Goal: Task Accomplishment & Management: Complete application form

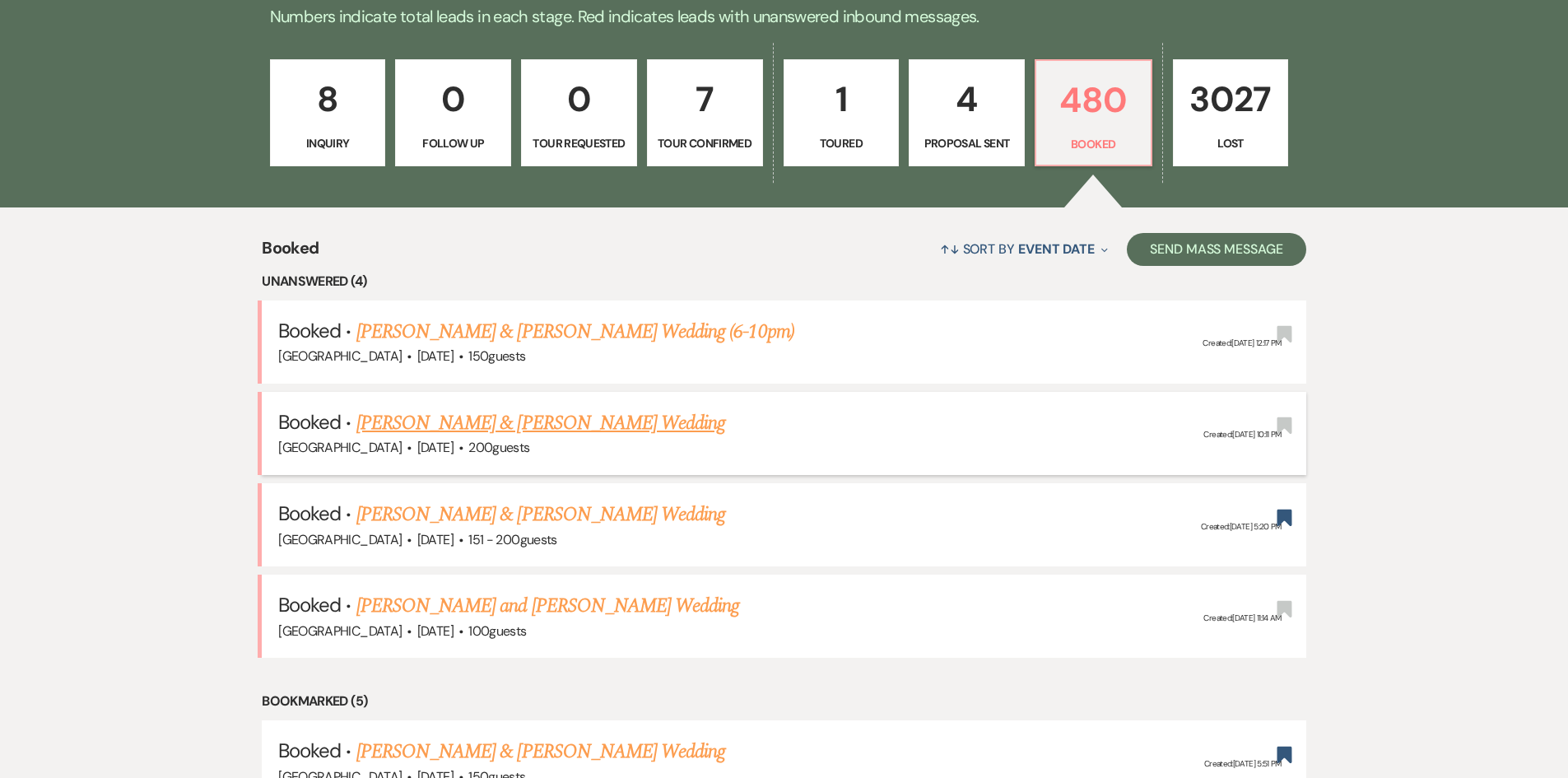
scroll to position [489, 0]
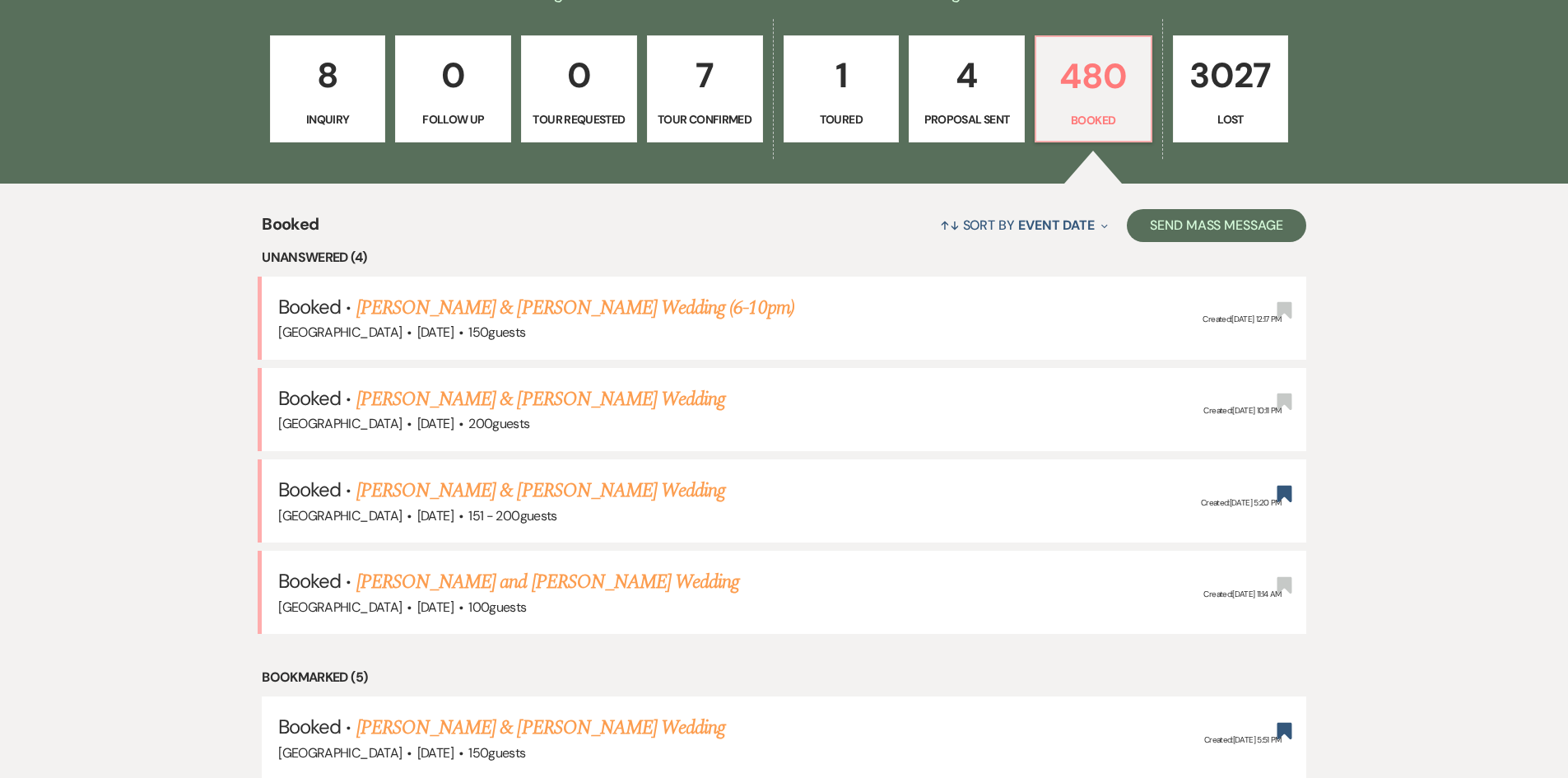
click at [713, 108] on link "7 Tour Confirmed" at bounding box center [704, 89] width 116 height 107
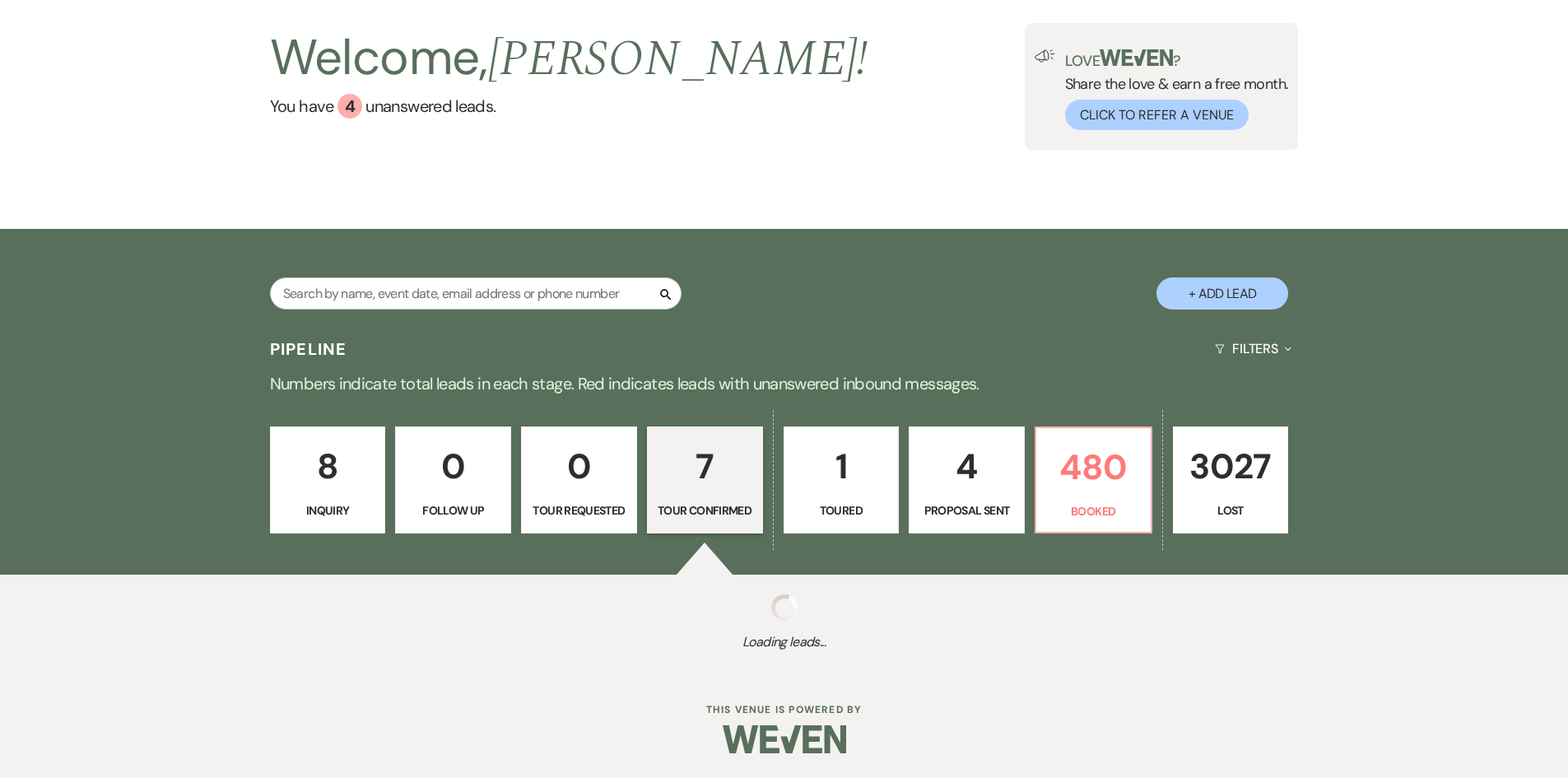
scroll to position [137, 0]
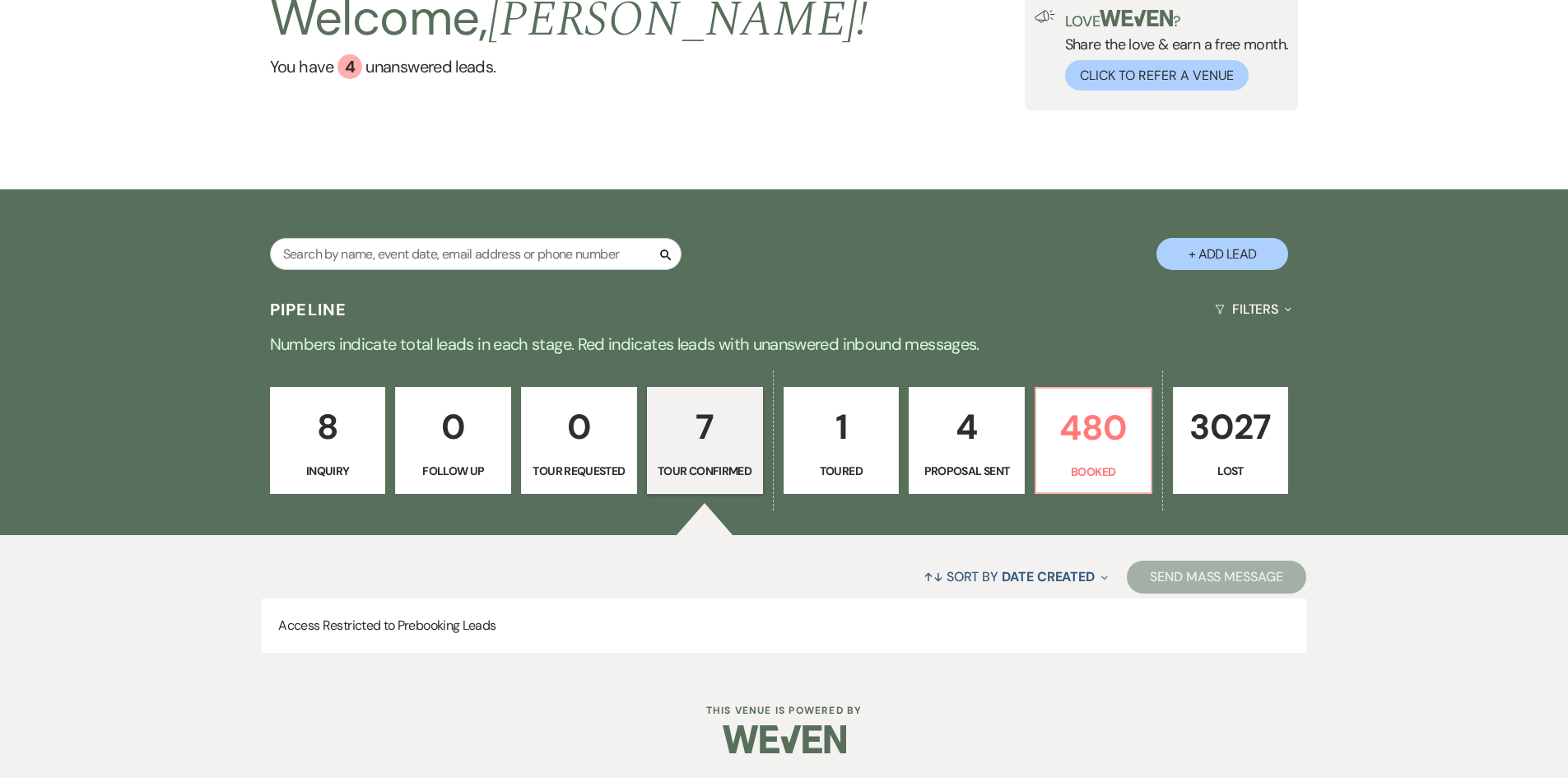
click at [819, 326] on div "Pipeline Filters Expand" at bounding box center [784, 309] width 1185 height 43
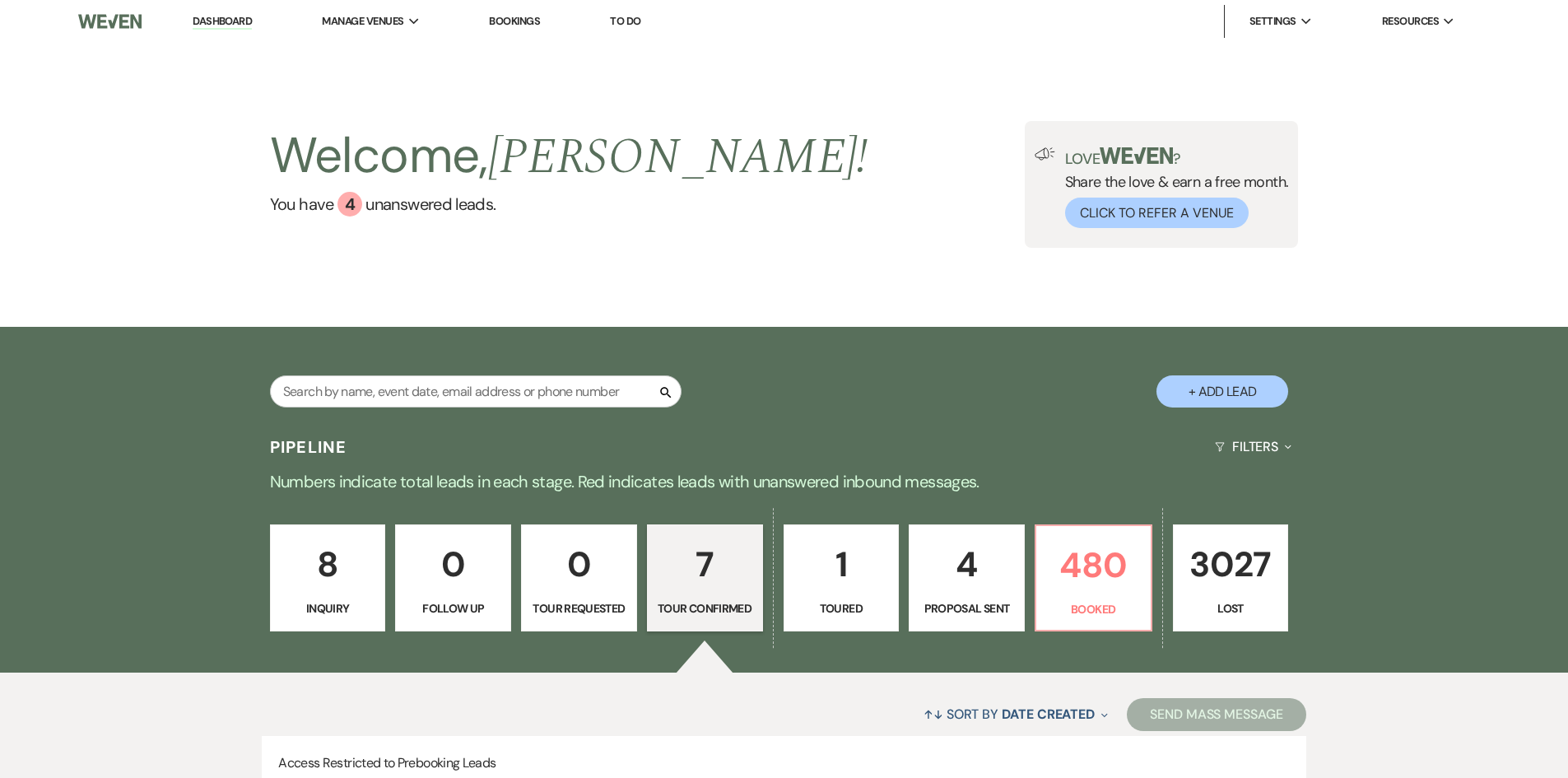
click at [868, 570] on p "1" at bounding box center [841, 564] width 95 height 55
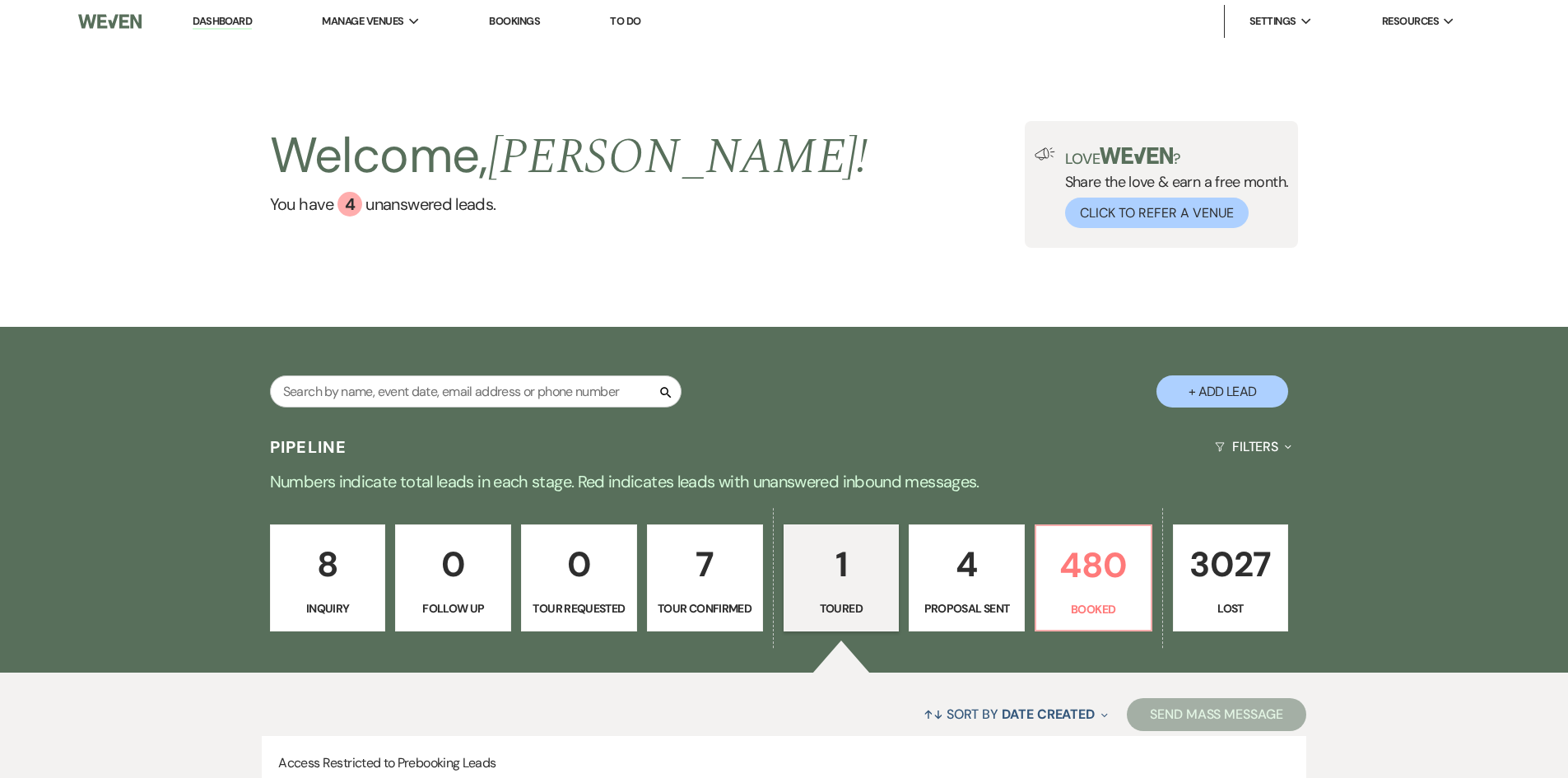
click at [1207, 400] on button "+ Add Lead" at bounding box center [1222, 391] width 132 height 32
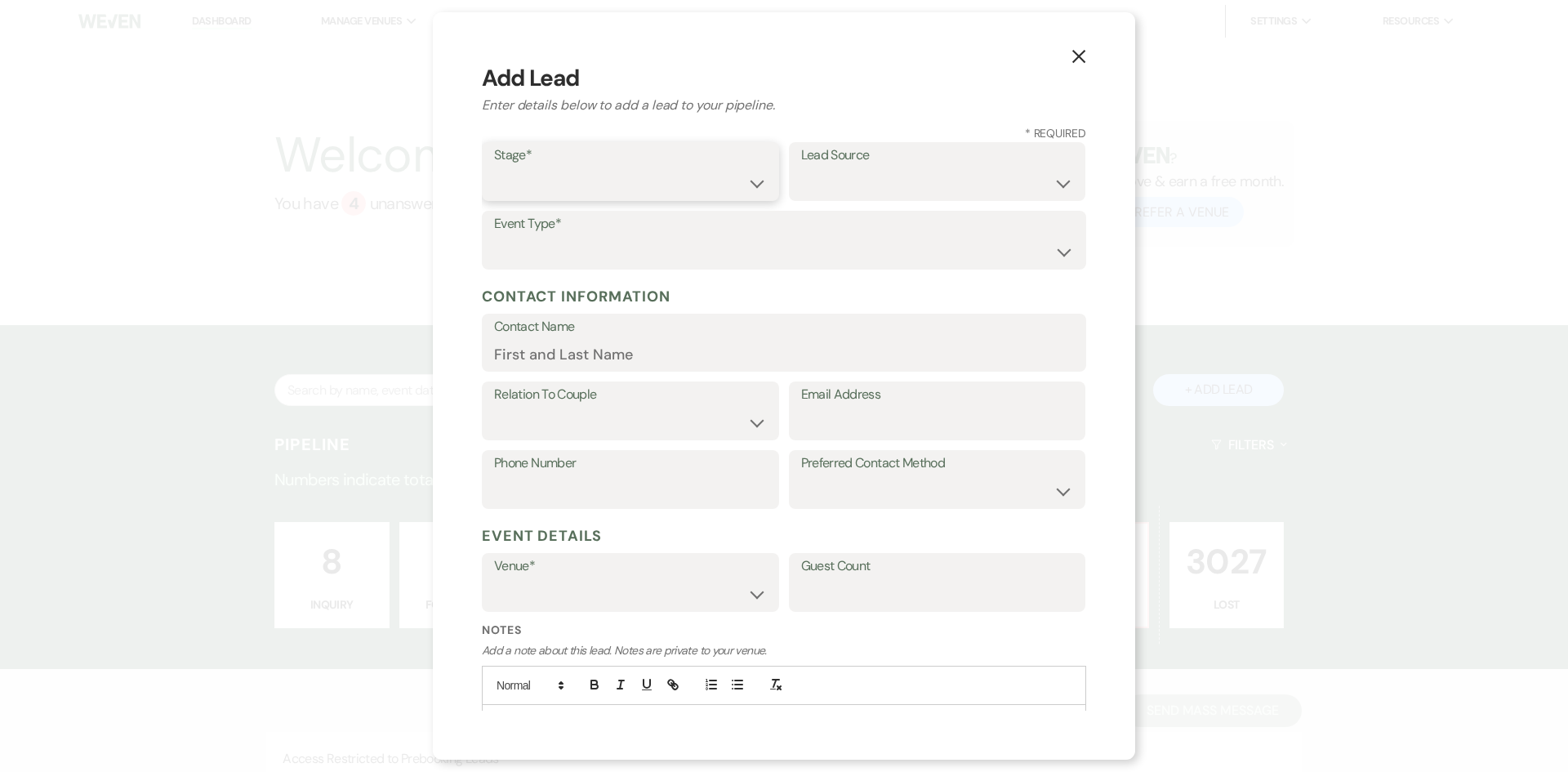
click at [680, 168] on select "Inquiry Follow Up Tour Requested Tour Confirmed Toured Proposal Sent Booked Lost" at bounding box center [631, 184] width 272 height 32
select select "1"
click at [494, 168] on select "Inquiry Follow Up Tour Requested Tour Confirmed Toured Proposal Sent Booked Lost" at bounding box center [631, 184] width 272 height 32
click at [881, 168] on select "Weven Venue Website Instagram Facebook Pinterest Google The Knot Wedding Wire H…" at bounding box center [937, 184] width 272 height 32
select select "20"
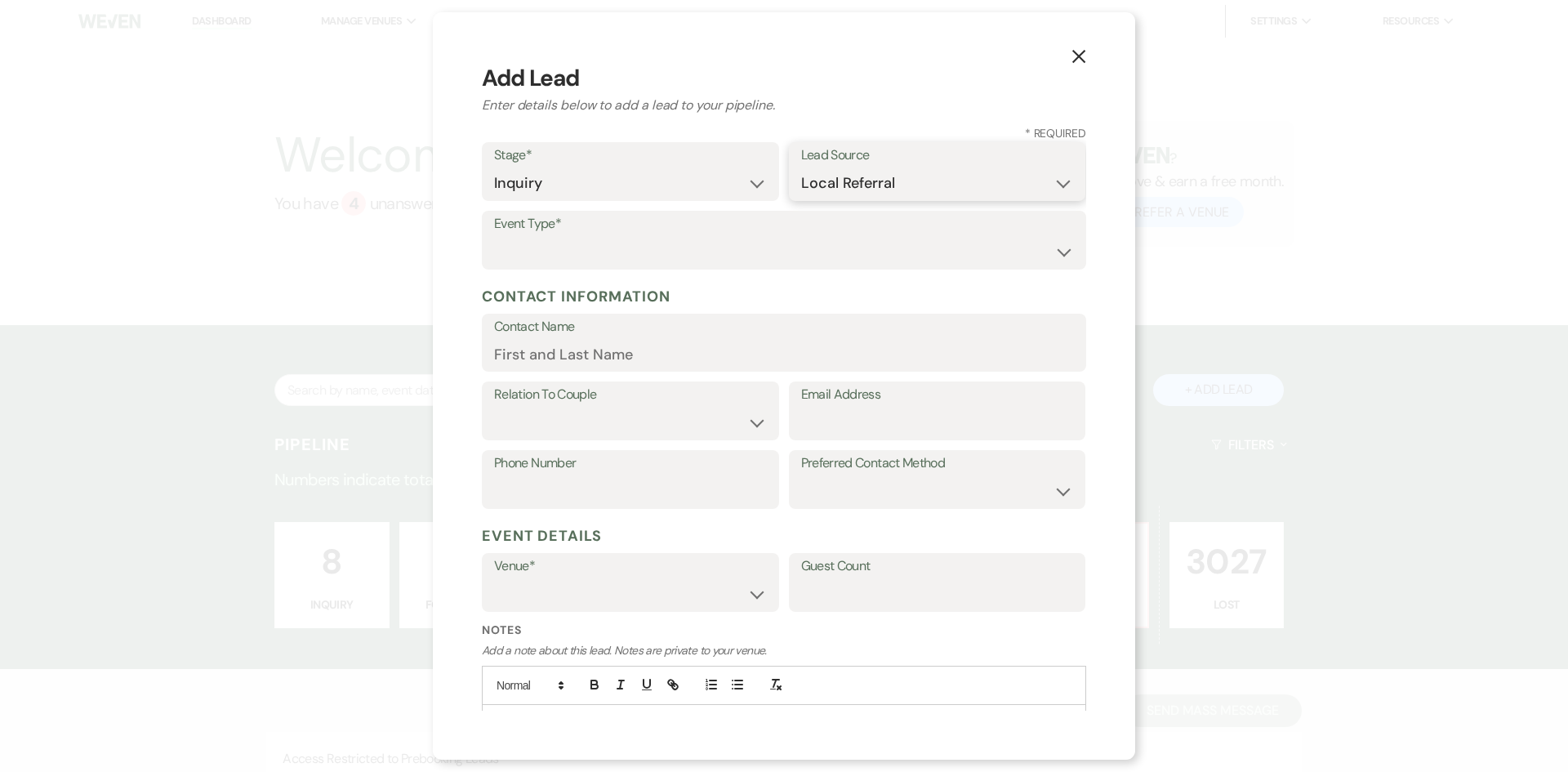
click at [801, 168] on select "Weven Venue Website Instagram Facebook Pinterest Google The Knot Wedding Wire H…" at bounding box center [937, 184] width 272 height 32
click at [538, 236] on select "Wedding Anniversary Party Baby Shower Bachelorette / Bachelor Party Birthday Pa…" at bounding box center [784, 252] width 580 height 32
select select "1"
click at [494, 236] on select "Wedding Anniversary Party Baby Shower Bachelorette / Bachelor Party Birthday Pa…" at bounding box center [784, 252] width 580 height 32
click at [529, 352] on input "Contact Name" at bounding box center [784, 354] width 580 height 32
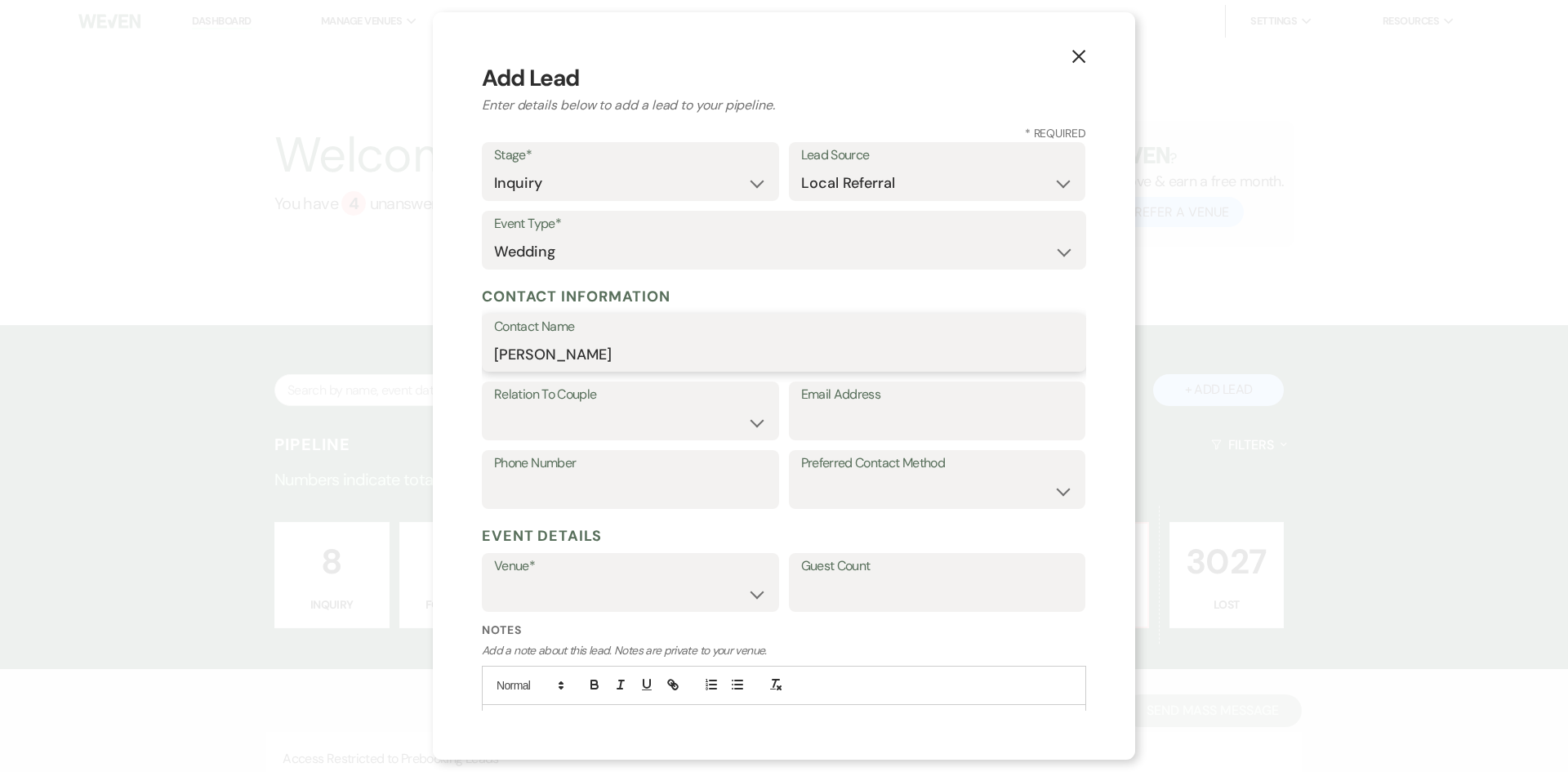
type input "[PERSON_NAME]"
click at [617, 420] on select "Couple Planner Parent of Couple Family Member Friend Other" at bounding box center [631, 422] width 272 height 32
select select "1"
click at [494, 407] on select "Couple Planner Parent of Couple Family Member Friend Other" at bounding box center [631, 422] width 272 height 32
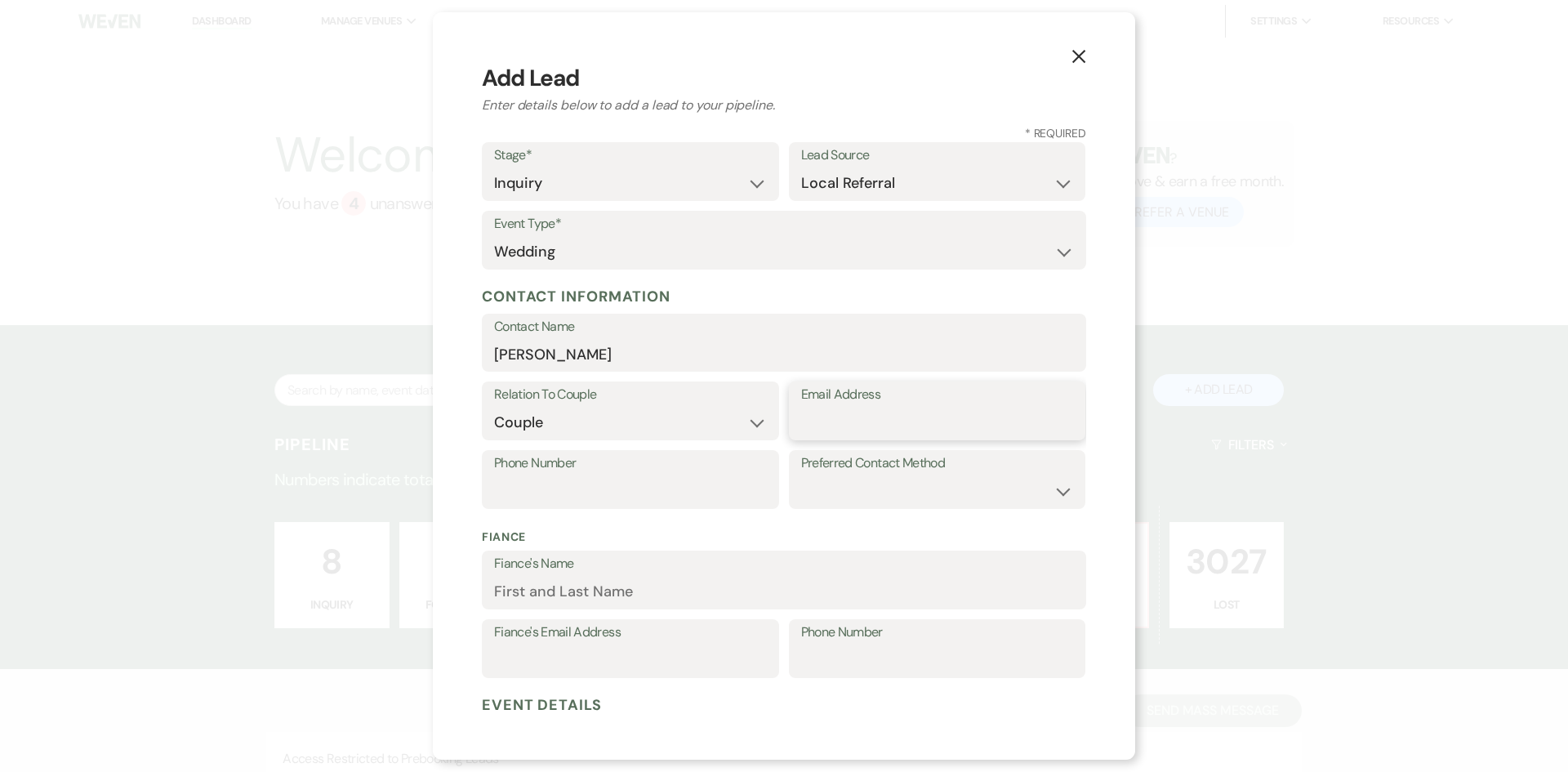
click at [839, 424] on input "Email Address" at bounding box center [937, 422] width 272 height 32
click at [669, 484] on input "Phone Number" at bounding box center [631, 491] width 272 height 32
type input "9853387178"
click at [820, 483] on select "Email Phone Text" at bounding box center [937, 491] width 272 height 32
select select "email"
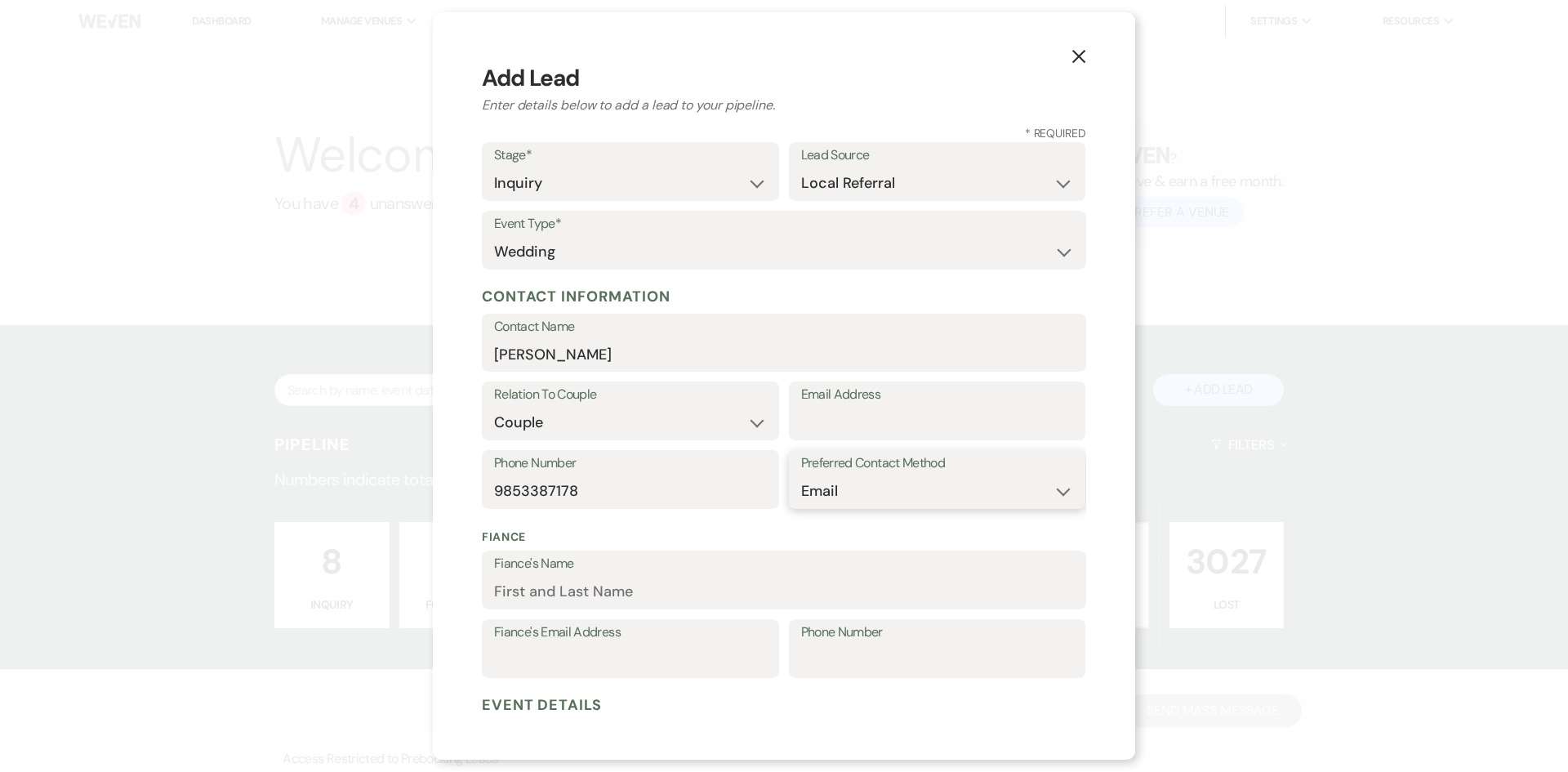
click at [801, 476] on select "Email Phone Text" at bounding box center [937, 491] width 272 height 32
click at [802, 410] on input "Email Address" at bounding box center [937, 422] width 272 height 32
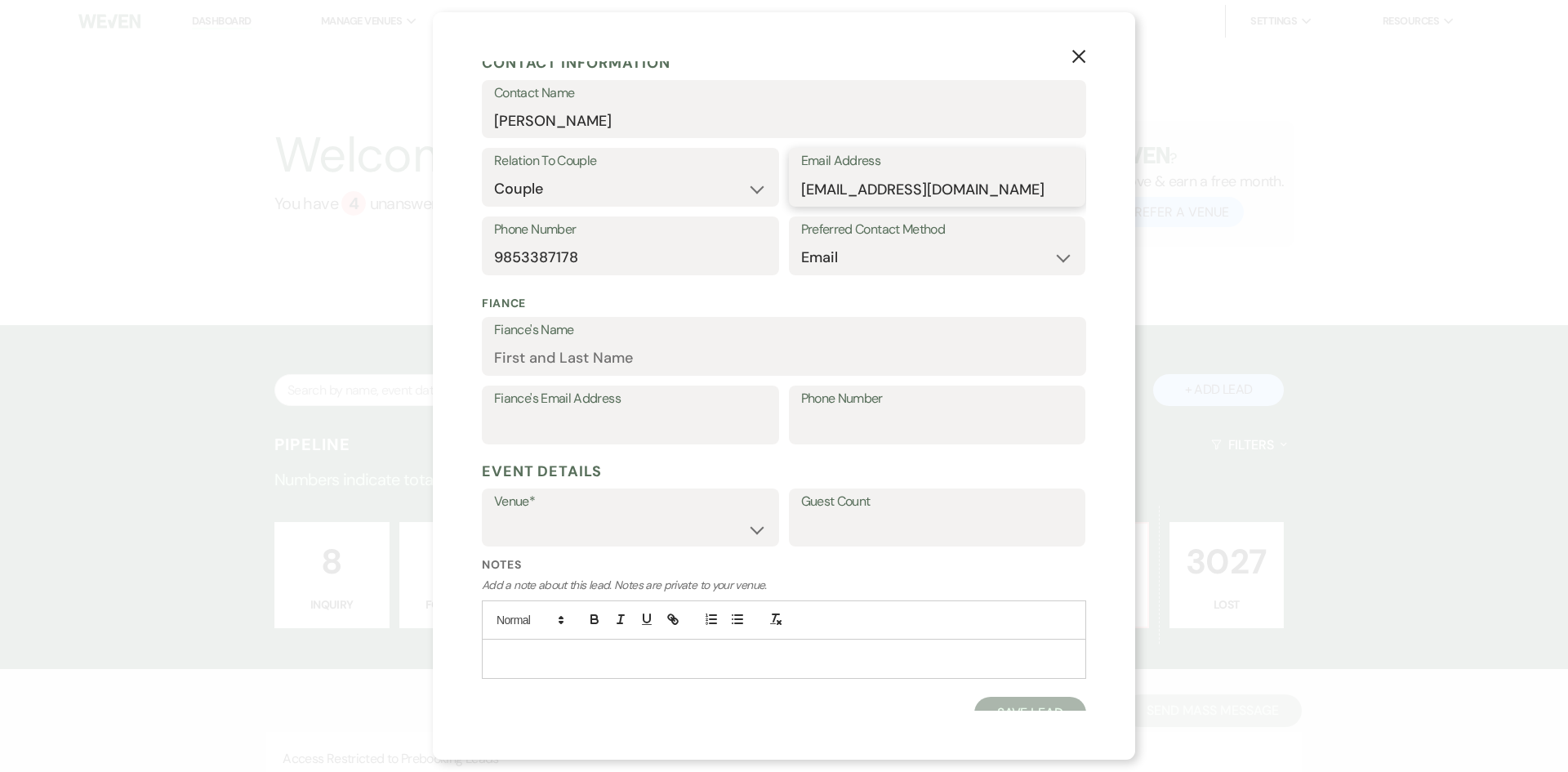
scroll to position [245, 0]
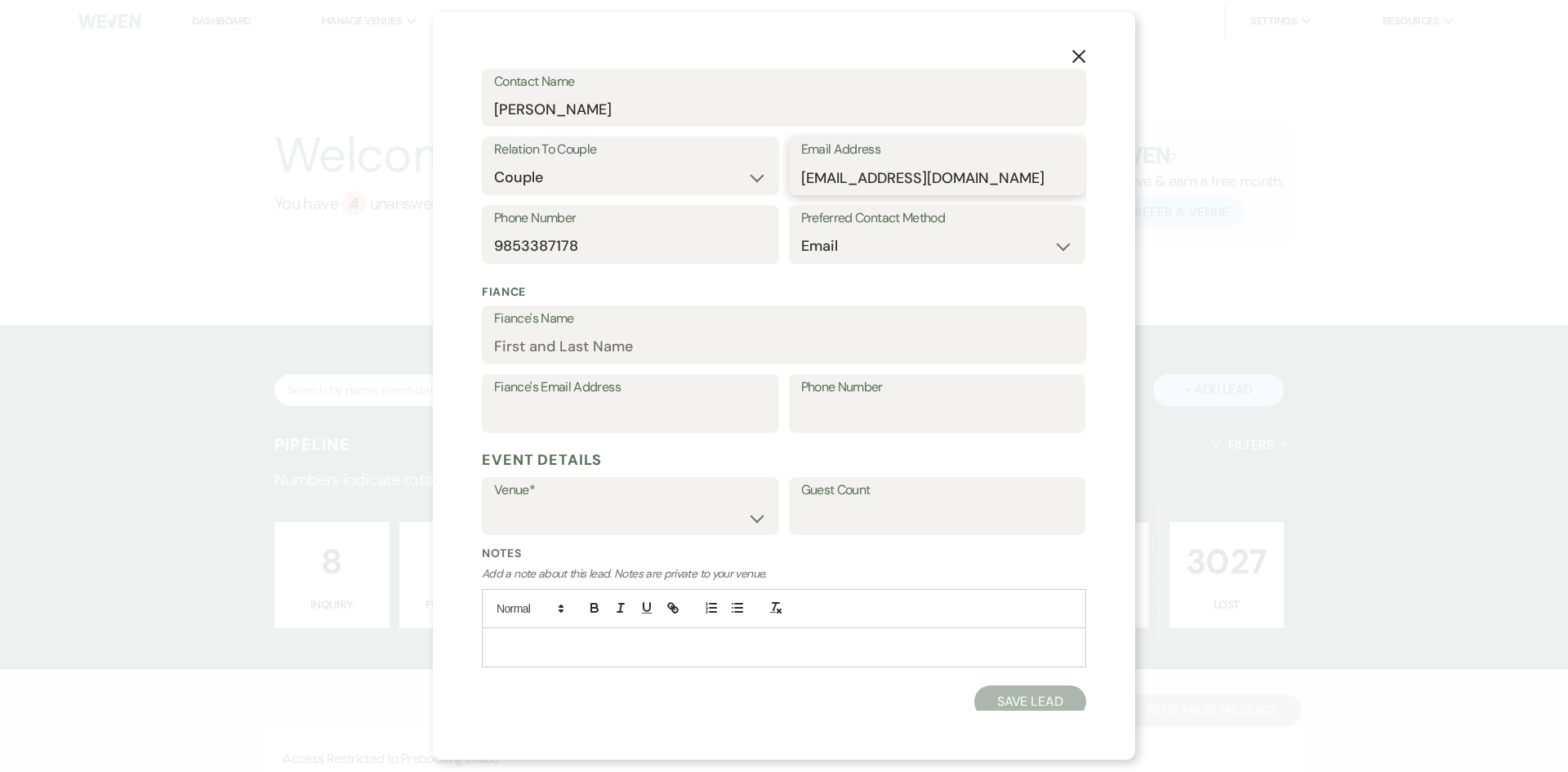
type input "[EMAIL_ADDRESS][DOMAIN_NAME]"
click at [741, 509] on select "[GEOGRAPHIC_DATA] [GEOGRAPHIC_DATA] Events" at bounding box center [631, 517] width 272 height 32
select select "597"
click at [494, 502] on select "[GEOGRAPHIC_DATA] [GEOGRAPHIC_DATA] Events" at bounding box center [631, 517] width 272 height 32
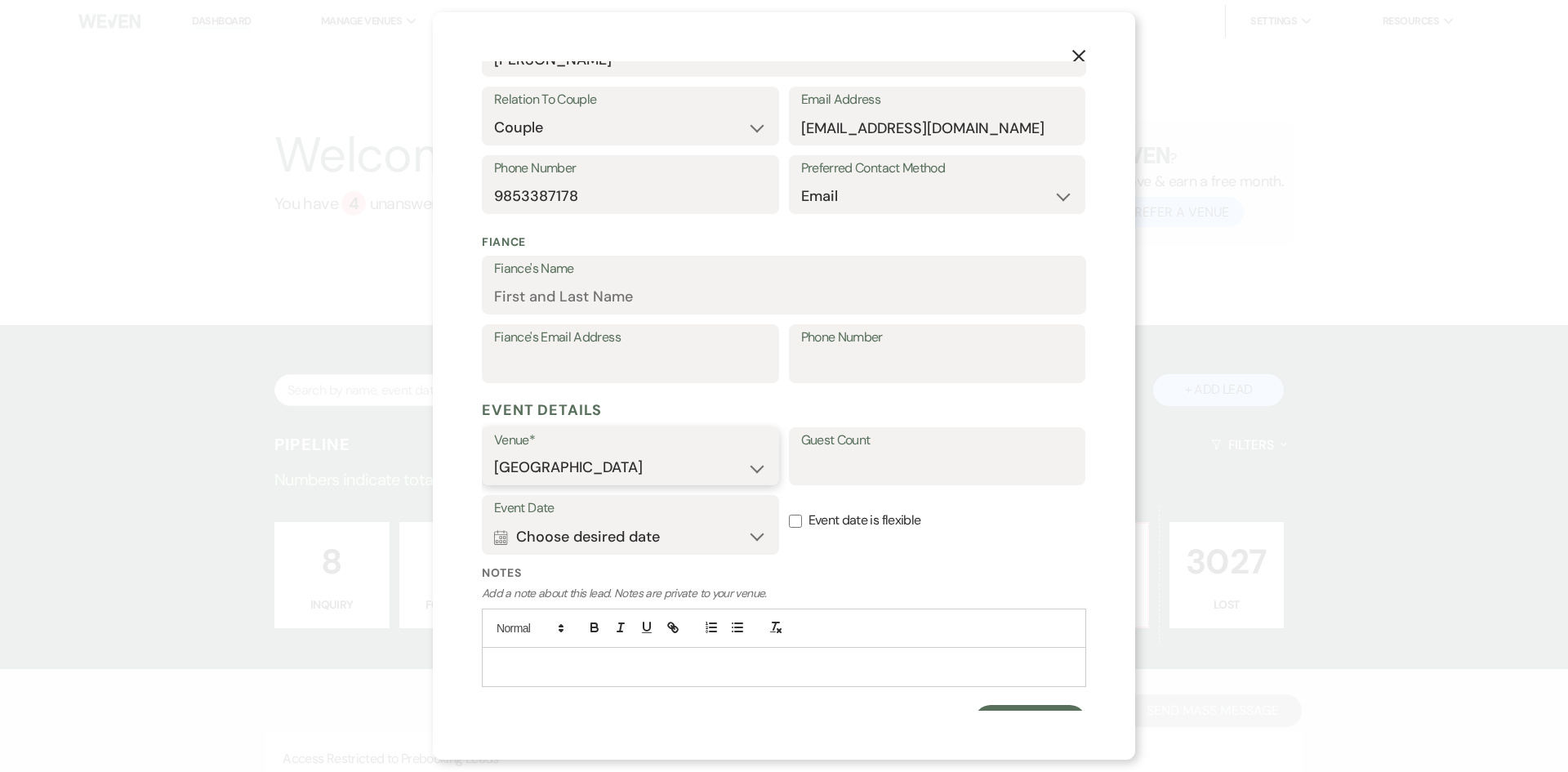
scroll to position [322, 0]
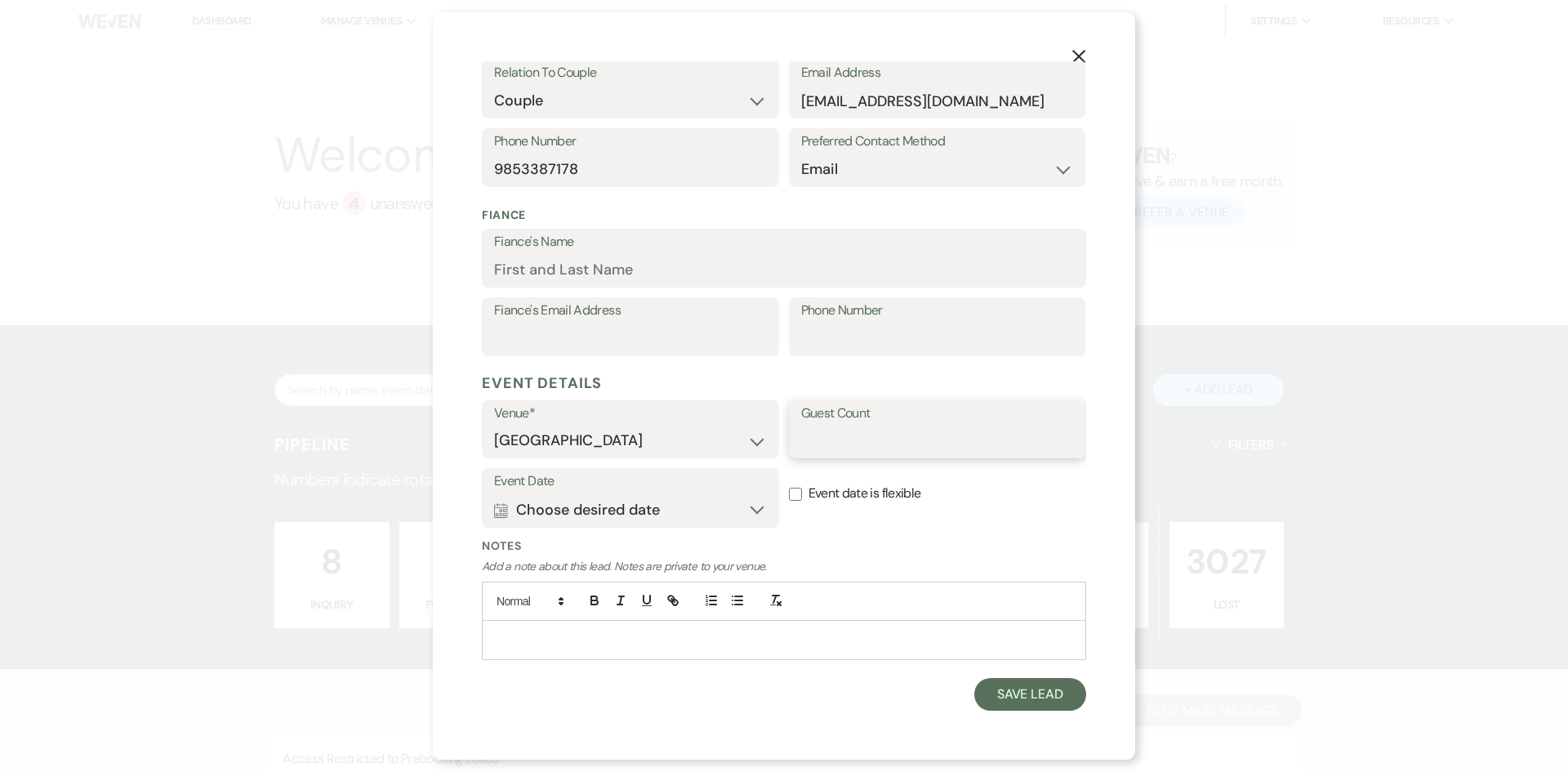
click at [817, 427] on input "Guest Count" at bounding box center [937, 440] width 272 height 32
type input "100"
click at [847, 523] on div "Event Date Calendar Choose desired date Expand Event date is flexible" at bounding box center [784, 503] width 604 height 69
click at [756, 515] on button "Calendar Choose desired date Expand" at bounding box center [631, 509] width 272 height 33
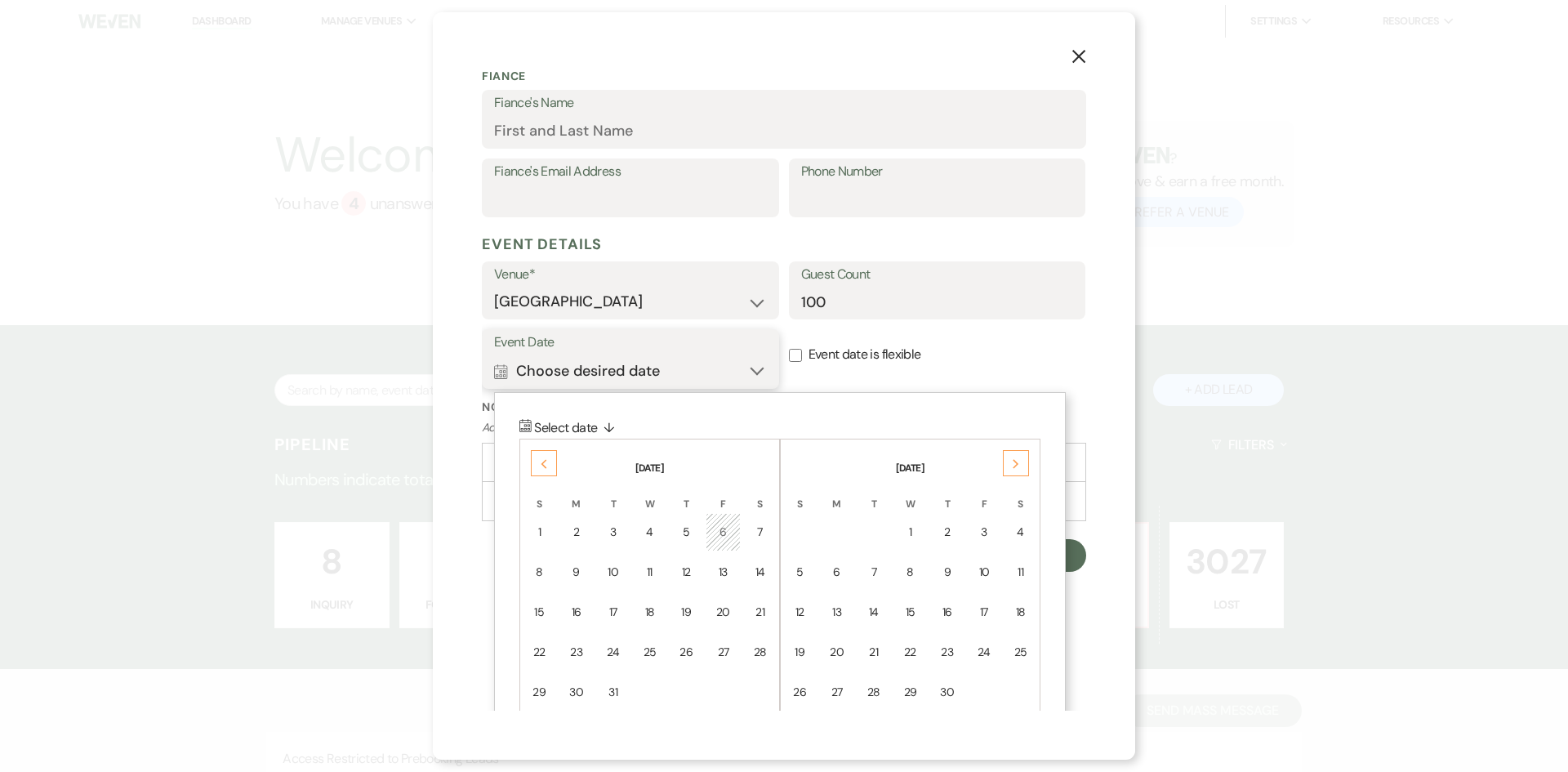
scroll to position [529, 0]
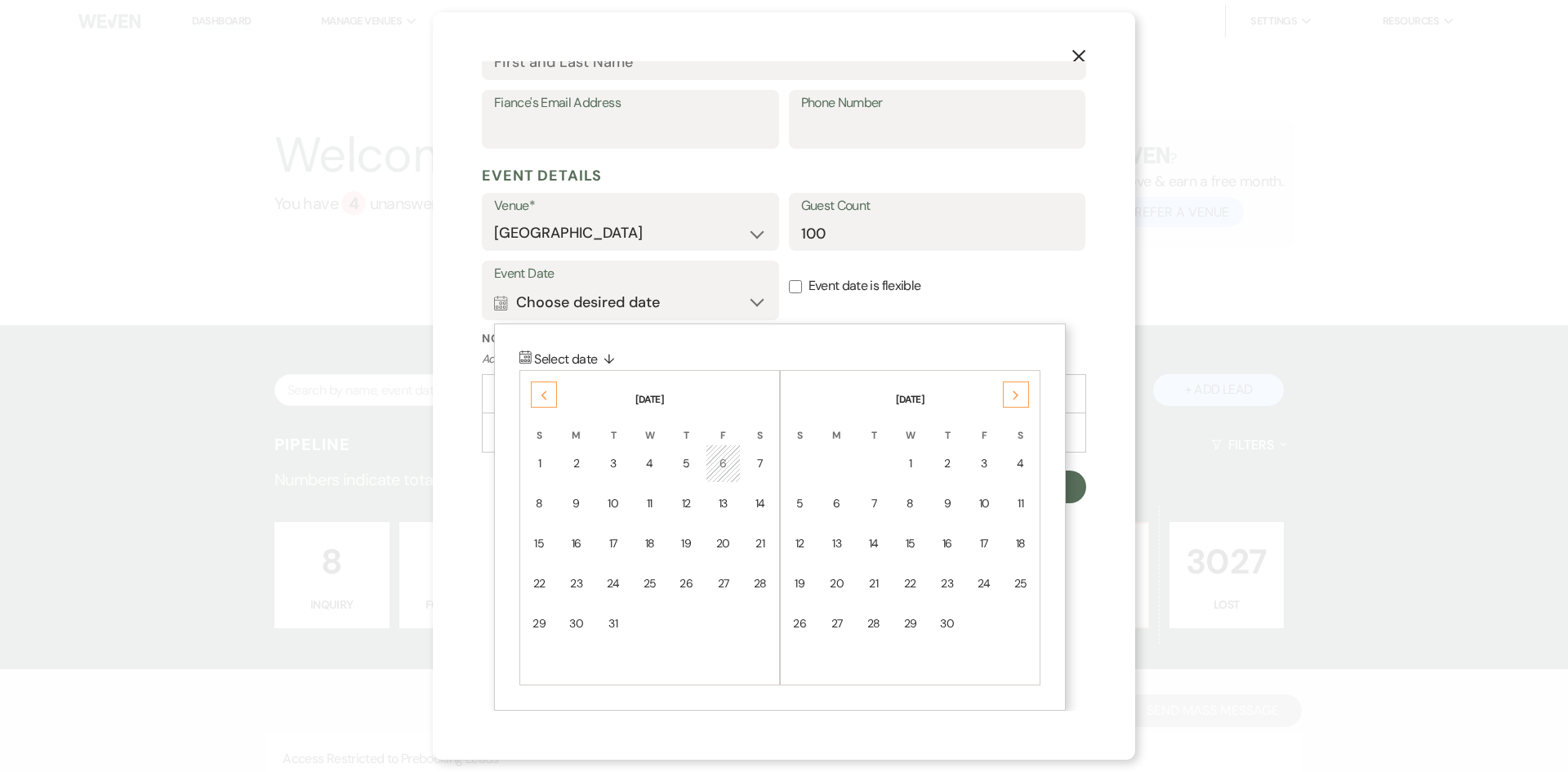
click at [536, 388] on div "Previous" at bounding box center [544, 394] width 26 height 26
click at [538, 393] on div "Previous" at bounding box center [544, 394] width 26 height 26
click at [535, 389] on div "Previous" at bounding box center [544, 394] width 26 height 26
click at [536, 392] on div "Previous" at bounding box center [544, 394] width 26 height 26
click at [911, 628] on div "31" at bounding box center [910, 623] width 14 height 17
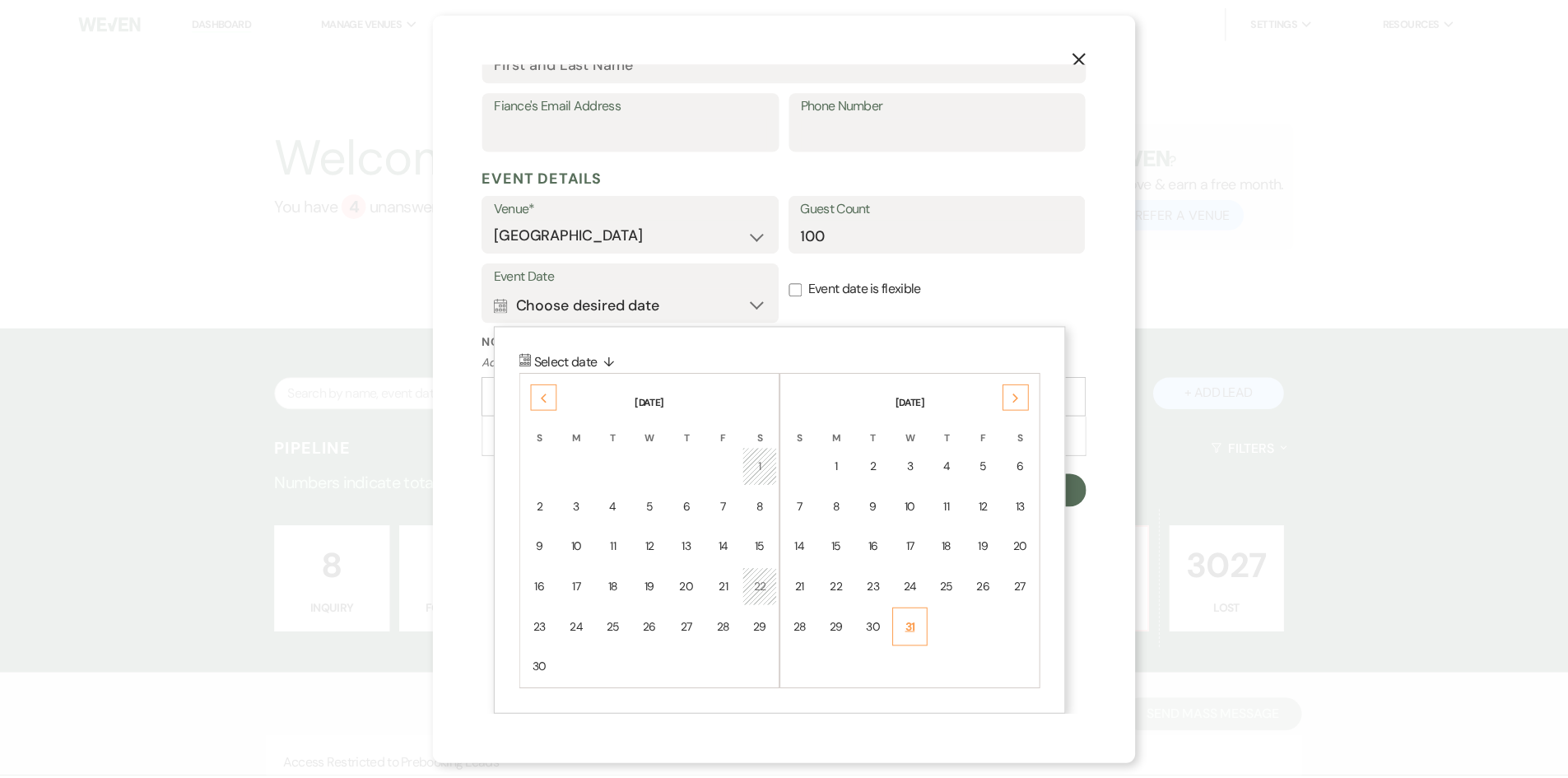
scroll to position [324, 0]
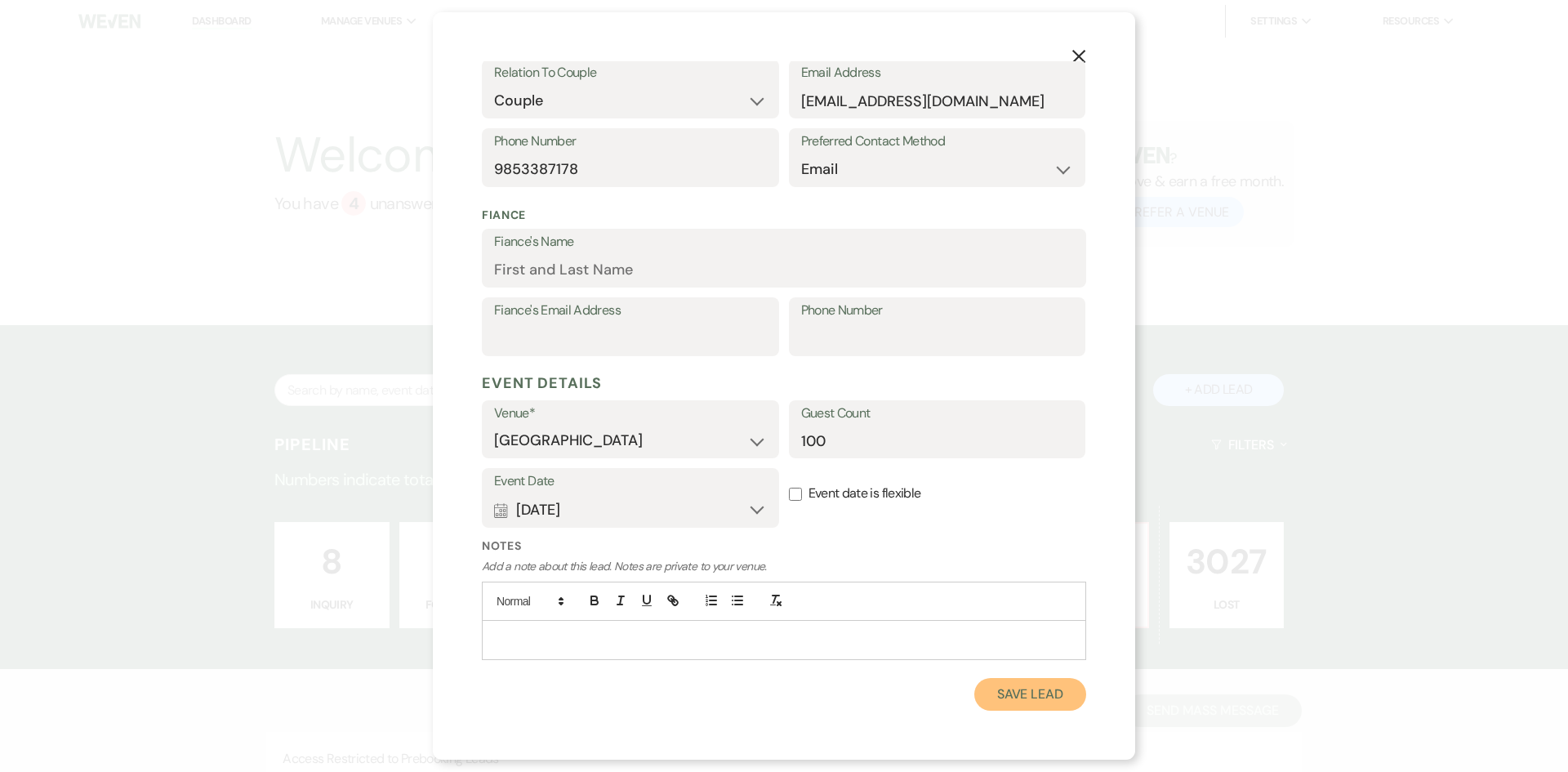
click at [988, 697] on button "Save Lead" at bounding box center [1031, 694] width 112 height 33
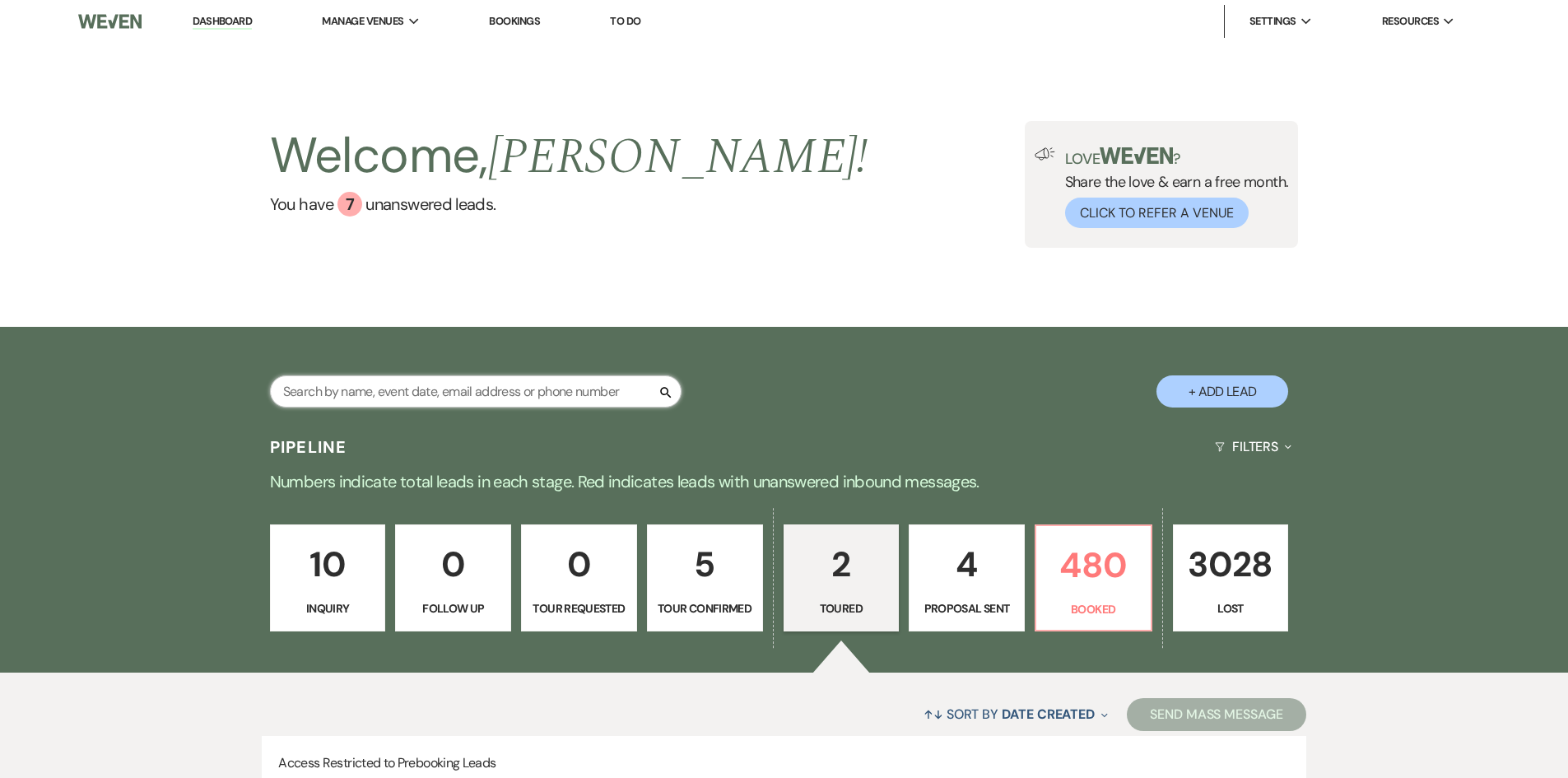
click at [326, 388] on input "text" at bounding box center [476, 391] width 412 height 32
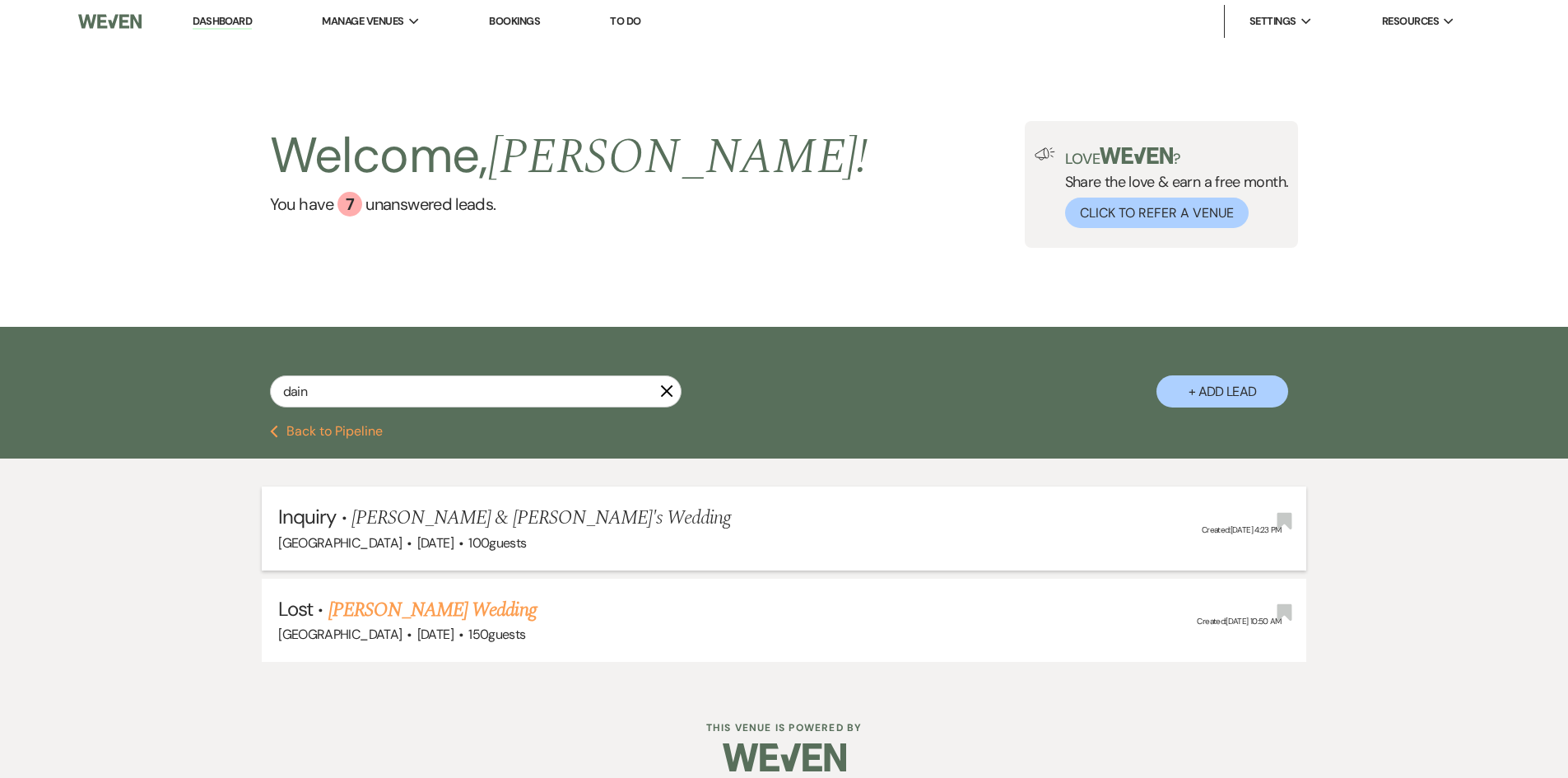
click at [426, 523] on span "[PERSON_NAME] & [PERSON_NAME]'s Wedding" at bounding box center [541, 518] width 381 height 30
click at [557, 516] on span "[PERSON_NAME] & [PERSON_NAME]'s Wedding" at bounding box center [541, 518] width 381 height 30
click at [331, 376] on div "dain X + Add Lead" at bounding box center [784, 378] width 1185 height 86
click at [335, 390] on input "dain" at bounding box center [476, 391] width 412 height 32
type input "d"
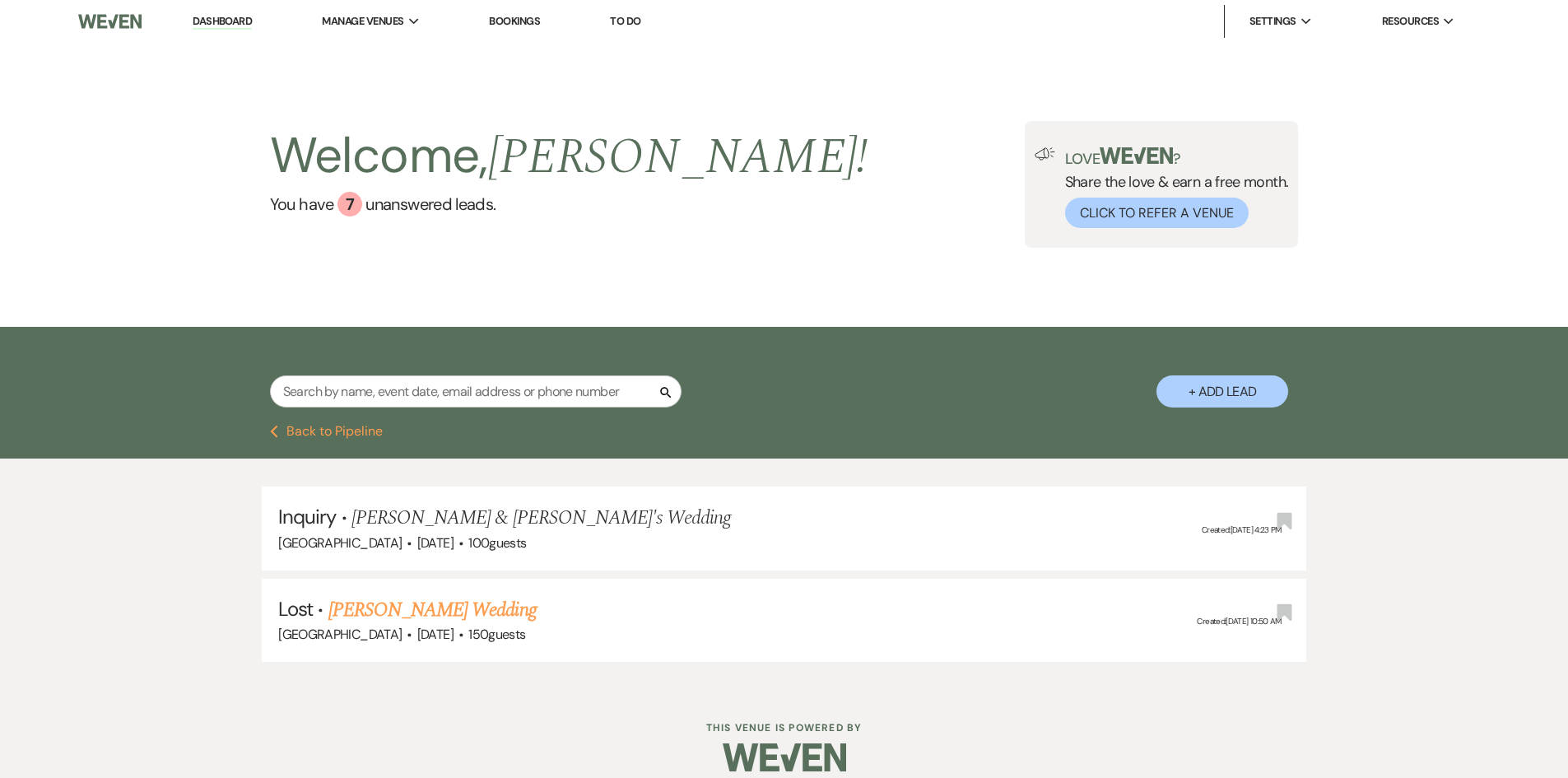
click at [215, 23] on link "Dashboard" at bounding box center [222, 22] width 59 height 16
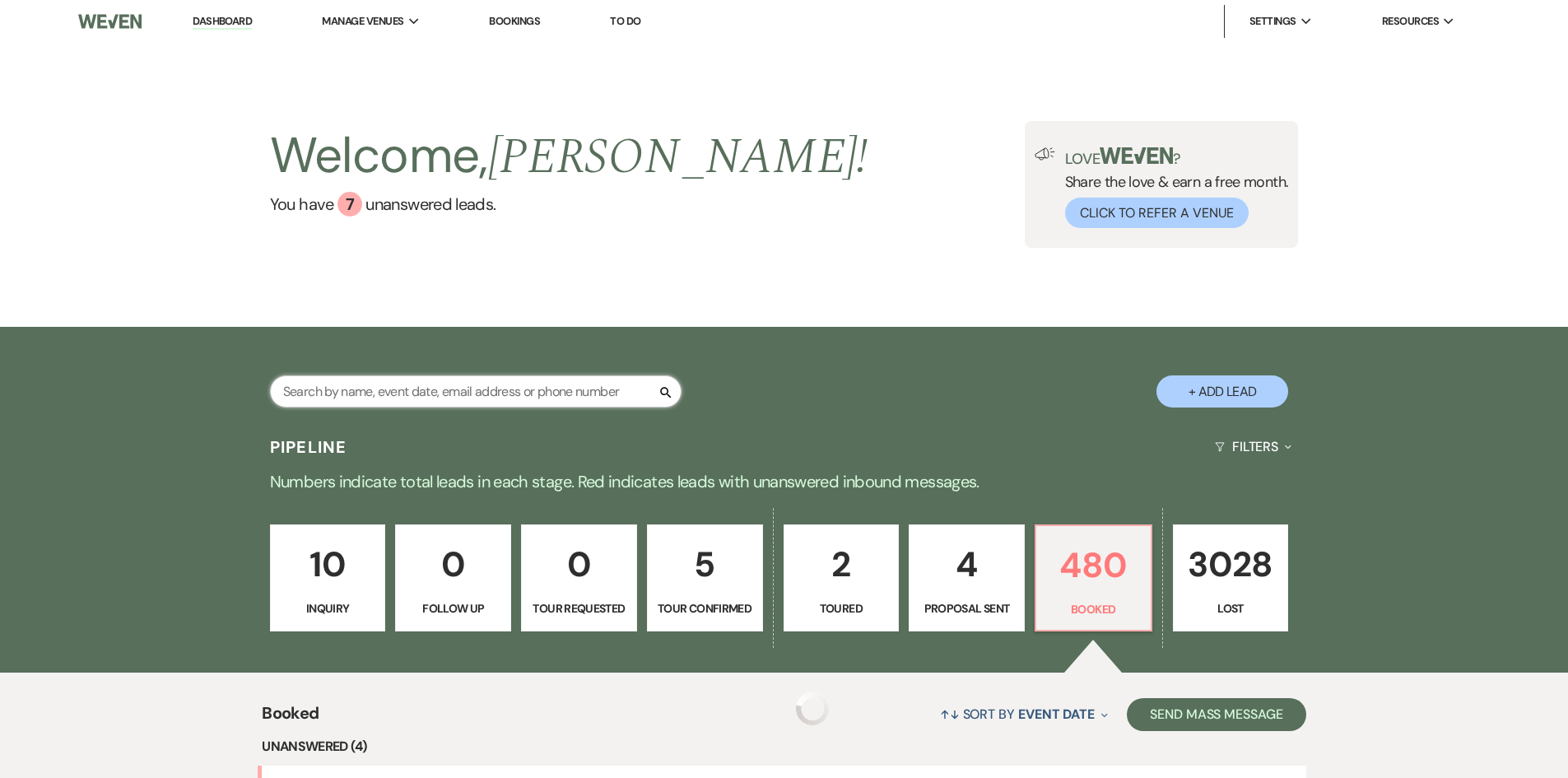
click at [378, 391] on input "text" at bounding box center [476, 391] width 412 height 32
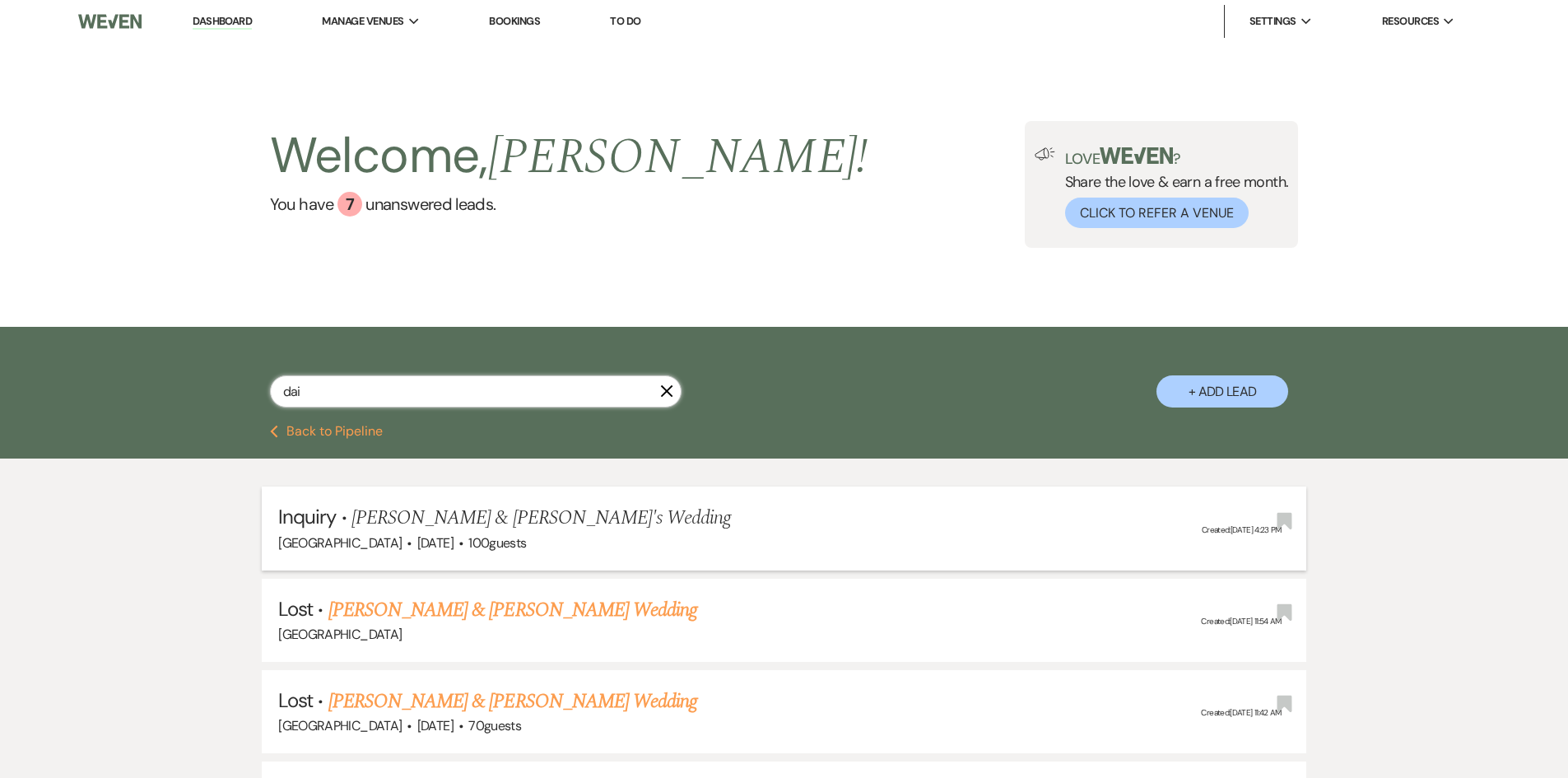
type input "dai"
click at [467, 510] on span "[PERSON_NAME] & [PERSON_NAME]'s Wedding" at bounding box center [541, 518] width 381 height 30
click at [827, 536] on div "[GEOGRAPHIC_DATA] · [DATE] · 100 guests" at bounding box center [784, 543] width 1011 height 22
drag, startPoint x: 313, startPoint y: 513, endPoint x: 427, endPoint y: 526, distance: 114.7
click at [321, 516] on span "Inquiry" at bounding box center [306, 516] width 57 height 25
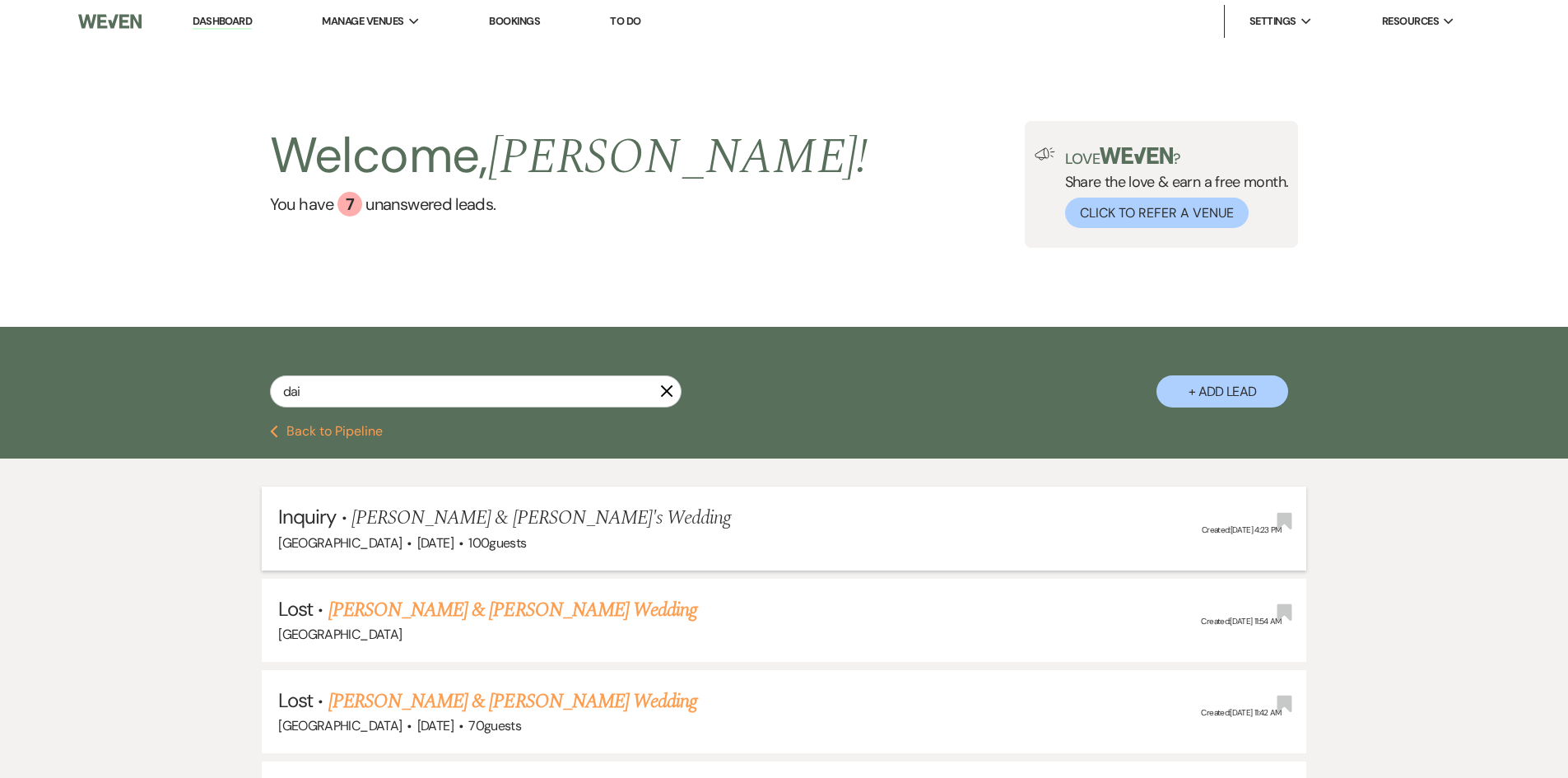
click at [799, 516] on h5 "Inquiry · [PERSON_NAME] & [PERSON_NAME]'s Wedding" at bounding box center [784, 518] width 1011 height 30
click at [772, 496] on li "Inquiry · [PERSON_NAME] & [PERSON_NAME]'s Wedding Strawberry Manor · [DATE] · 1…" at bounding box center [783, 528] width 1044 height 83
drag, startPoint x: 306, startPoint y: 386, endPoint x: 278, endPoint y: 385, distance: 28.0
click at [278, 385] on input "dai" at bounding box center [476, 391] width 412 height 32
click at [824, 407] on div "dai X + Add Lead" at bounding box center [784, 378] width 1185 height 86
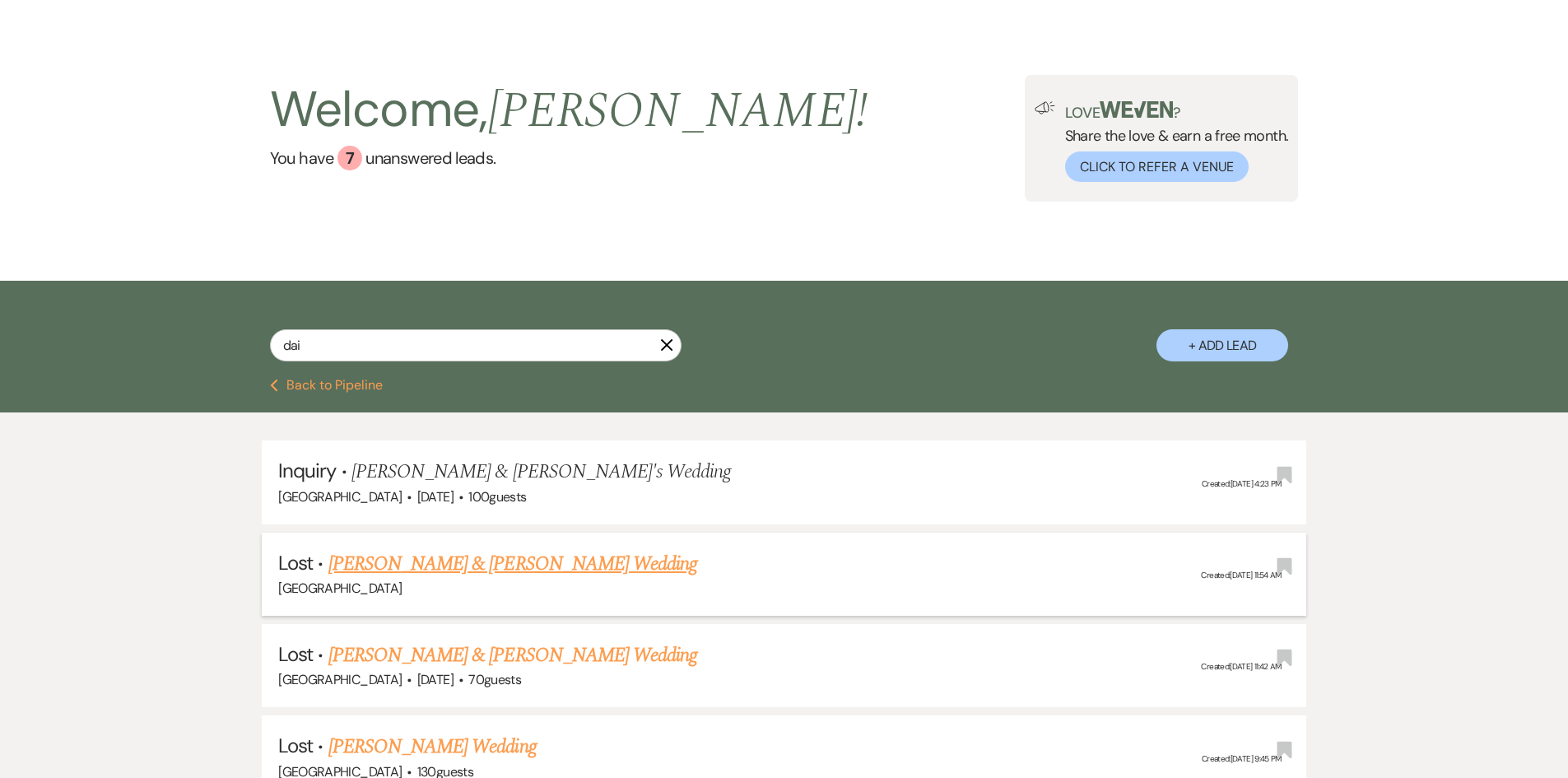
scroll to position [83, 0]
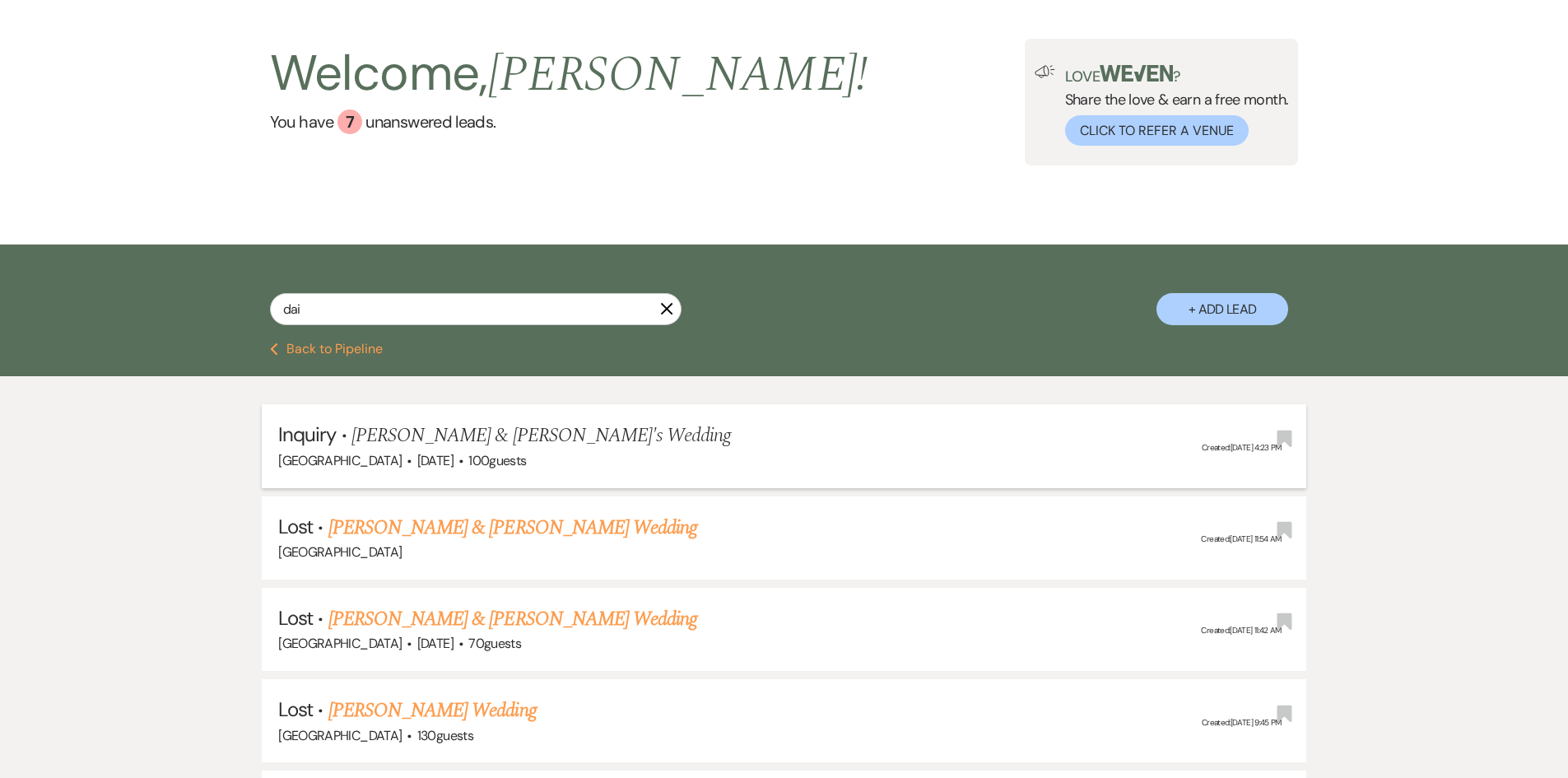
click at [315, 430] on span "Inquiry" at bounding box center [306, 433] width 57 height 25
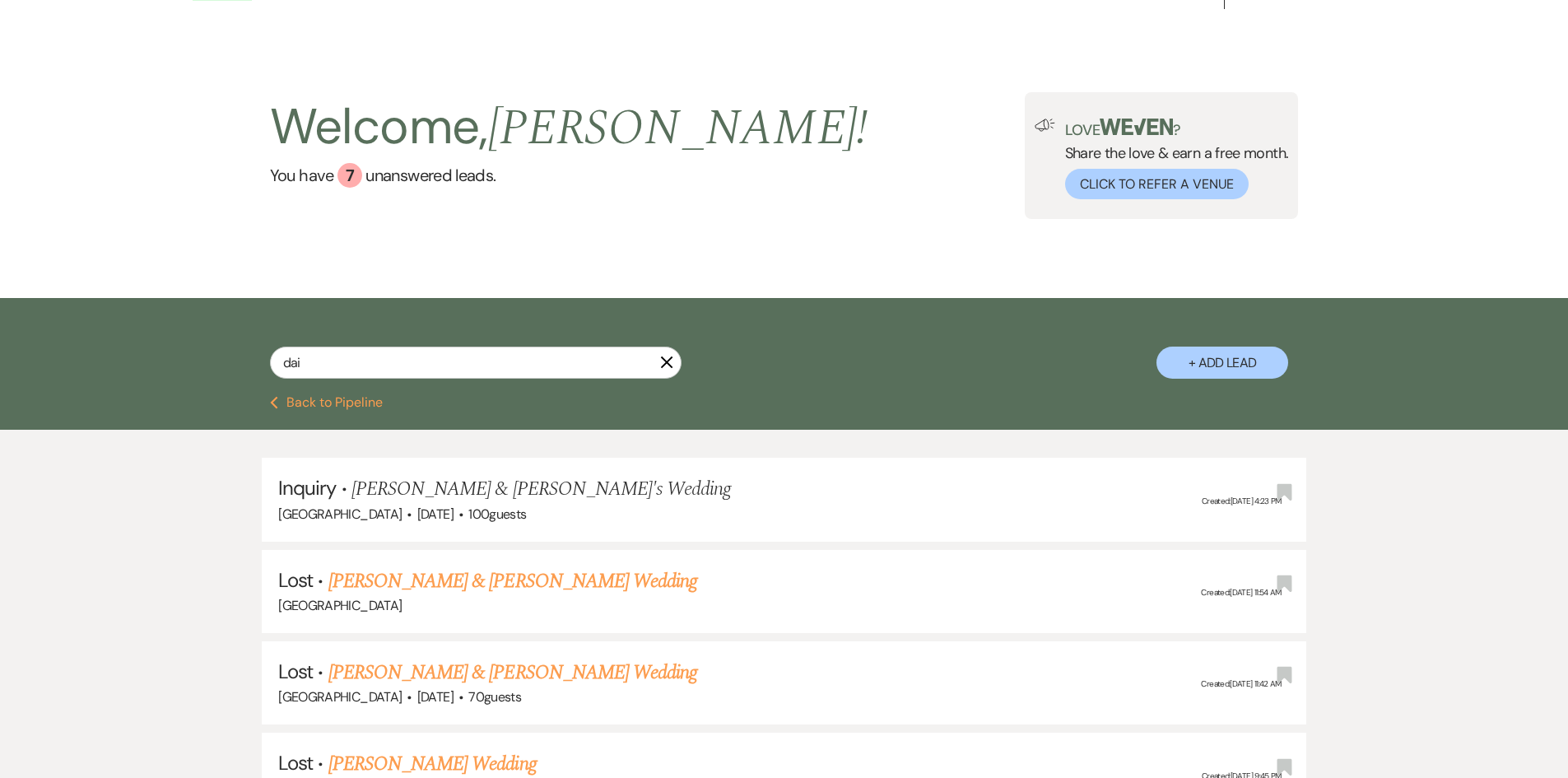
scroll to position [0, 0]
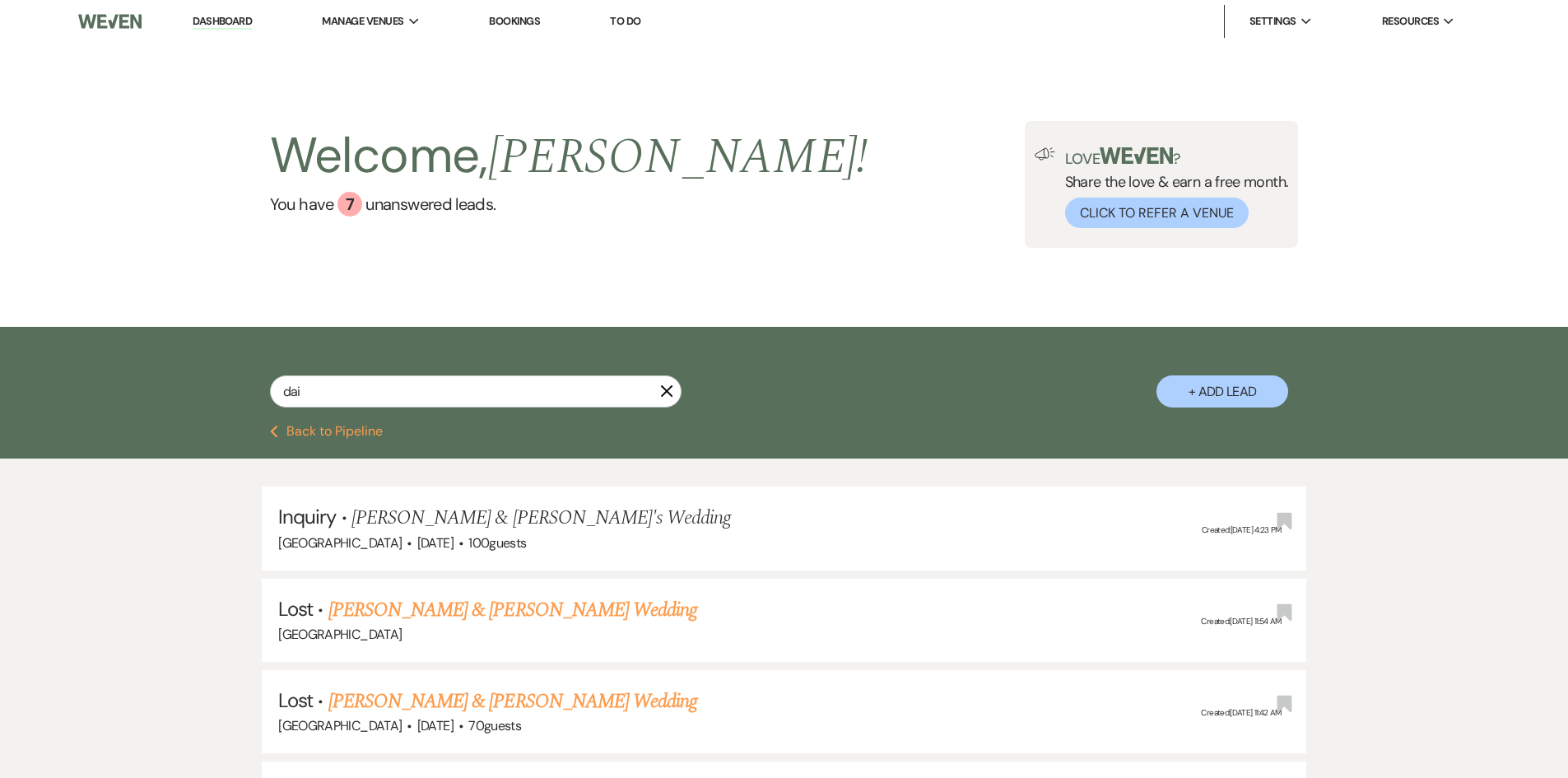
click at [228, 17] on link "Dashboard" at bounding box center [222, 22] width 59 height 16
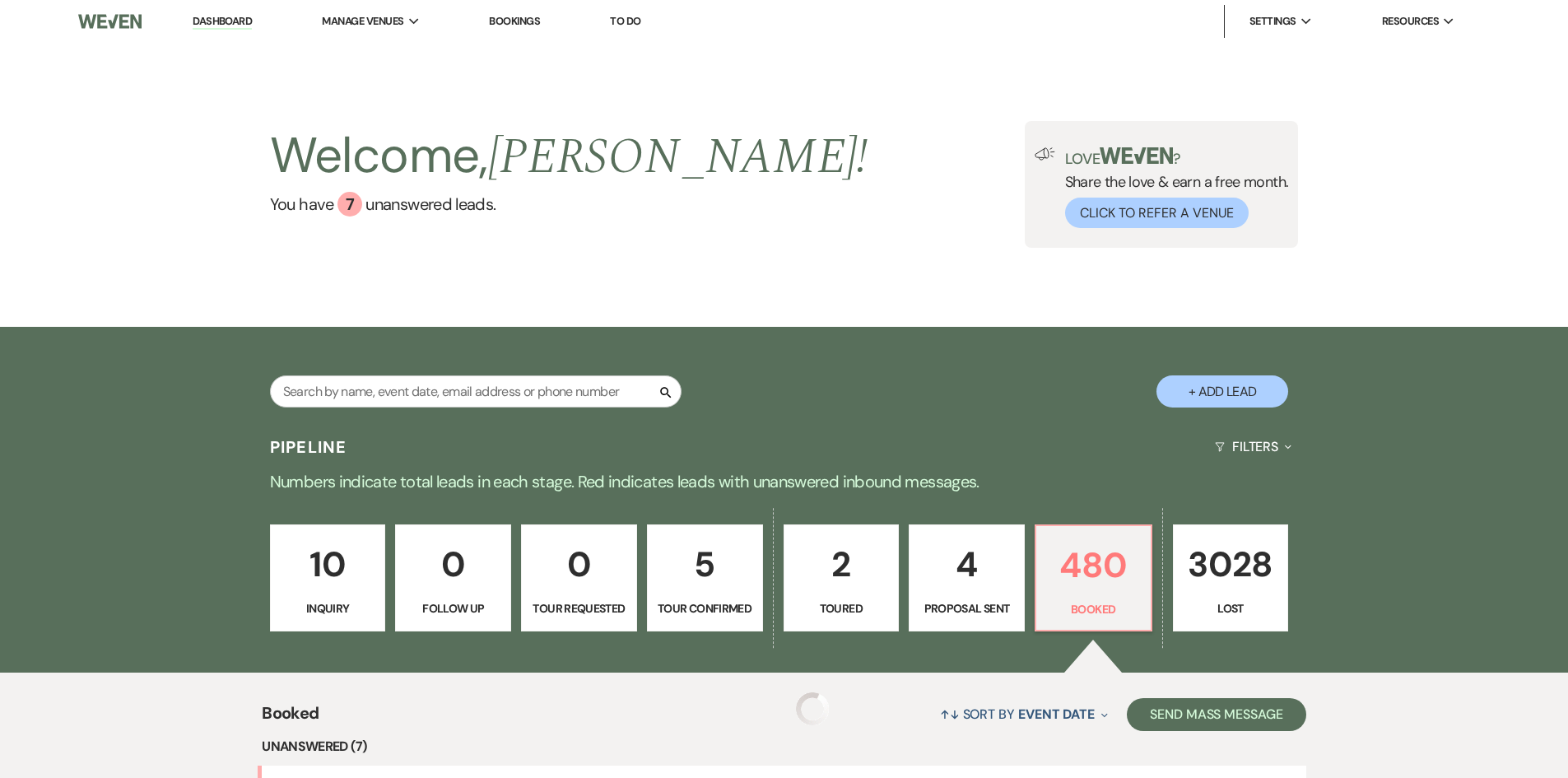
click at [1051, 387] on div "Search + Add Lead" at bounding box center [784, 378] width 1185 height 86
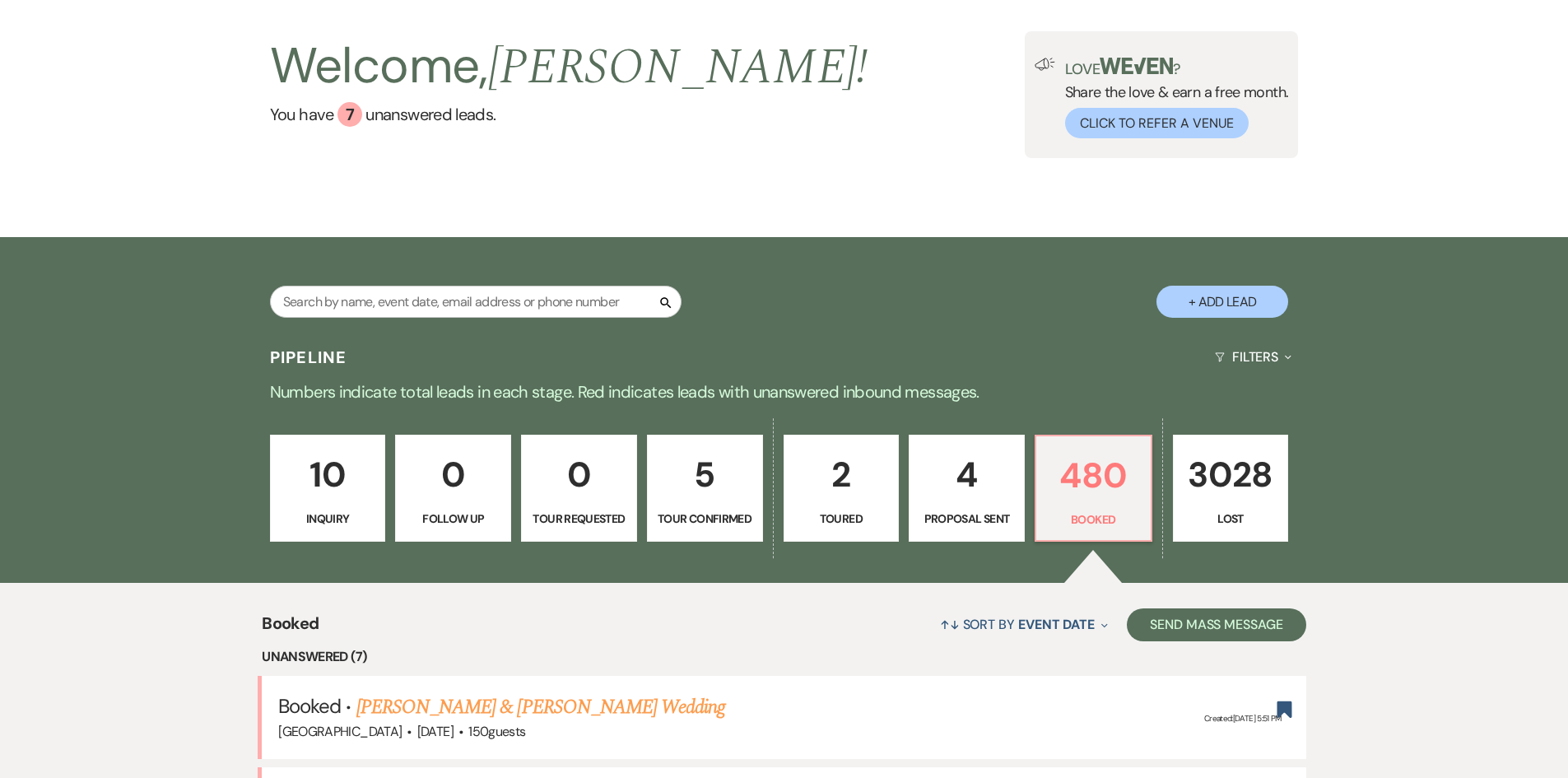
scroll to position [83, 0]
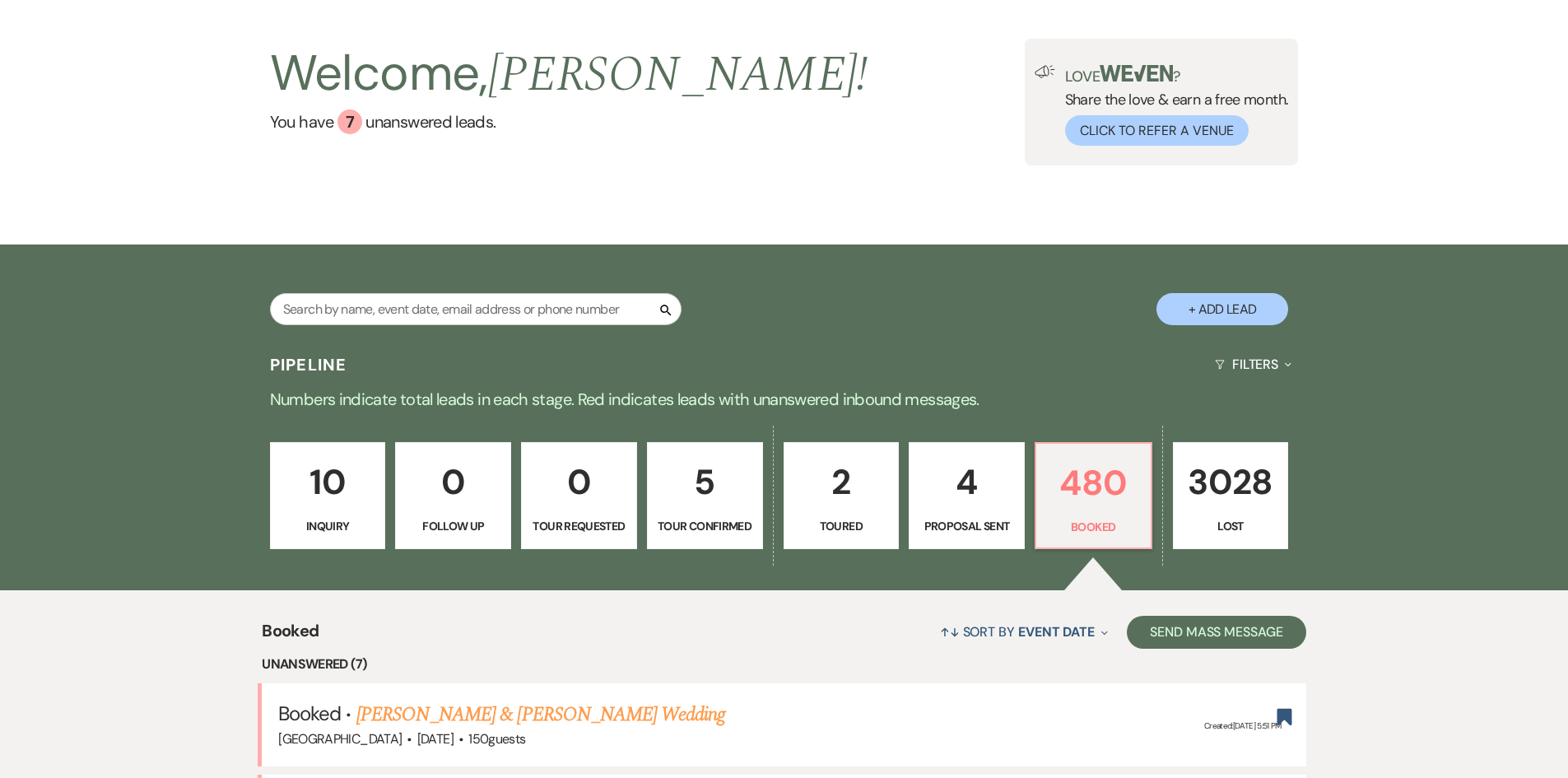
click at [1201, 304] on button "+ Add Lead" at bounding box center [1222, 309] width 132 height 32
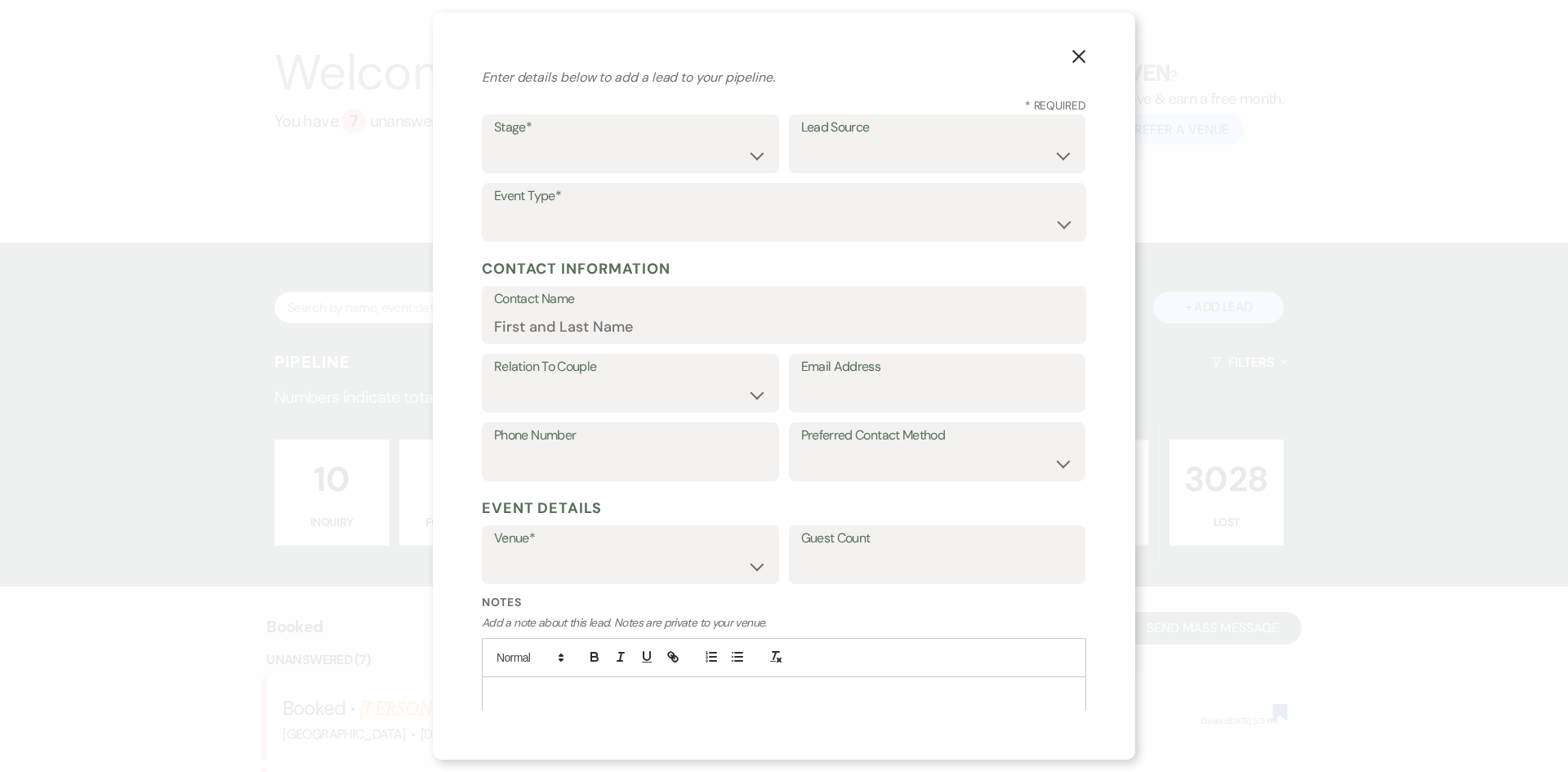
scroll to position [0, 0]
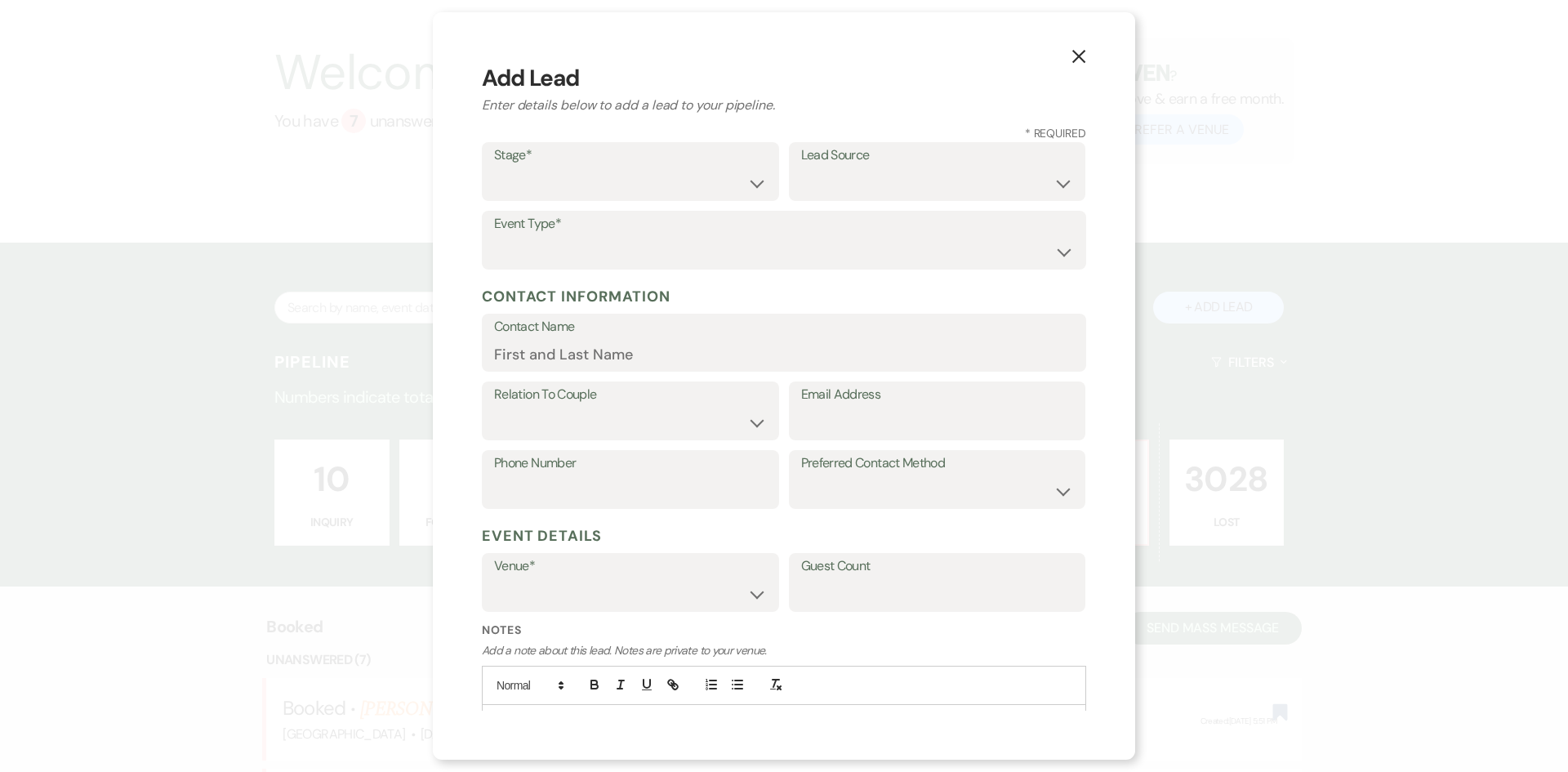
click at [1076, 53] on use "button" at bounding box center [1079, 56] width 13 height 13
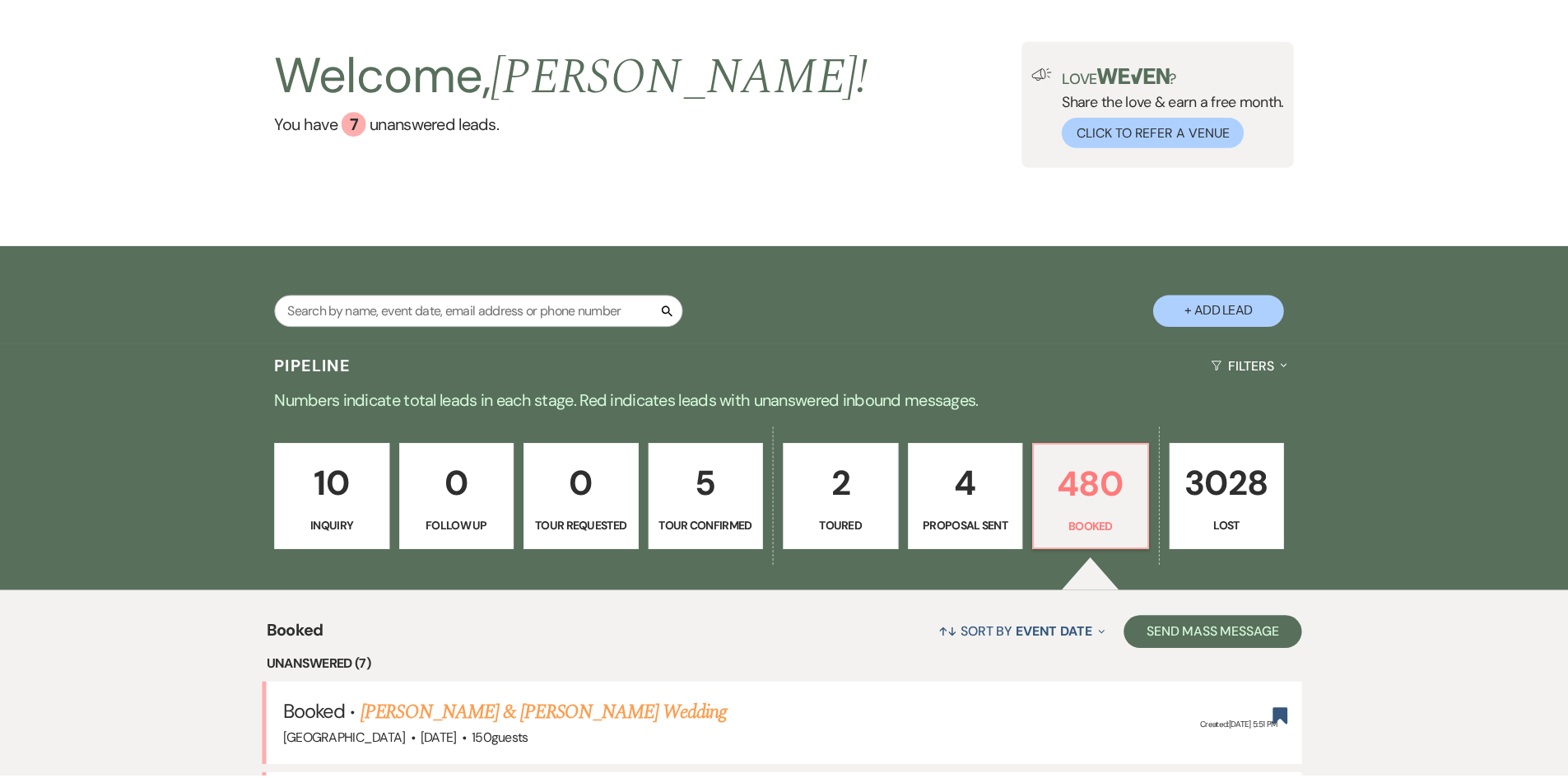
scroll to position [83, 0]
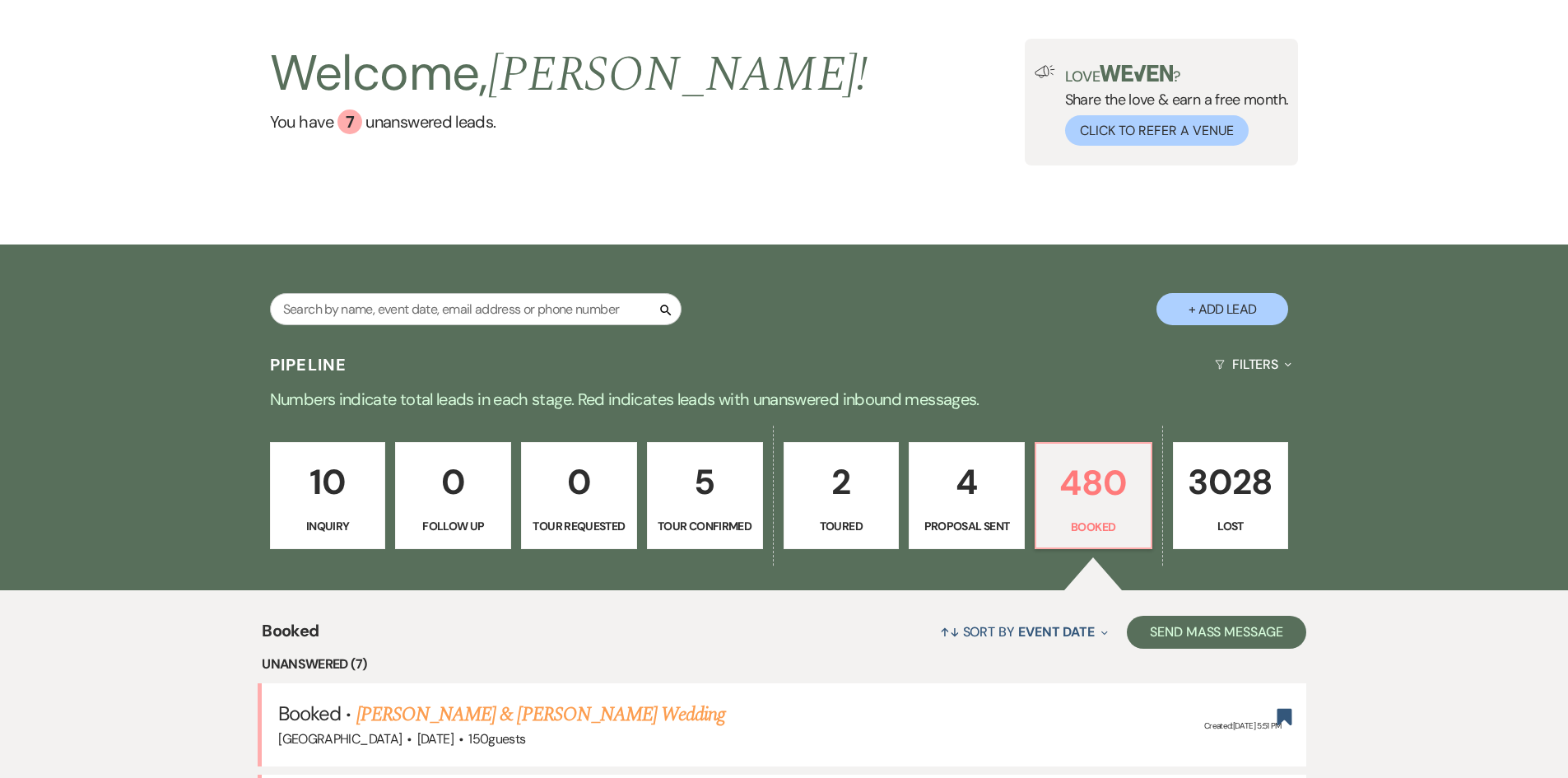
click at [1226, 302] on button "+ Add Lead" at bounding box center [1222, 309] width 132 height 32
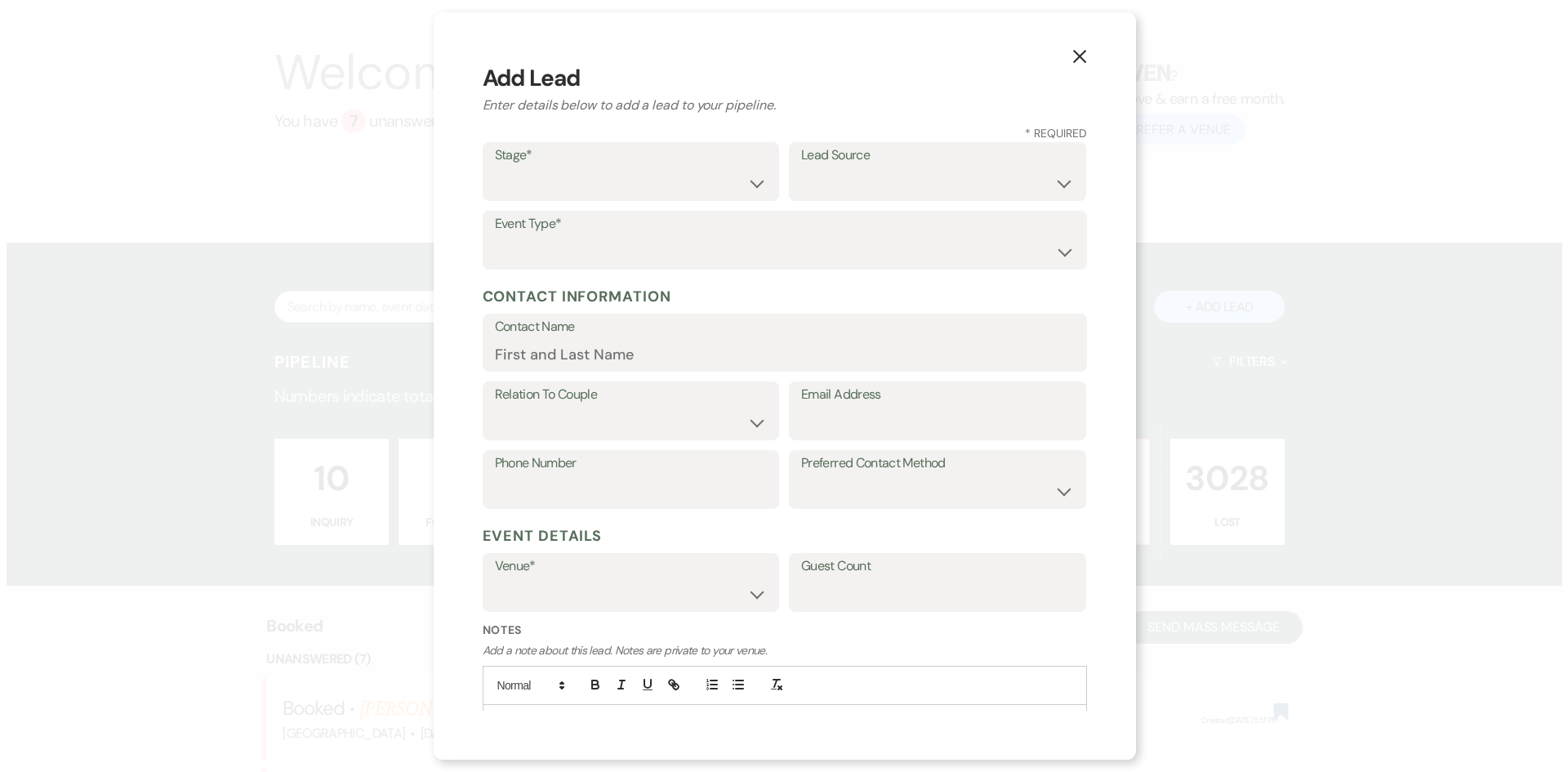
scroll to position [82, 0]
click at [564, 174] on select "Inquiry Follow Up Tour Requested Tour Confirmed Toured Proposal Sent Booked Lost" at bounding box center [631, 184] width 272 height 32
select select "1"
click at [494, 168] on select "Inquiry Follow Up Tour Requested Tour Confirmed Toured Proposal Sent Booked Lost" at bounding box center [631, 184] width 272 height 32
click at [872, 147] on label "Lead Source" at bounding box center [937, 155] width 272 height 23
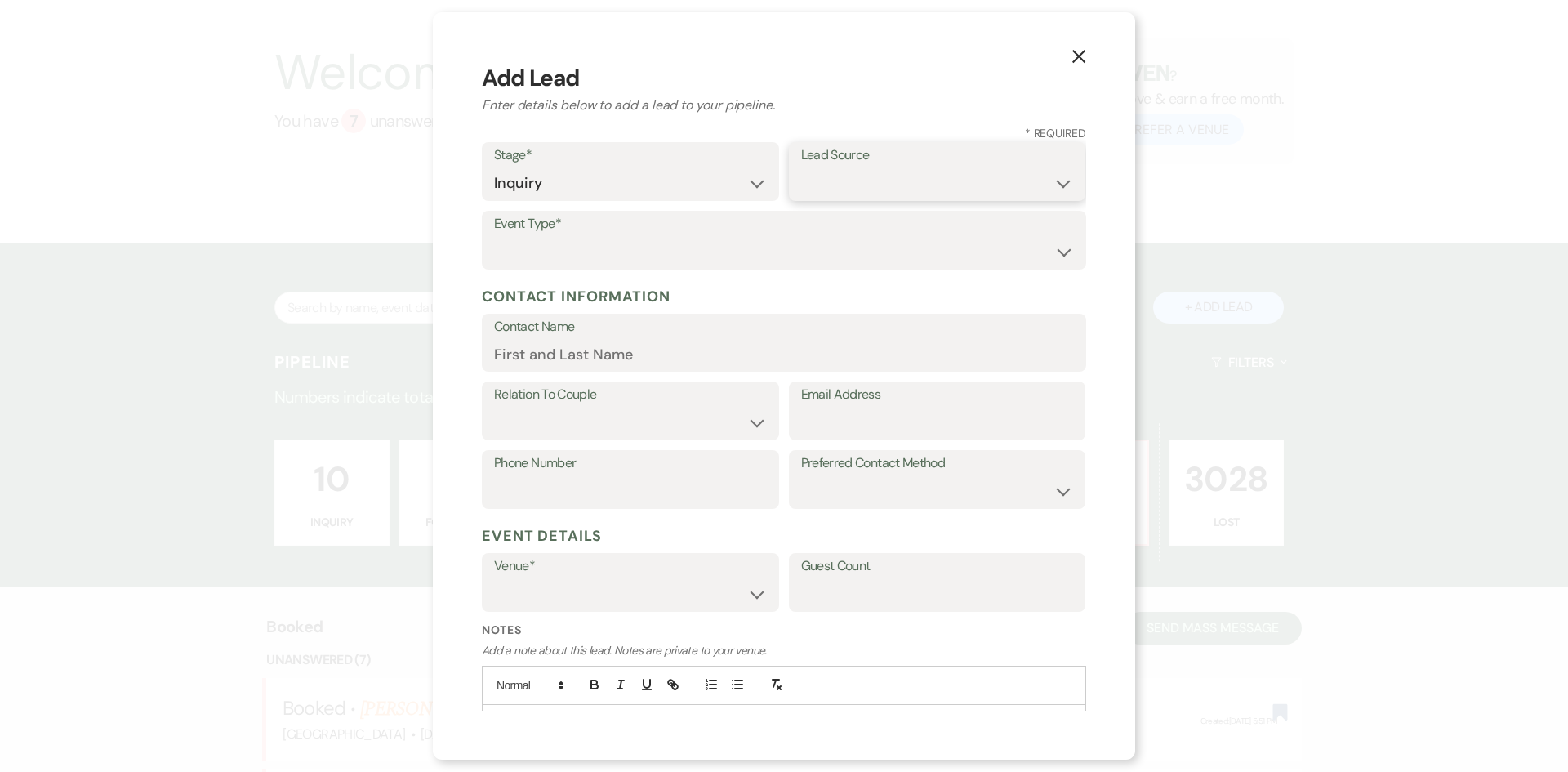
drag, startPoint x: 867, startPoint y: 168, endPoint x: 867, endPoint y: 178, distance: 10.0
click at [867, 171] on select "Weven Venue Website Instagram Facebook Pinterest Google The Knot Wedding Wire H…" at bounding box center [937, 184] width 272 height 32
select select "20"
click at [801, 168] on select "Weven Venue Website Instagram Facebook Pinterest Google The Knot Wedding Wire H…" at bounding box center [937, 184] width 272 height 32
click at [554, 227] on label "Event Type*" at bounding box center [784, 224] width 580 height 23
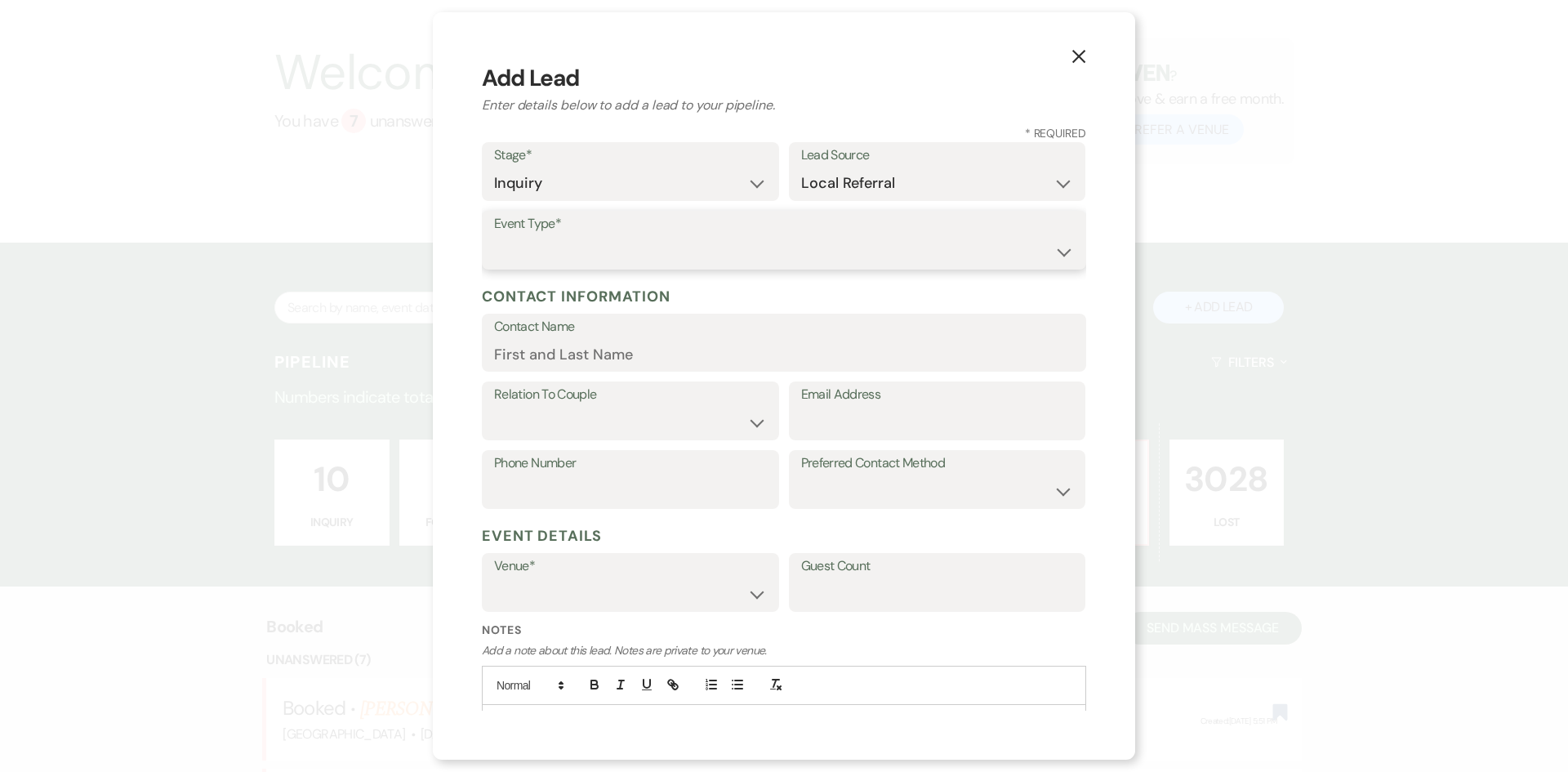
click at [562, 241] on select "Wedding Anniversary Party Baby Shower Bachelorette / Bachelor Party Birthday Pa…" at bounding box center [784, 252] width 580 height 32
select select "1"
click at [494, 236] on select "Wedding Anniversary Party Baby Shower Bachelorette / Bachelor Party Birthday Pa…" at bounding box center [784, 252] width 580 height 32
click at [552, 338] on label "Contact Name" at bounding box center [784, 326] width 580 height 23
click at [552, 338] on input "Contact Name" at bounding box center [784, 354] width 580 height 32
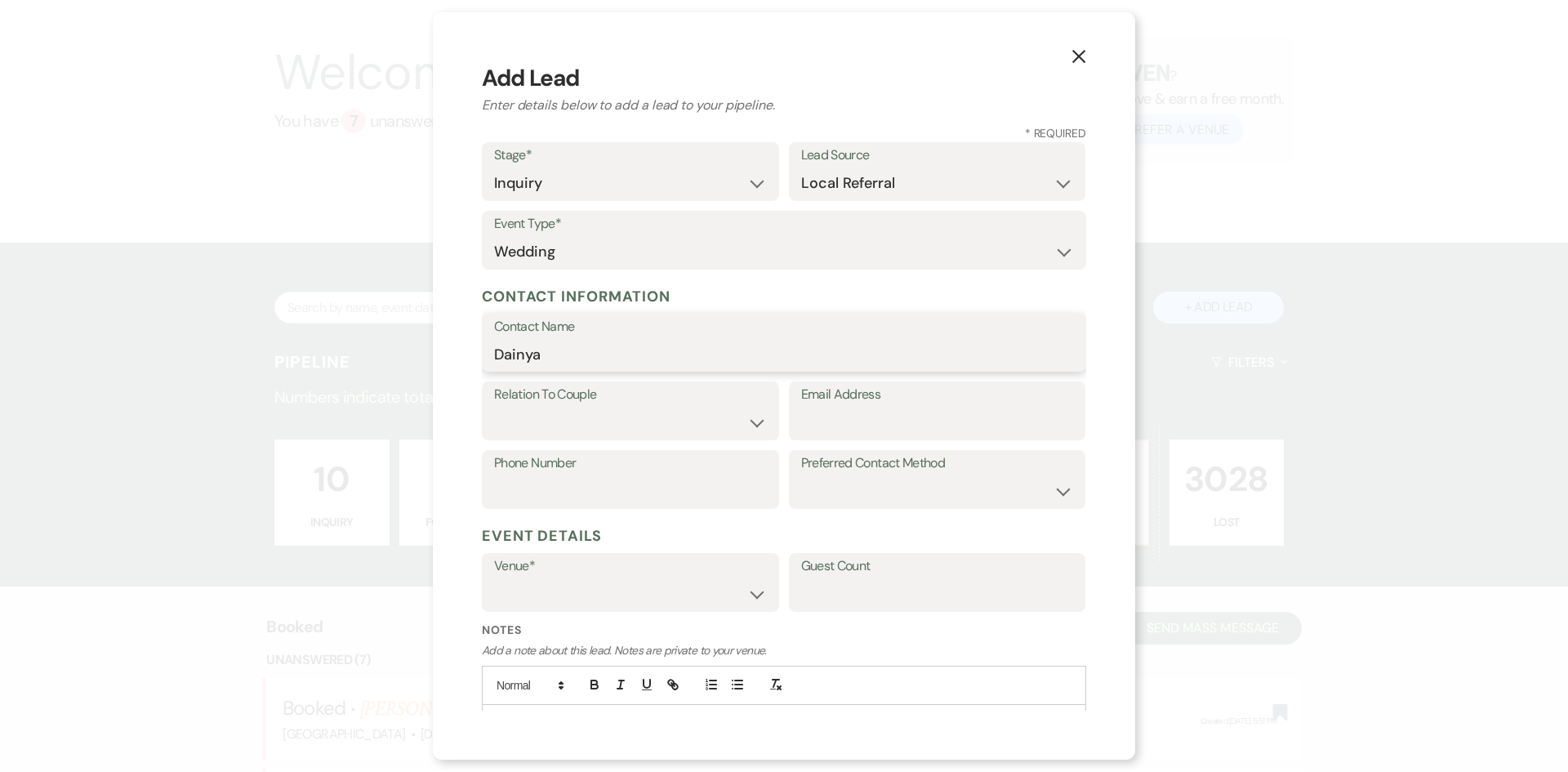
type input "[PERSON_NAME]"
click at [634, 410] on select "Couple Planner Parent of Couple Family Member Friend Other" at bounding box center [631, 422] width 272 height 32
select select "1"
click at [494, 407] on select "Couple Planner Parent of Couple Family Member Friend Other" at bounding box center [631, 422] width 272 height 32
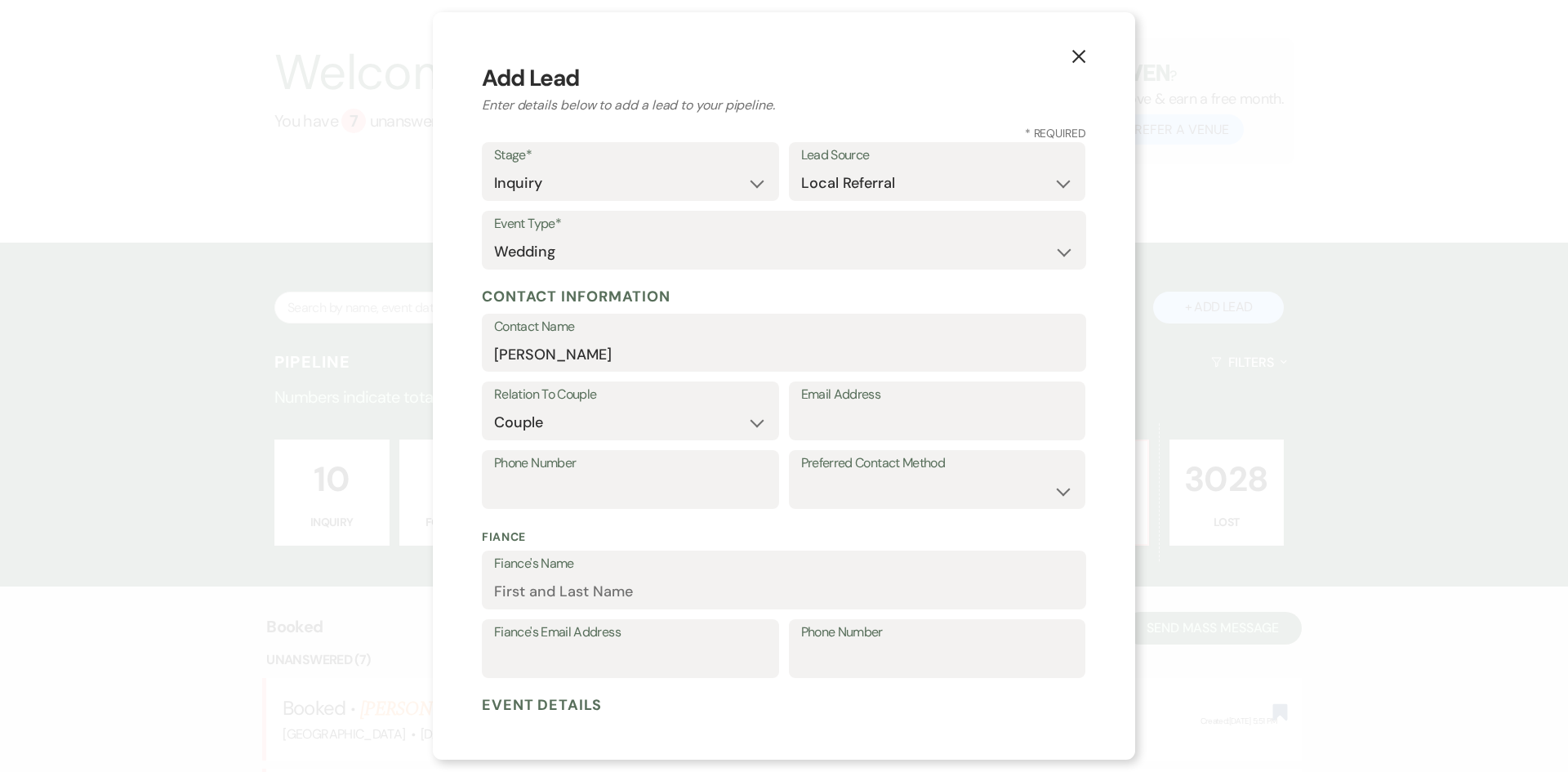
click at [831, 407] on label "Email Address" at bounding box center [937, 394] width 272 height 23
click at [831, 407] on input "Email Address" at bounding box center [937, 422] width 272 height 32
type input "[EMAIL_ADDRESS][DOMAIN_NAME]"
drag, startPoint x: 535, startPoint y: 473, endPoint x: 551, endPoint y: 466, distance: 17.5
click at [542, 473] on label "Phone Number" at bounding box center [631, 462] width 272 height 23
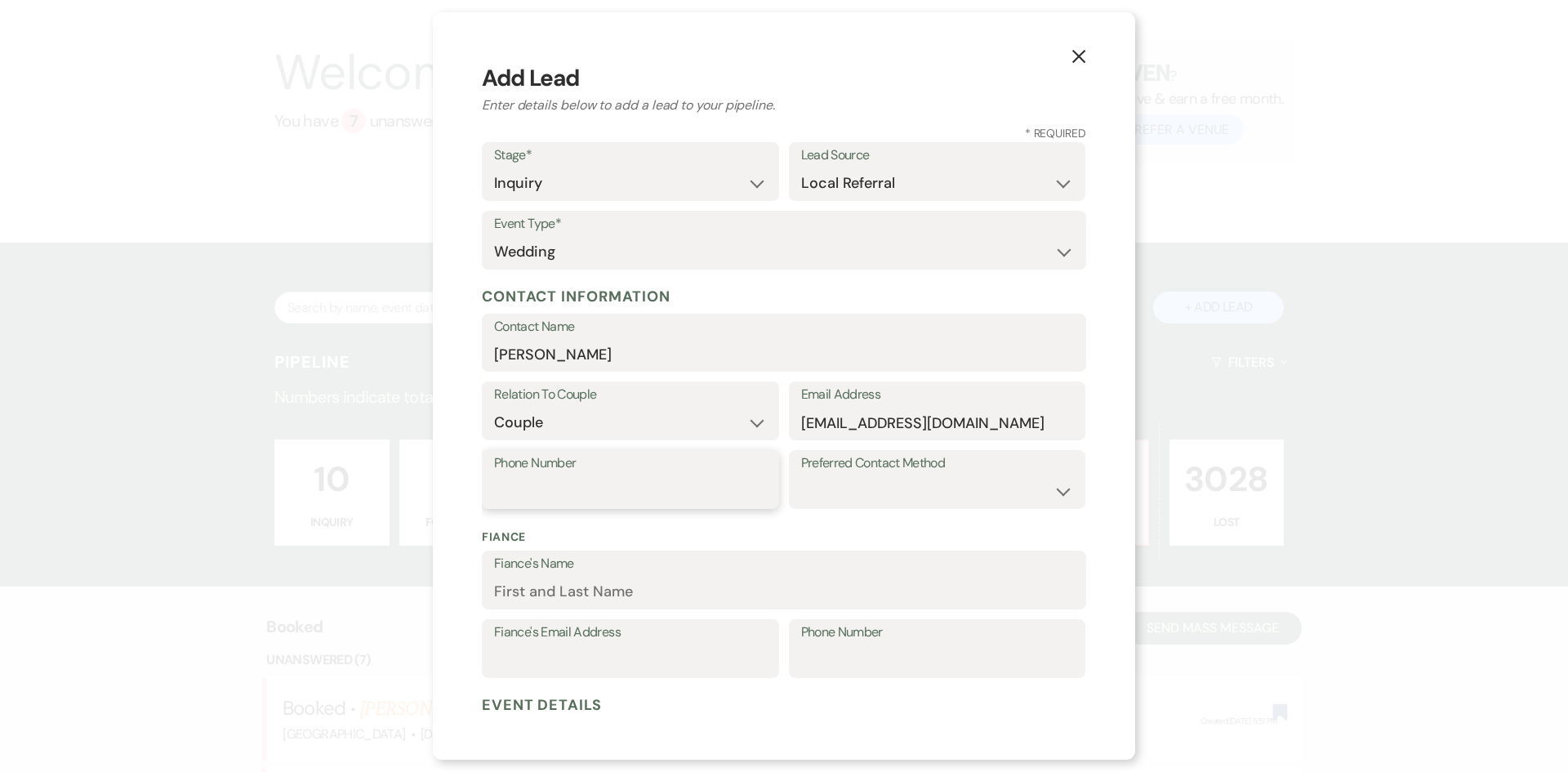
click at [582, 498] on input "Phone Number" at bounding box center [631, 491] width 272 height 32
type input "9853387178"
click at [840, 489] on select "Email Phone Text" at bounding box center [937, 491] width 272 height 32
select select "email"
click at [801, 476] on select "Email Phone Text" at bounding box center [937, 491] width 272 height 32
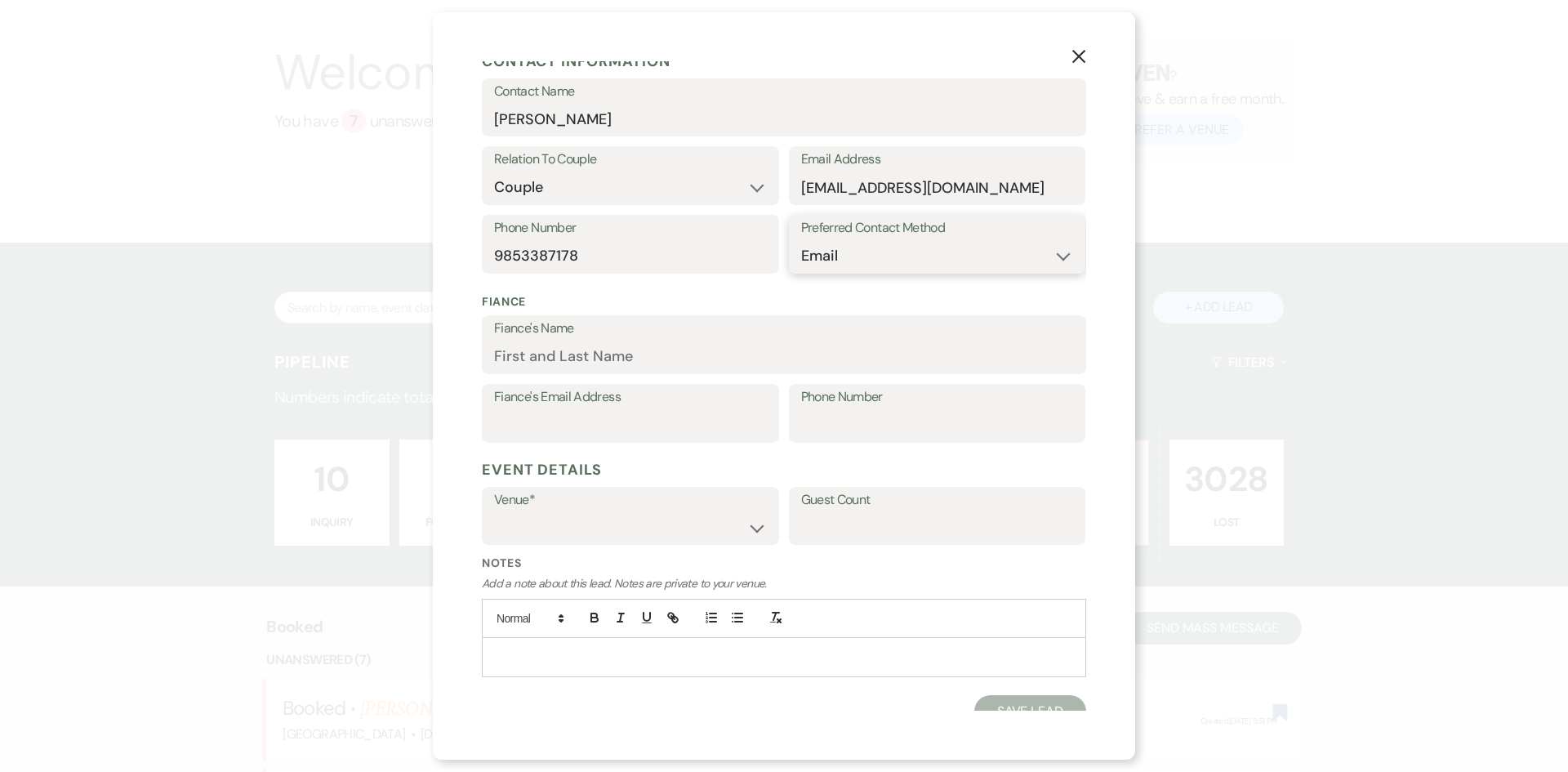
scroll to position [245, 0]
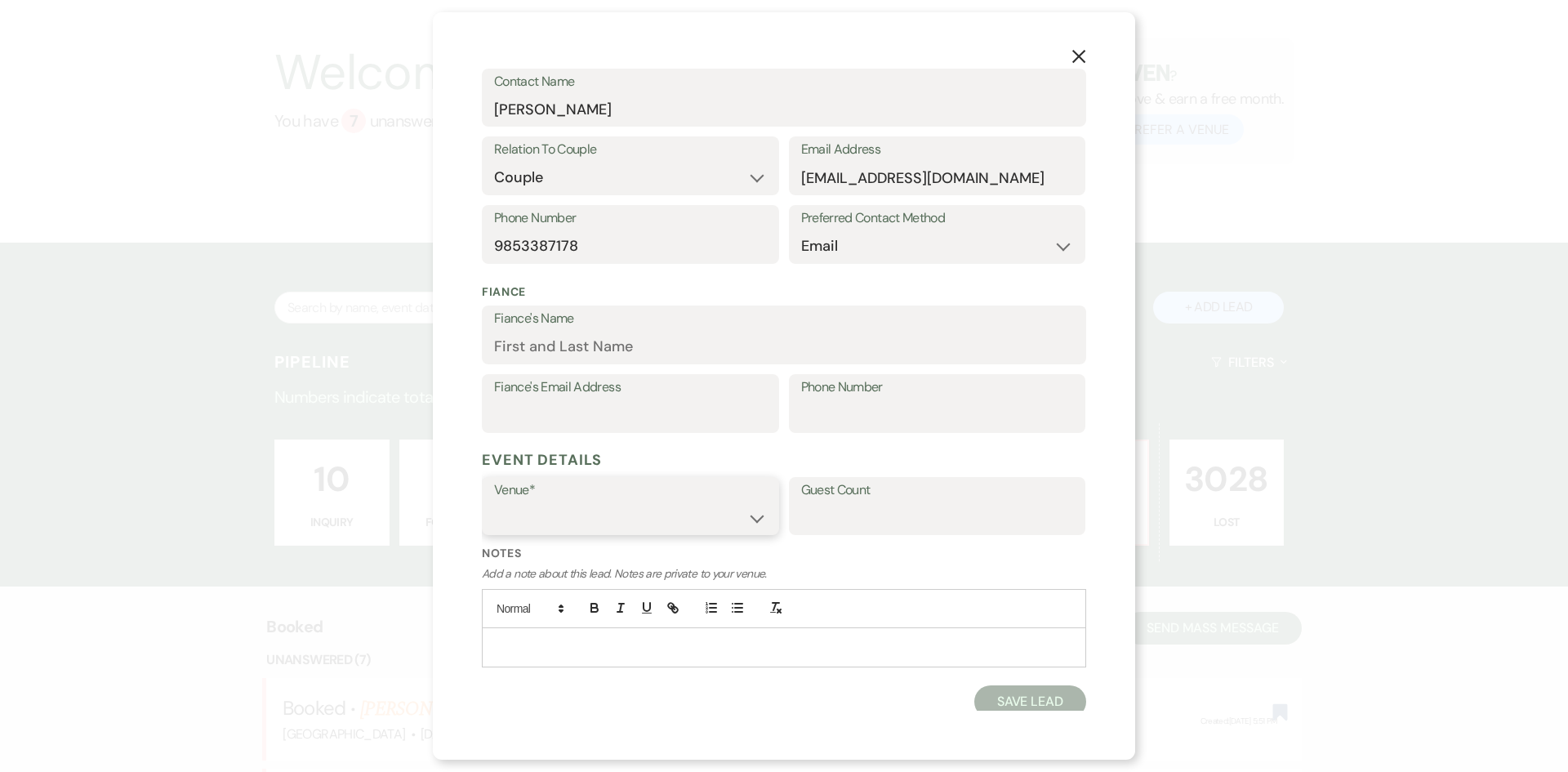
click at [738, 517] on select "[GEOGRAPHIC_DATA] [GEOGRAPHIC_DATA] Events" at bounding box center [631, 517] width 272 height 32
select select "597"
click at [494, 502] on select "[GEOGRAPHIC_DATA] [GEOGRAPHIC_DATA] Events" at bounding box center [631, 517] width 272 height 32
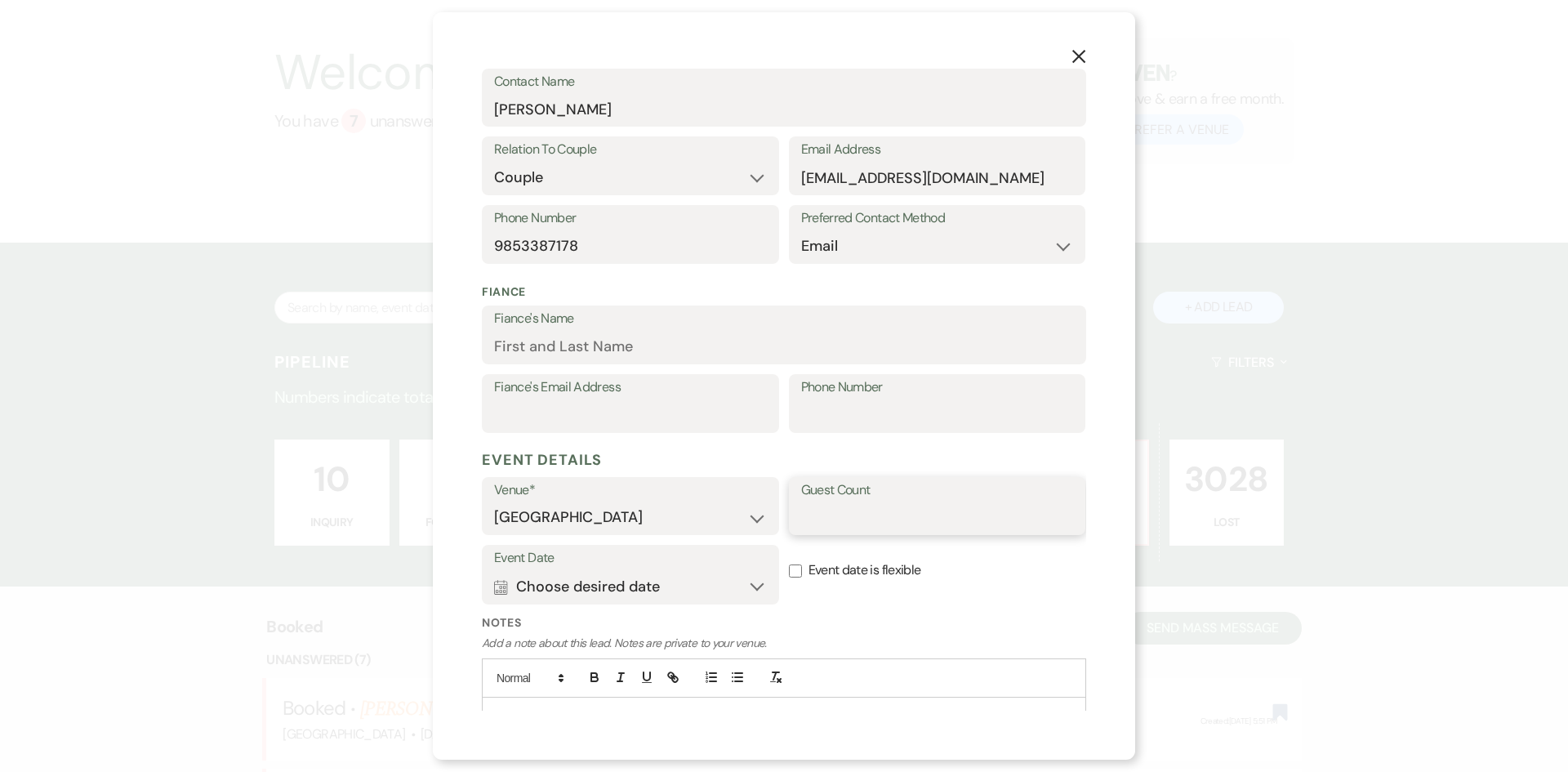
click at [860, 508] on input "Guest Count" at bounding box center [937, 517] width 272 height 32
type input "100"
click at [752, 584] on button "Calendar Choose desired date Expand" at bounding box center [631, 586] width 272 height 33
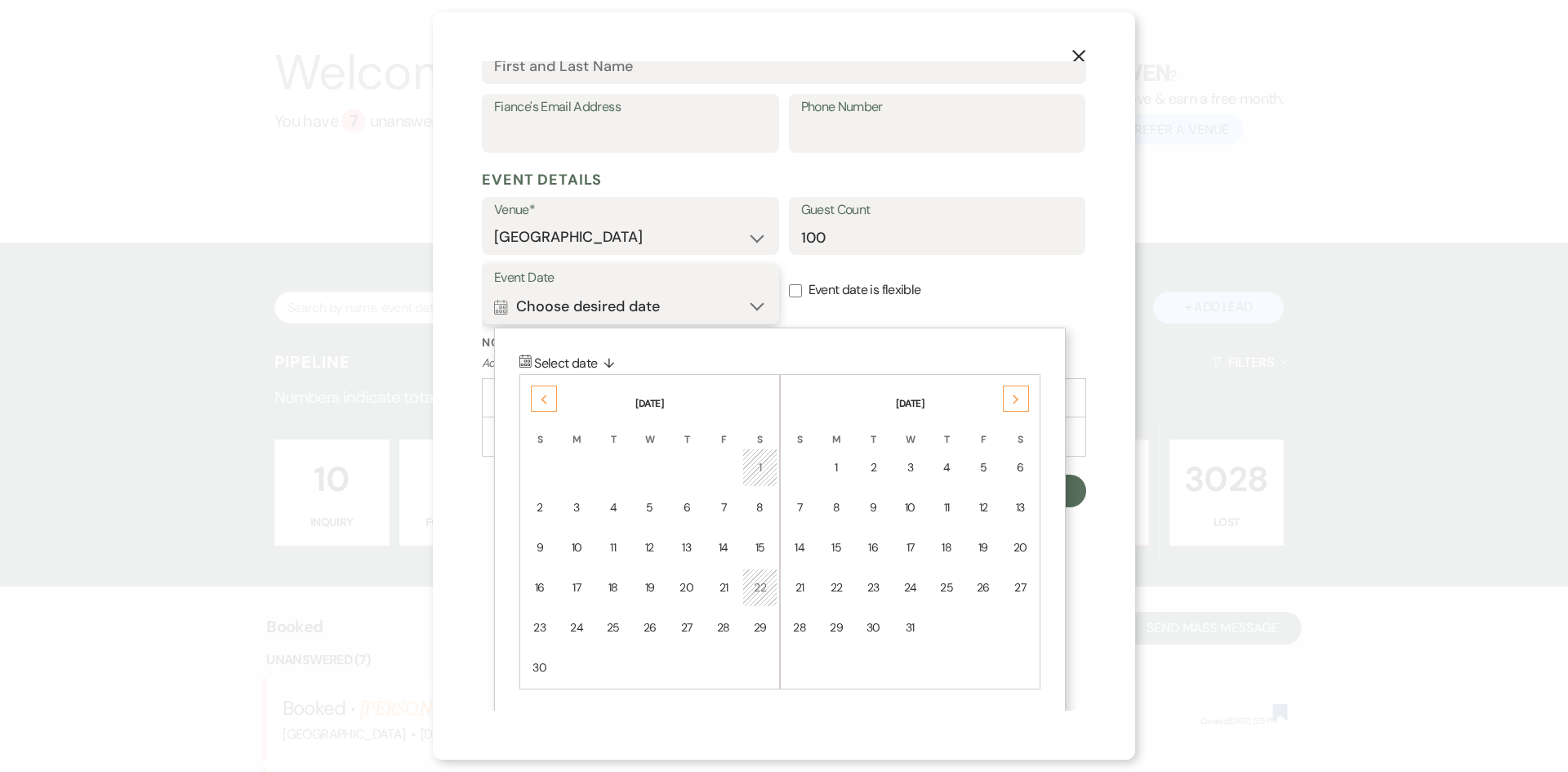
scroll to position [529, 0]
click at [911, 627] on div "31" at bounding box center [910, 623] width 14 height 17
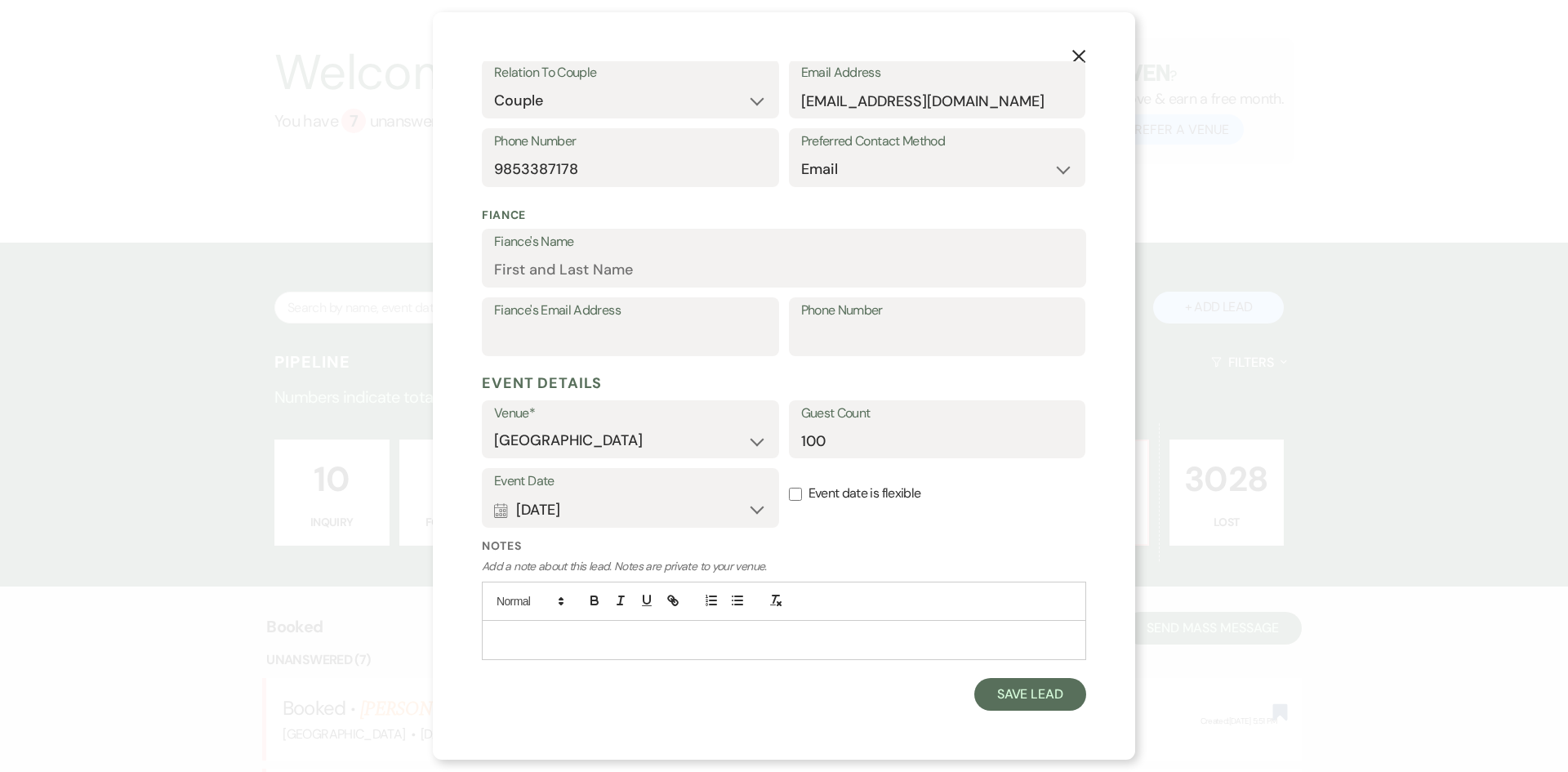
scroll to position [322, 0]
click at [840, 503] on label "Event date is flexible" at bounding box center [937, 493] width 298 height 51
click at [939, 514] on label "Event date is flexible" at bounding box center [937, 493] width 298 height 51
click at [802, 501] on input "Event date is flexible" at bounding box center [796, 494] width 13 height 13
checkbox input "true"
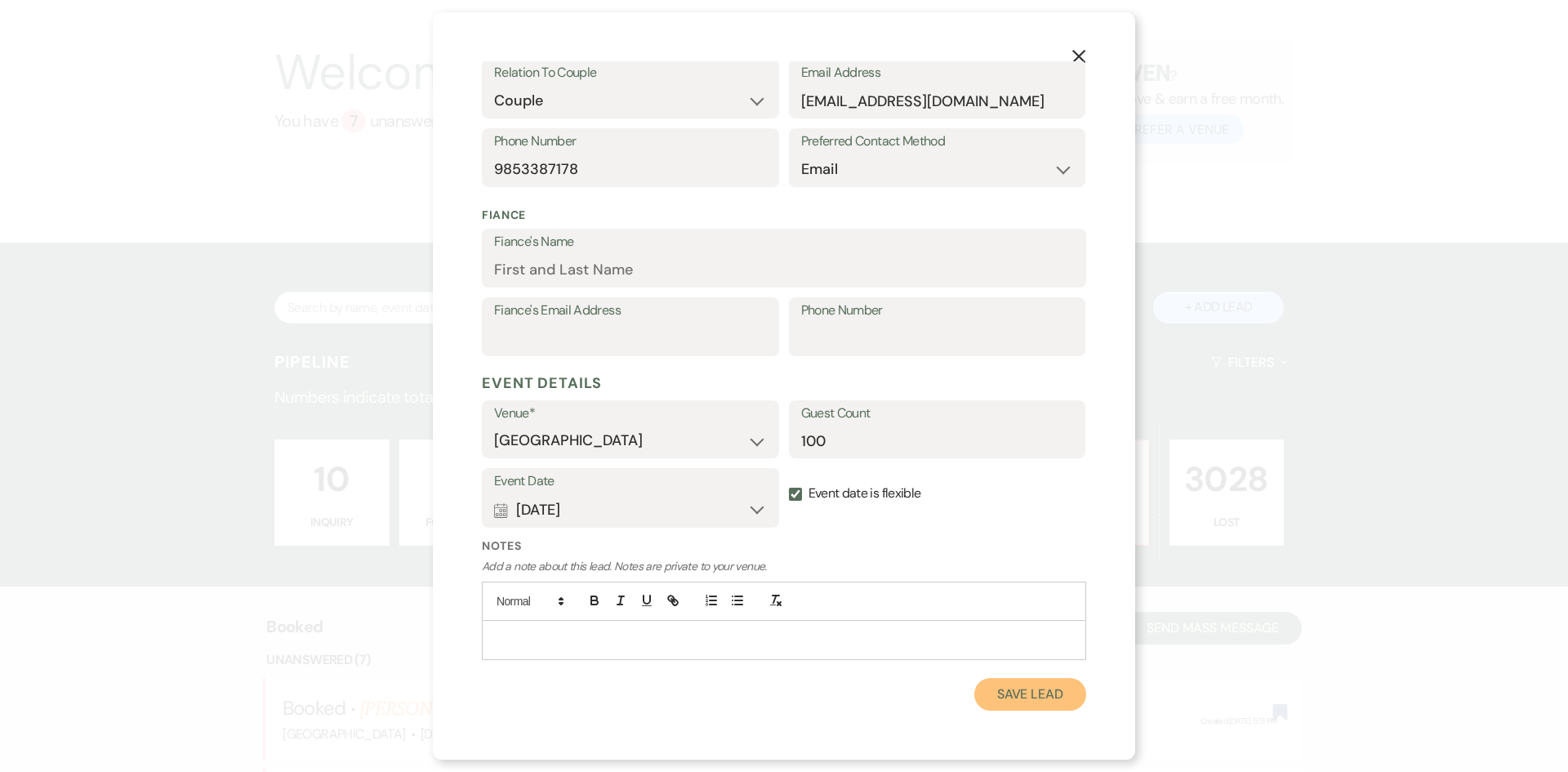
click at [1007, 691] on button "Save Lead" at bounding box center [1031, 694] width 112 height 33
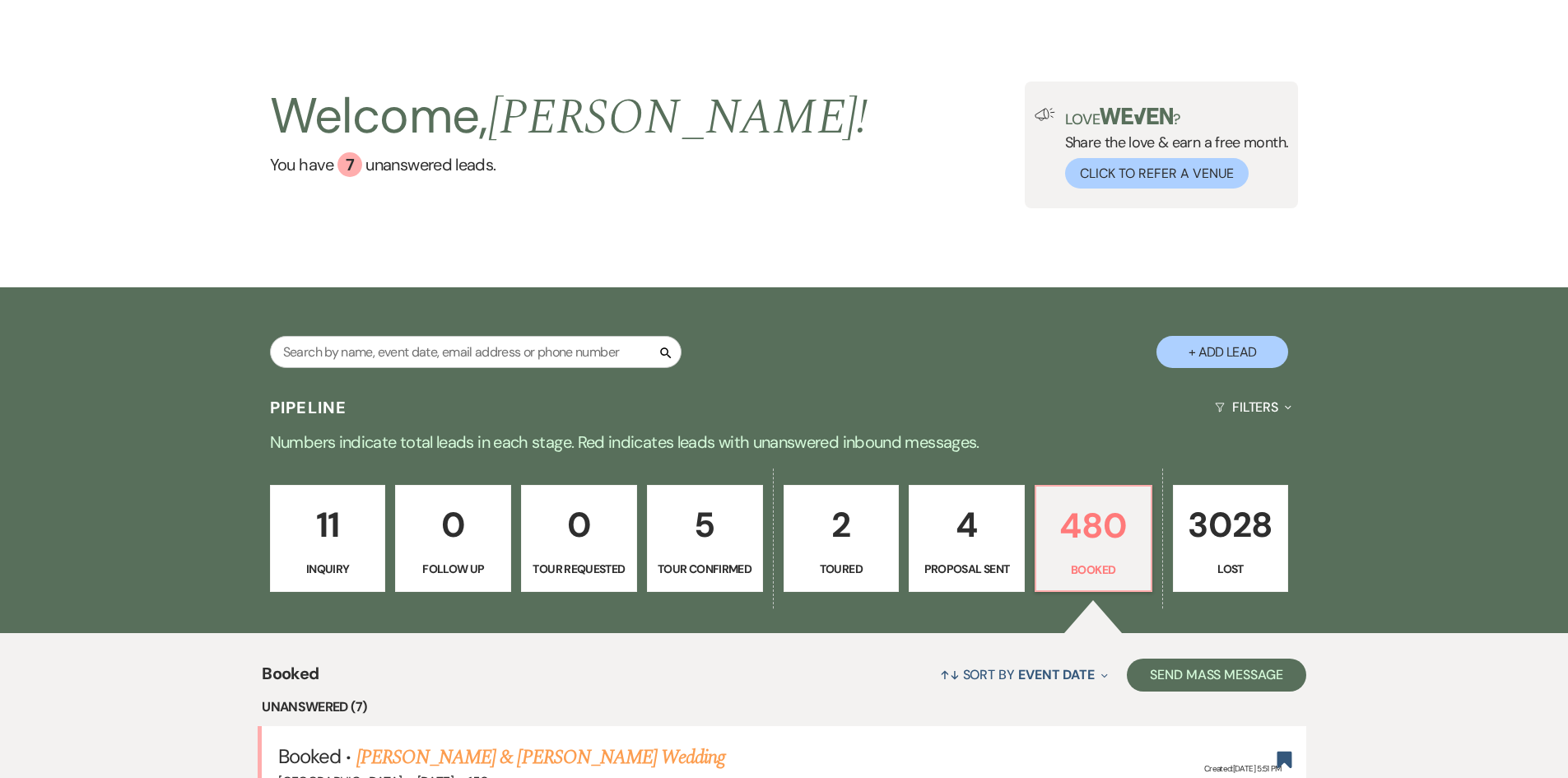
scroll to position [0, 0]
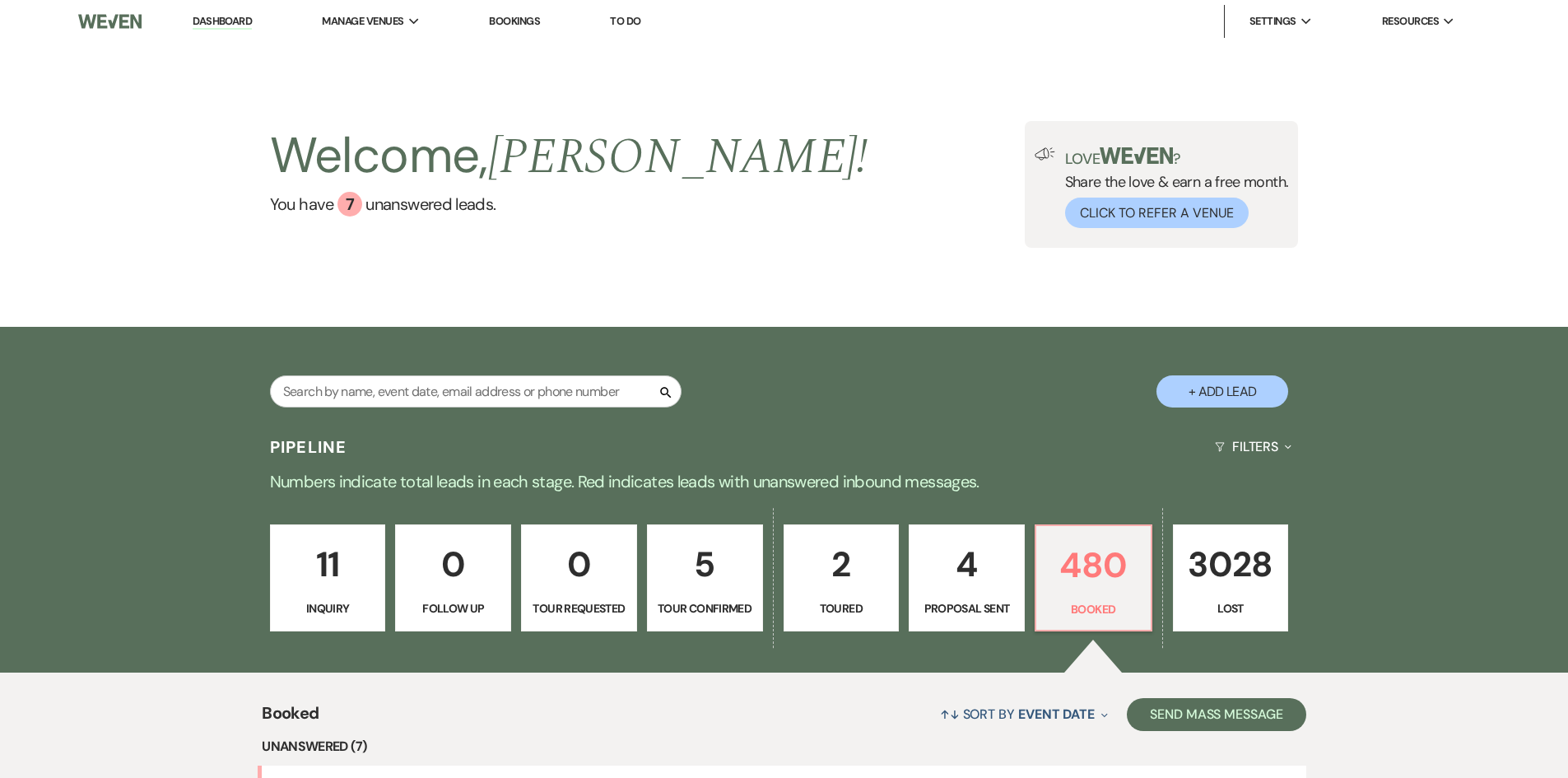
drag, startPoint x: 243, startPoint y: 14, endPoint x: 587, endPoint y: 145, distance: 368.1
click at [243, 17] on link "Dashboard" at bounding box center [222, 22] width 59 height 16
drag, startPoint x: 368, startPoint y: 371, endPoint x: 359, endPoint y: 397, distance: 27.5
click at [367, 372] on div "Search + Add Lead" at bounding box center [784, 378] width 1185 height 86
click at [359, 398] on input "text" at bounding box center [476, 391] width 412 height 32
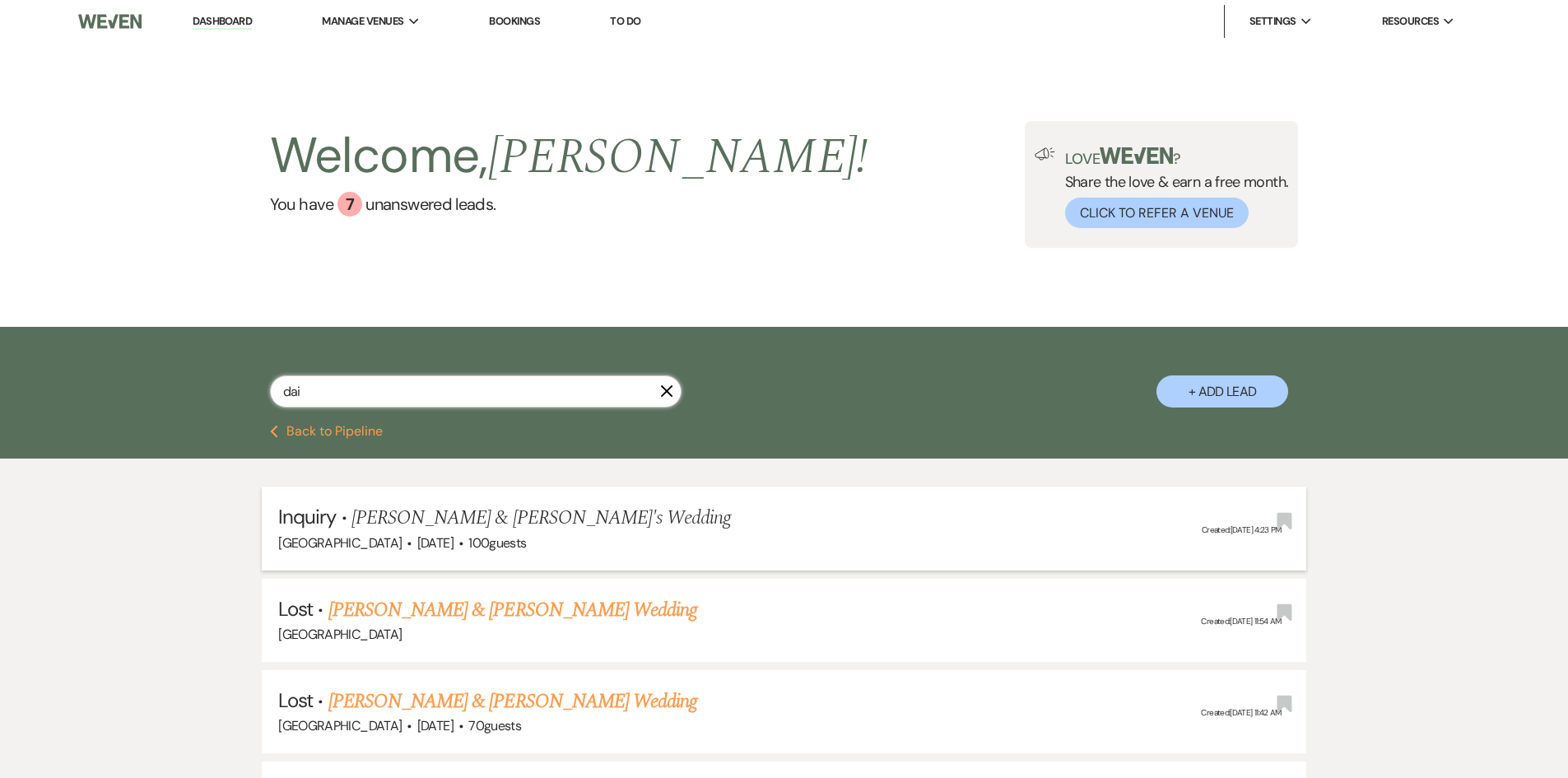
type input "dai"
click at [462, 513] on span "[PERSON_NAME] & [PERSON_NAME]'s Wedding" at bounding box center [541, 518] width 381 height 30
click at [666, 517] on h5 "Inquiry · [PERSON_NAME] & [PERSON_NAME]'s Wedding" at bounding box center [784, 518] width 1011 height 30
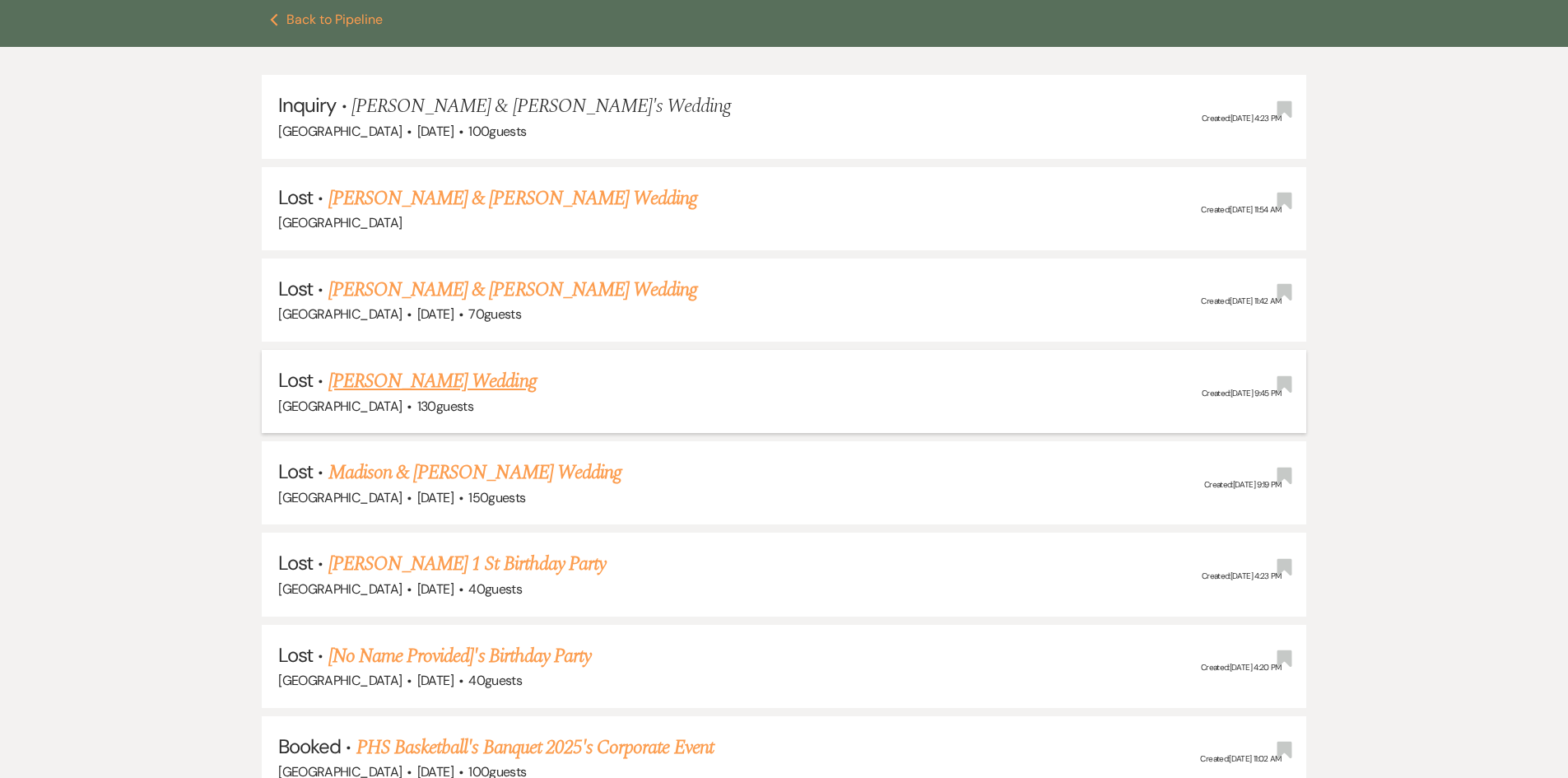
scroll to position [164, 0]
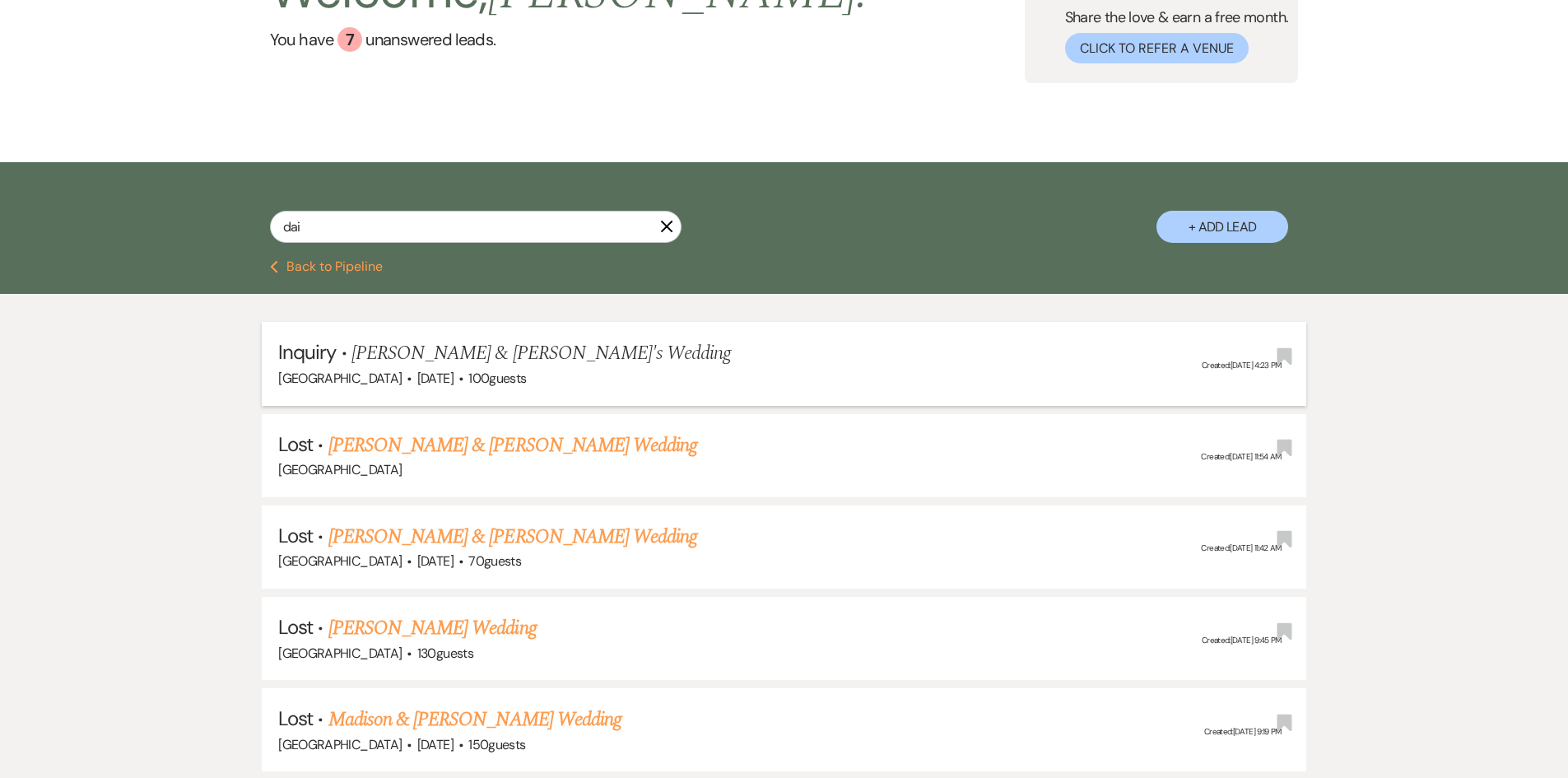
click at [948, 340] on h5 "Inquiry · [PERSON_NAME] & [PERSON_NAME]'s Wedding" at bounding box center [784, 353] width 1011 height 30
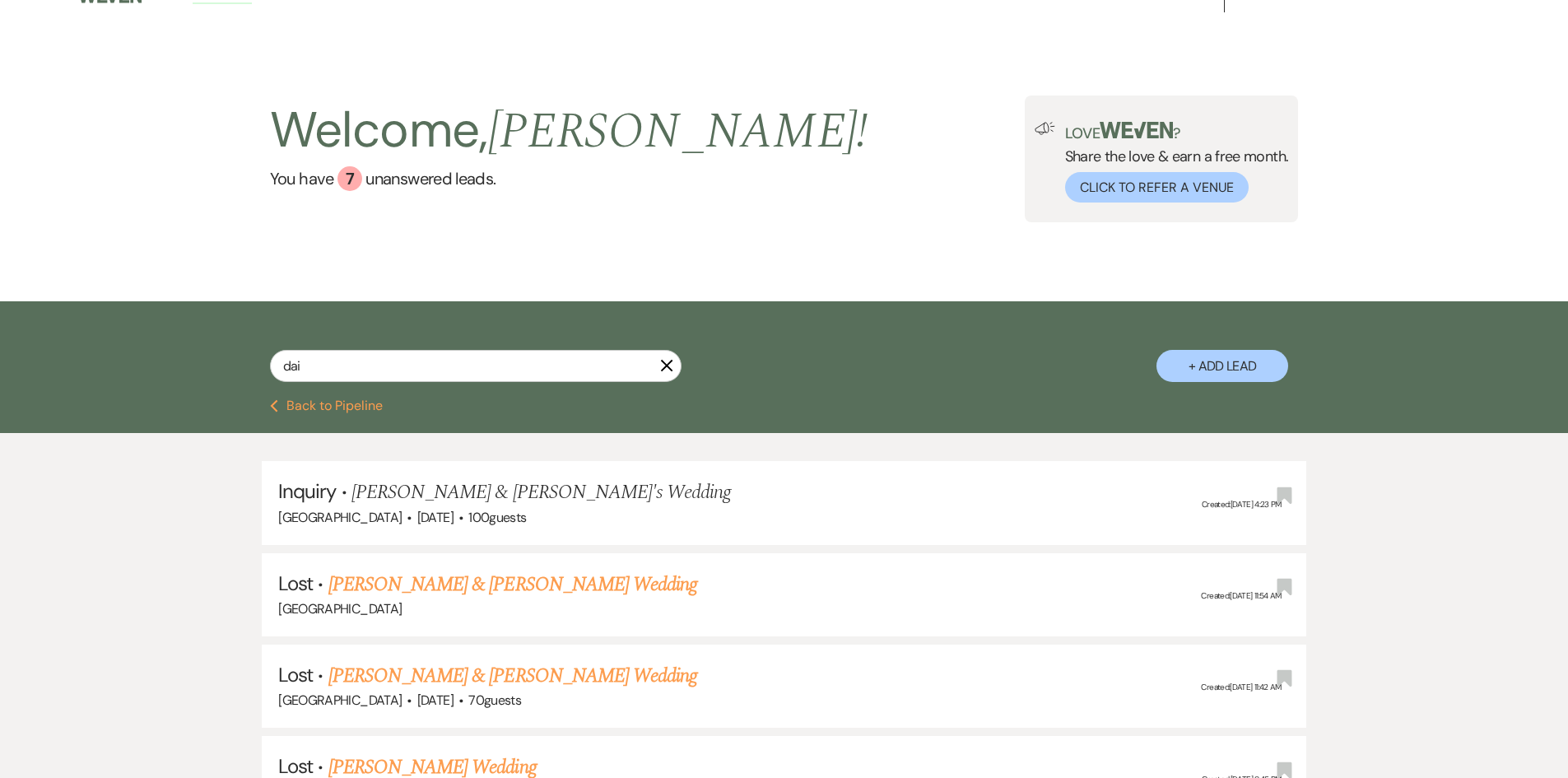
scroll to position [0, 0]
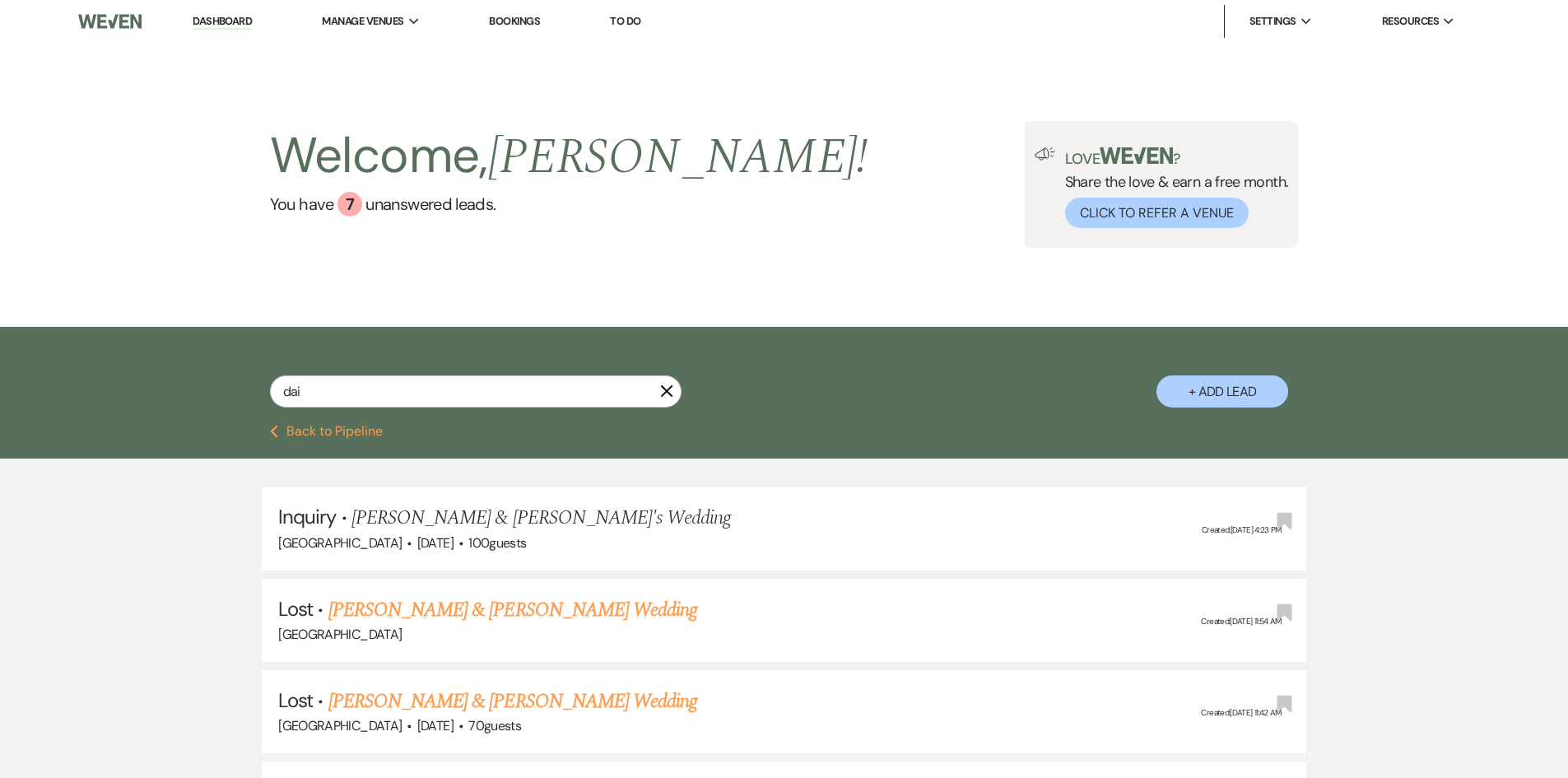
click at [202, 18] on link "Dashboard" at bounding box center [222, 22] width 59 height 16
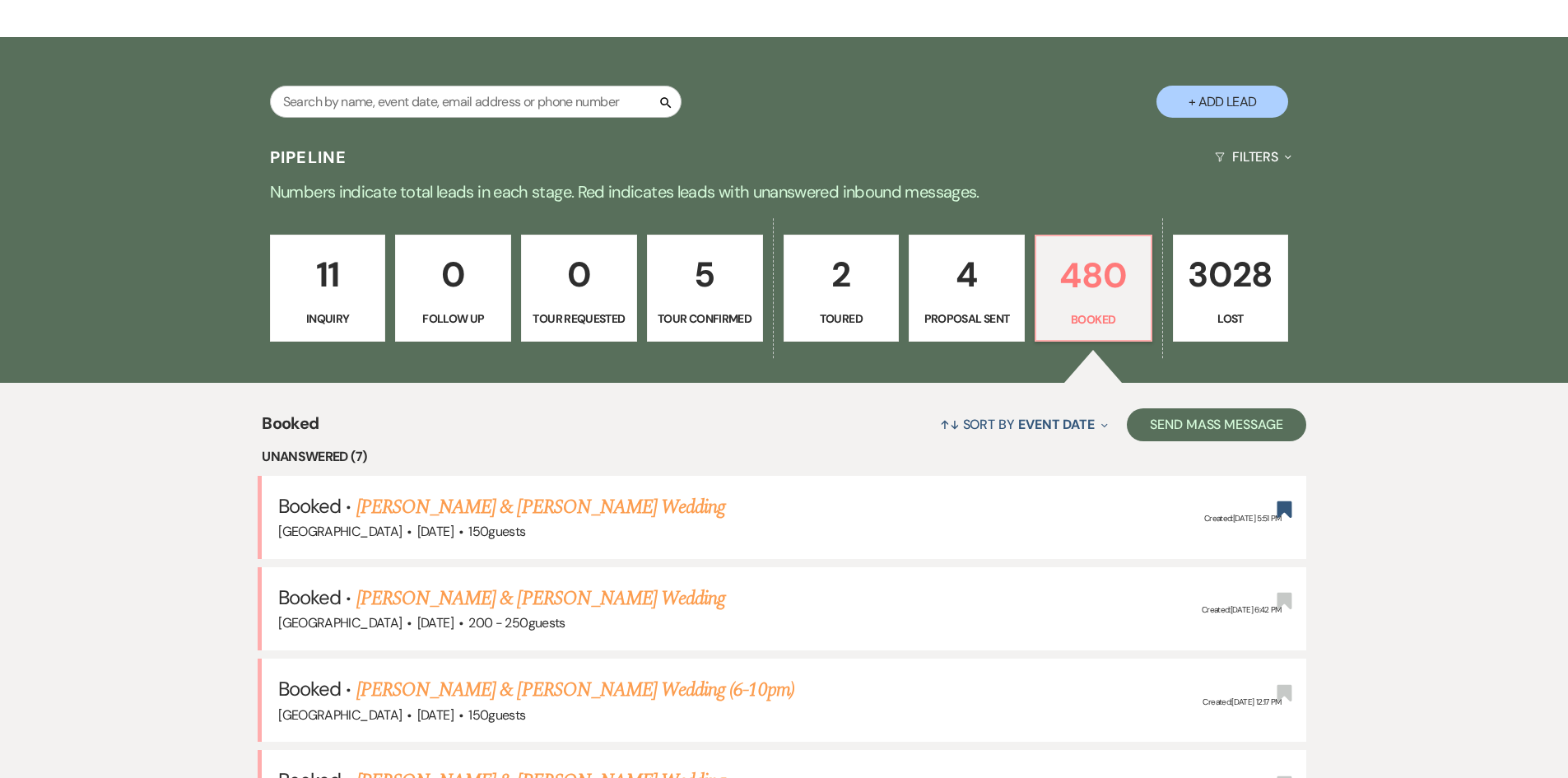
scroll to position [329, 0]
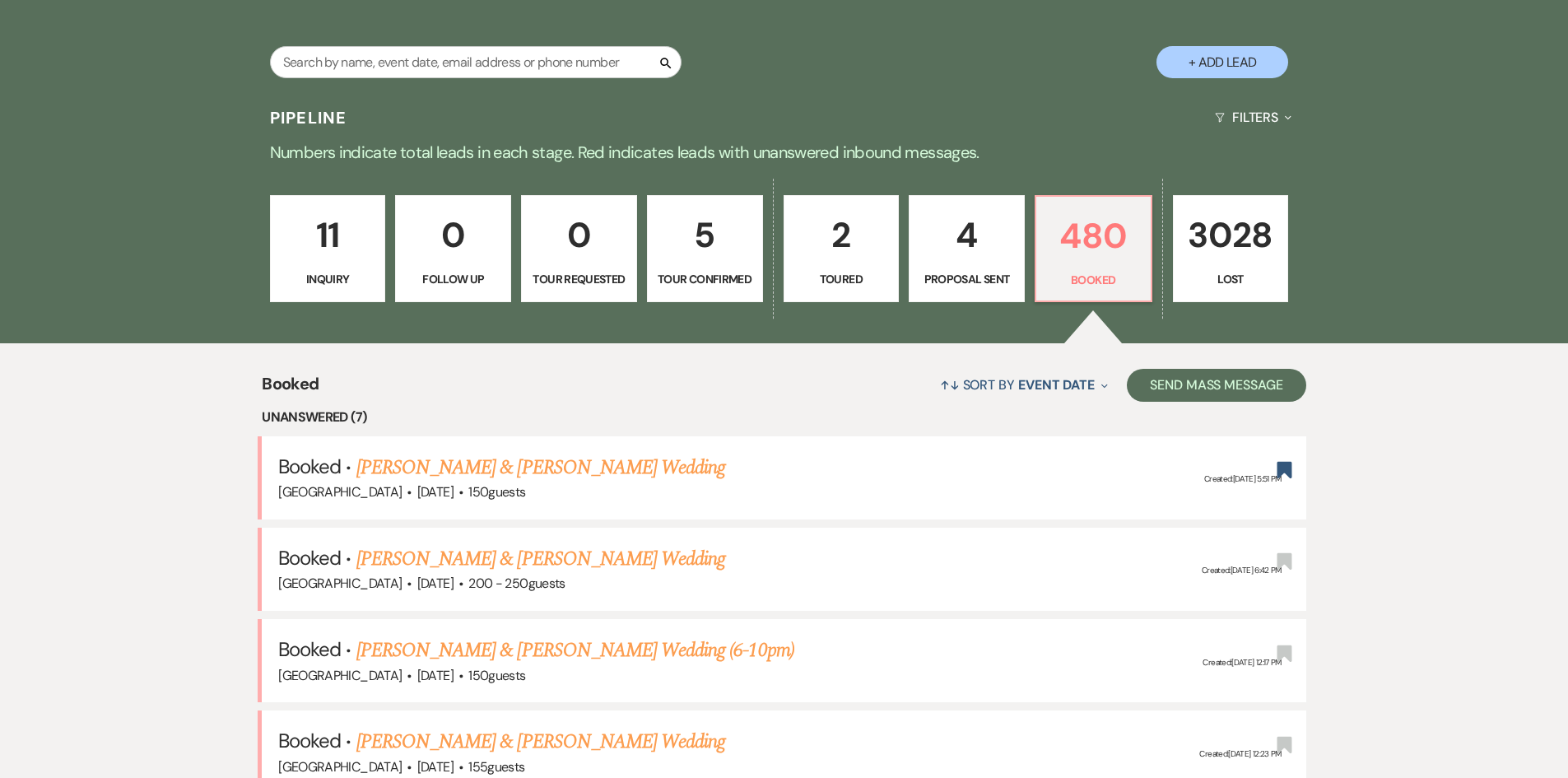
click at [1221, 234] on p "3028" at bounding box center [1231, 235] width 95 height 55
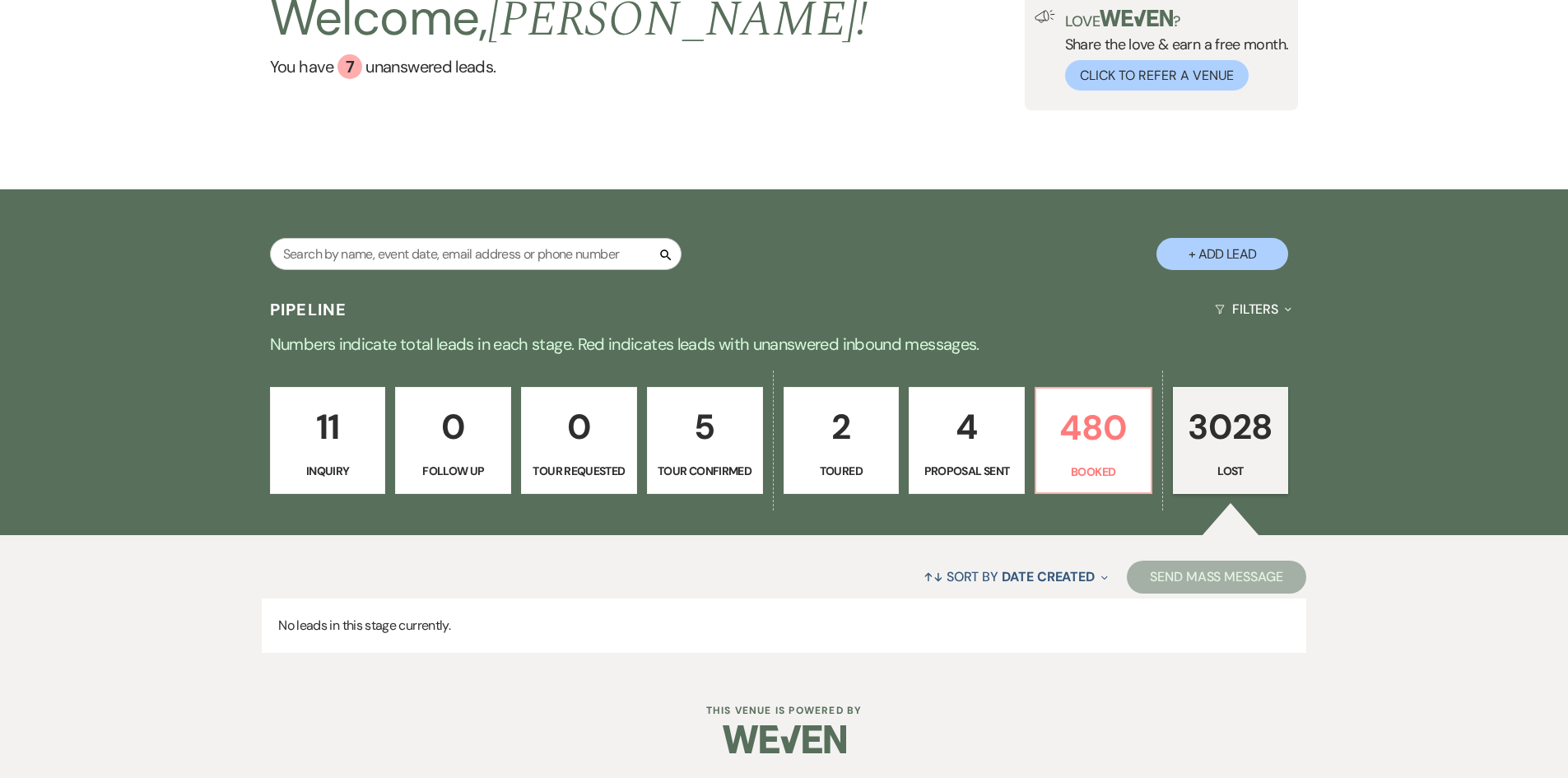
click at [794, 204] on div "Search + Add Lead" at bounding box center [784, 241] width 1185 height 86
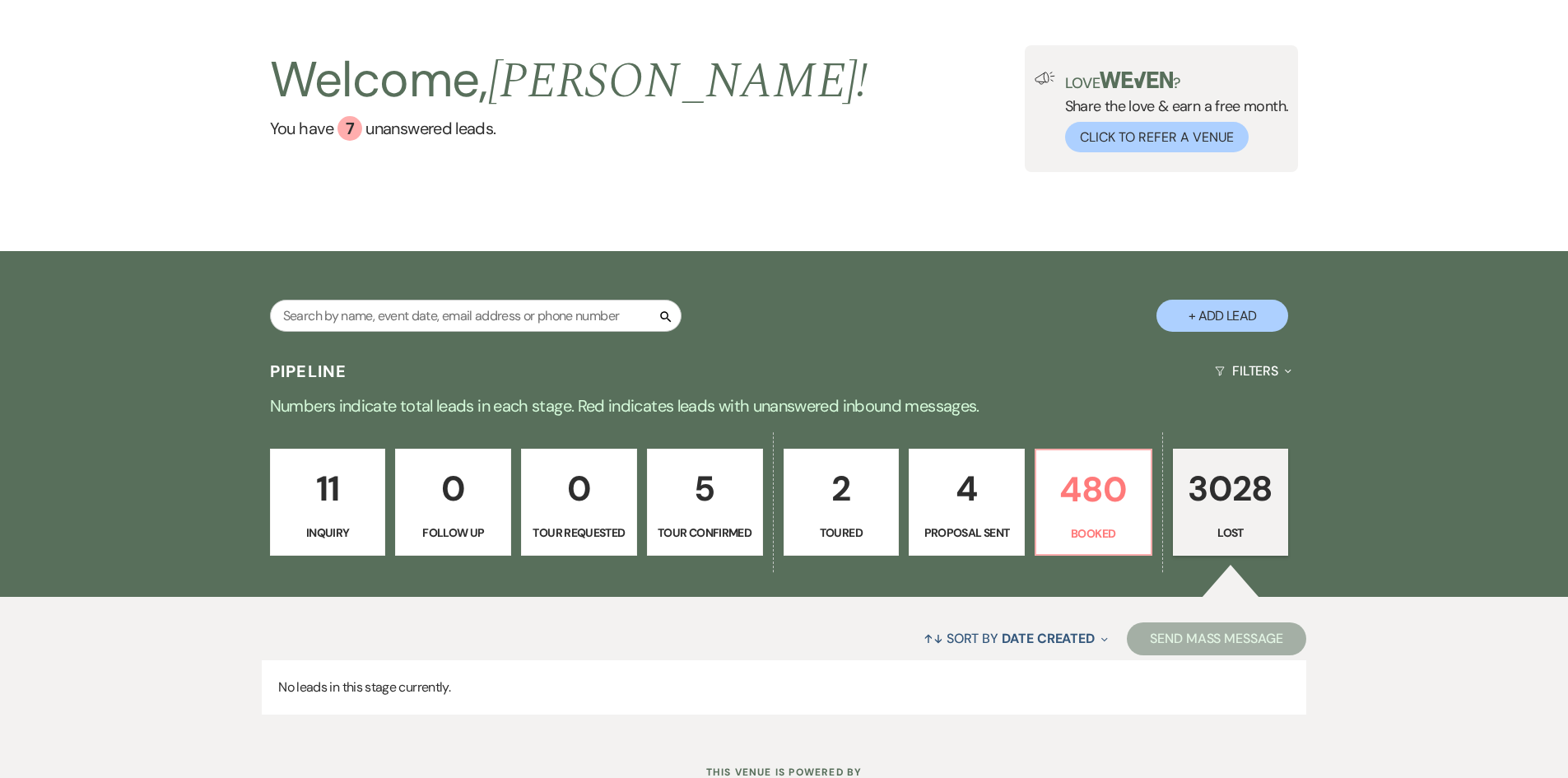
scroll to position [0, 0]
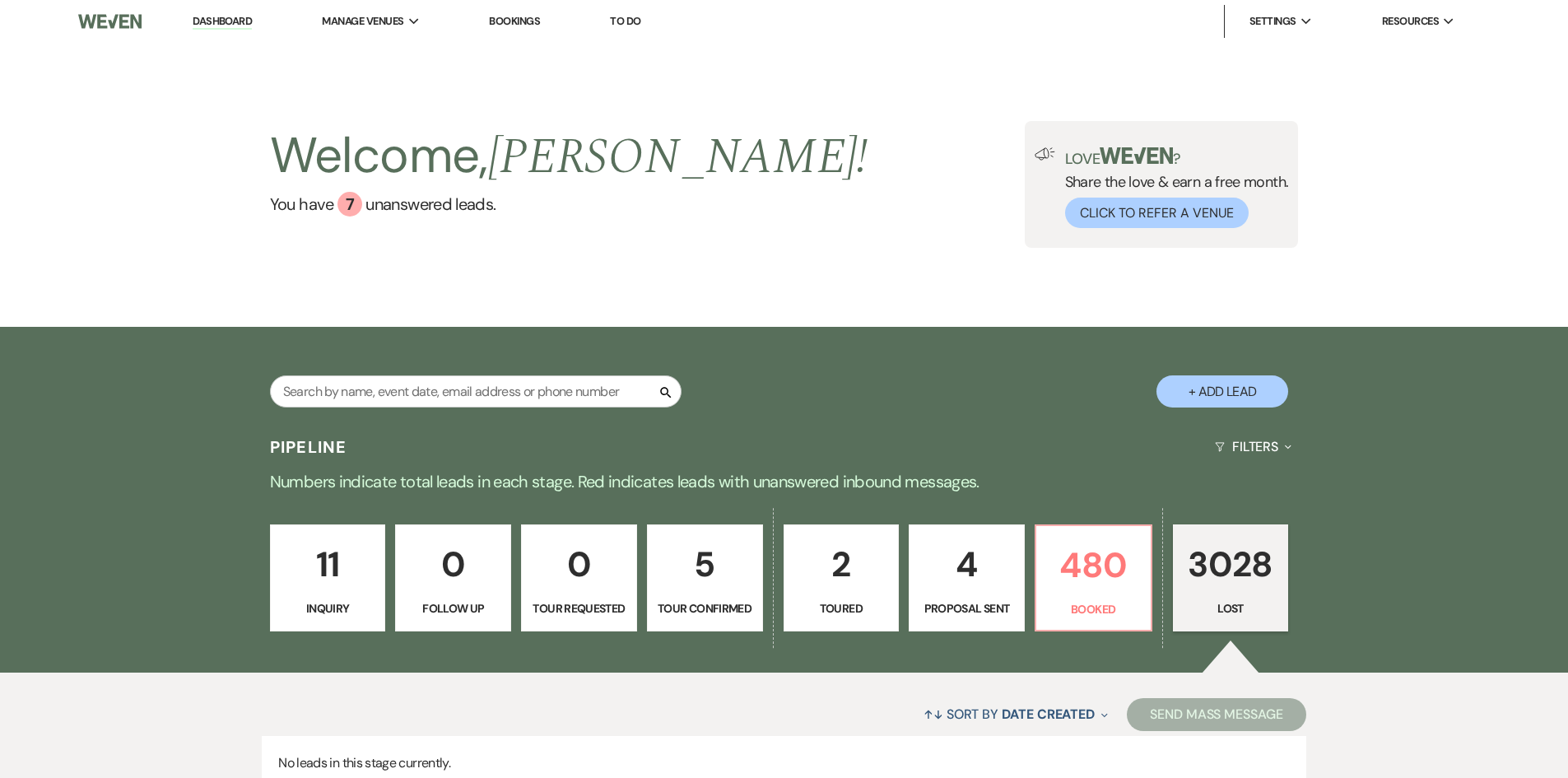
type input "dai"
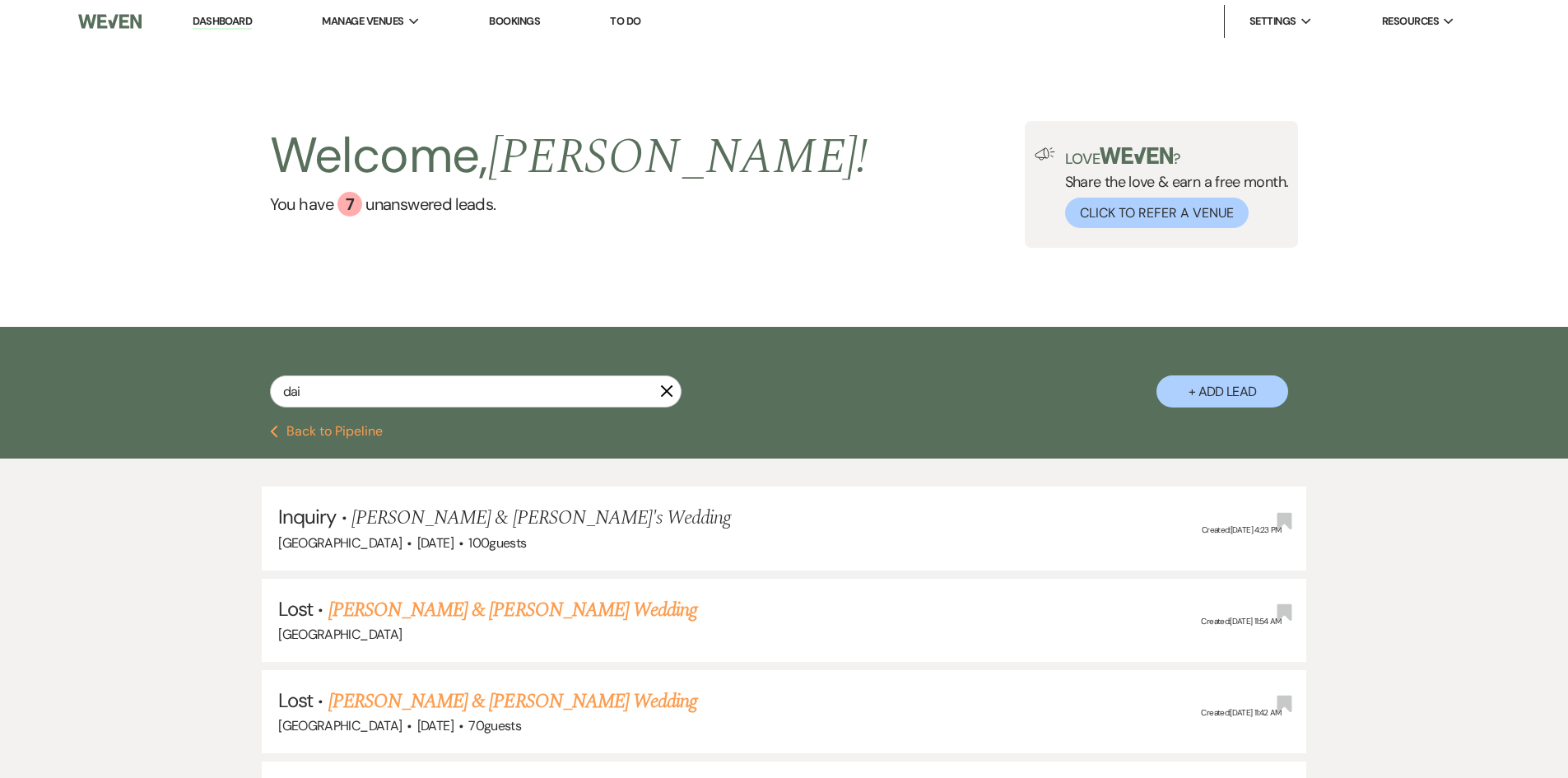
click at [791, 287] on div "Welcome, [PERSON_NAME] ! You have 7 unanswered lead s . Love ? Share the love &…" at bounding box center [784, 185] width 1568 height 284
click at [1330, 124] on link "Log Out" at bounding box center [1332, 120] width 165 height 33
